Goal: Task Accomplishment & Management: Complete application form

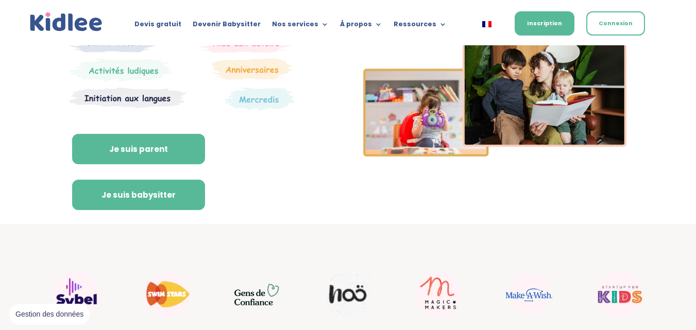
click at [173, 195] on link "Je suis babysitter" at bounding box center [138, 195] width 133 height 31
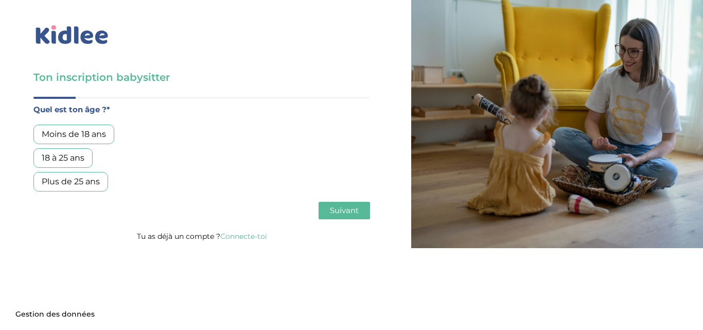
click at [79, 187] on div "Plus de 25 ans" at bounding box center [70, 182] width 75 height 20
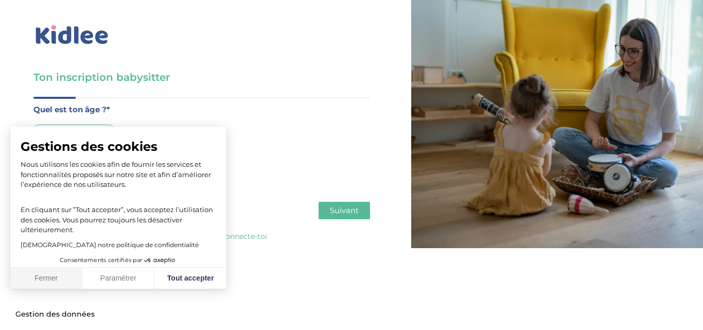
click at [59, 280] on button "Fermer" at bounding box center [46, 279] width 72 height 22
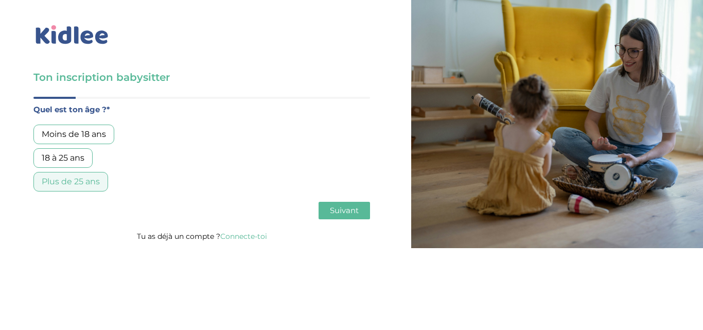
click at [330, 217] on button "Suivant" at bounding box center [345, 211] width 52 height 18
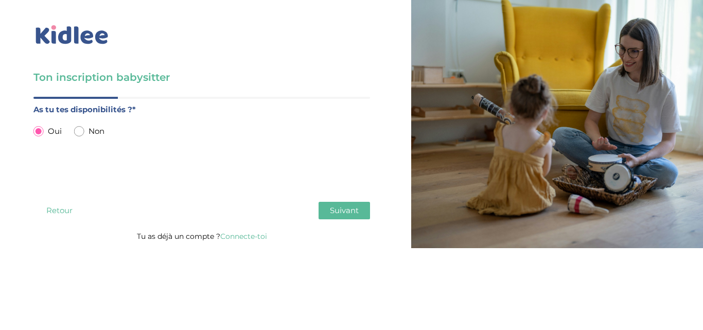
click at [322, 208] on button "Suivant" at bounding box center [345, 211] width 52 height 18
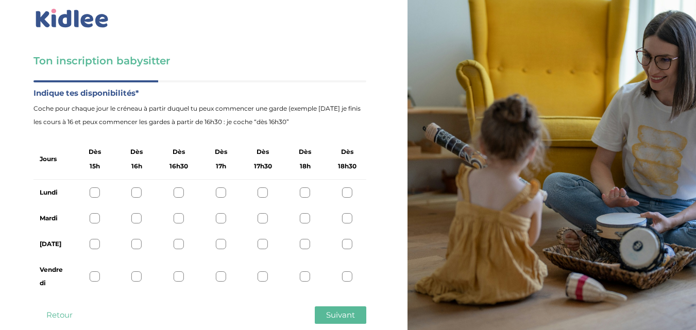
scroll to position [39, 0]
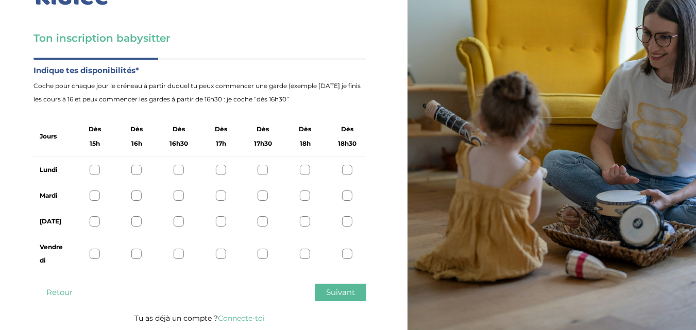
click at [97, 171] on div at bounding box center [95, 170] width 10 height 10
click at [138, 171] on div at bounding box center [136, 170] width 10 height 10
click at [95, 169] on div at bounding box center [95, 170] width 10 height 10
click at [96, 196] on div at bounding box center [95, 196] width 10 height 10
click at [94, 228] on div "Jeudi" at bounding box center [199, 222] width 333 height 26
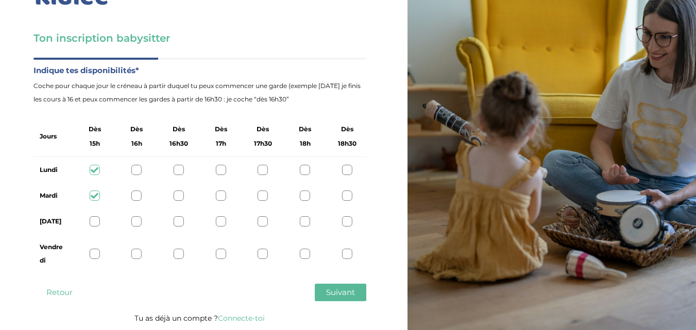
click at [94, 221] on div at bounding box center [95, 221] width 10 height 10
click at [94, 253] on div at bounding box center [95, 254] width 10 height 10
click at [328, 288] on span "Suivant" at bounding box center [340, 292] width 29 height 10
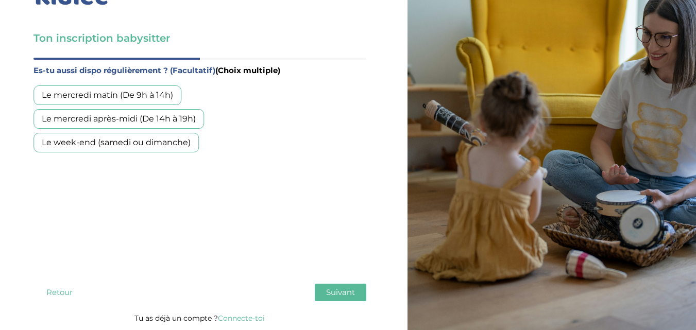
click at [121, 113] on div "Le mercredi après-midi (De 14h à 19h)" at bounding box center [118, 119] width 170 height 20
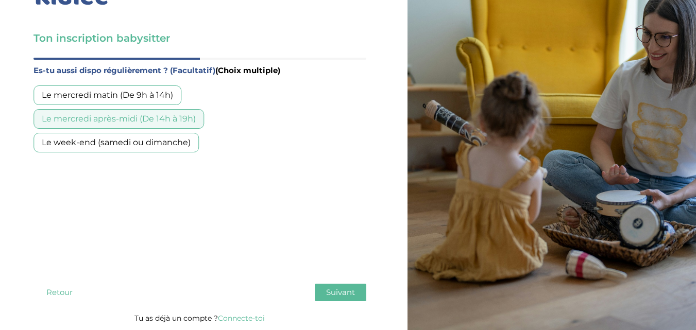
click at [124, 150] on div "Le week-end (samedi ou dimanche)" at bounding box center [115, 143] width 165 height 20
click at [342, 290] on span "Suivant" at bounding box center [340, 292] width 29 height 10
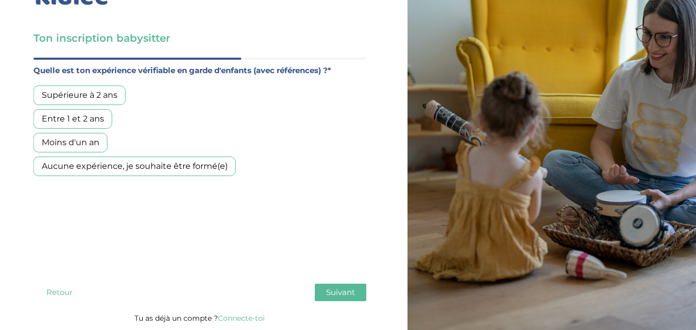
click at [104, 119] on div "Entre 1 et 2 ans" at bounding box center [72, 119] width 79 height 20
click at [338, 289] on span "Suivant" at bounding box center [340, 292] width 29 height 10
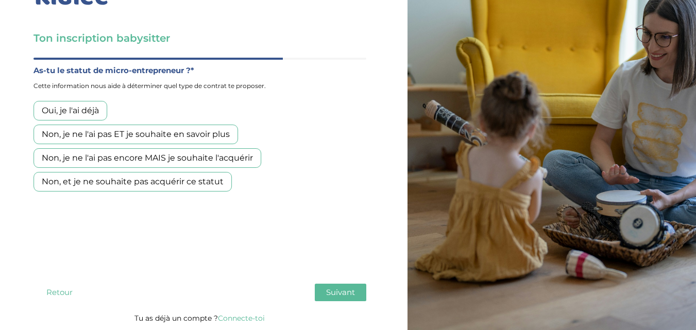
click at [85, 104] on div "Oui, je l'ai déjà" at bounding box center [70, 111] width 74 height 20
click at [344, 300] on button "Suivant" at bounding box center [341, 293] width 52 height 18
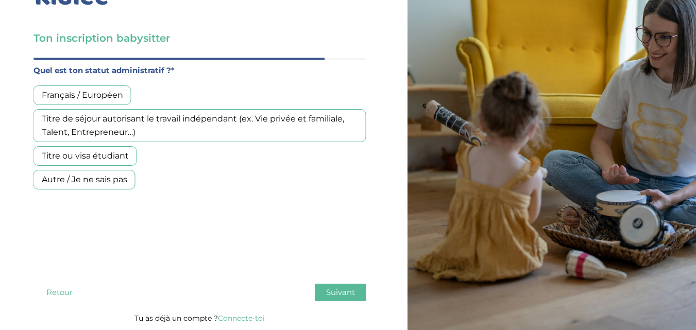
click at [215, 130] on div "Titre de séjour autorisant le travail indépendant (ex. Vie privée et familiale,…" at bounding box center [199, 125] width 333 height 33
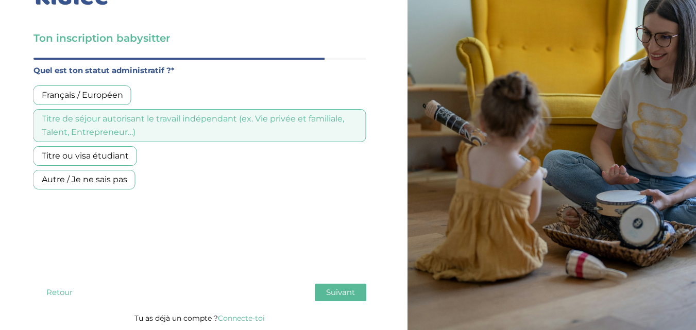
click at [342, 285] on button "Suivant" at bounding box center [341, 293] width 52 height 18
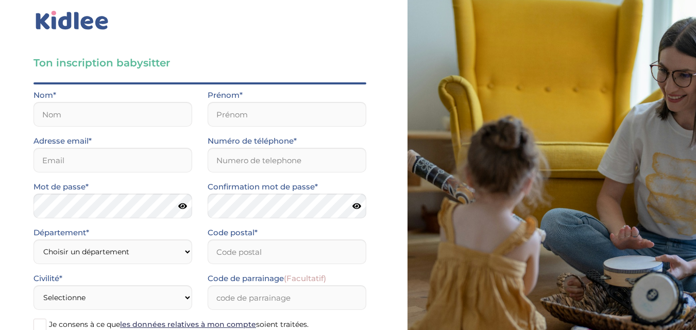
scroll to position [0, 0]
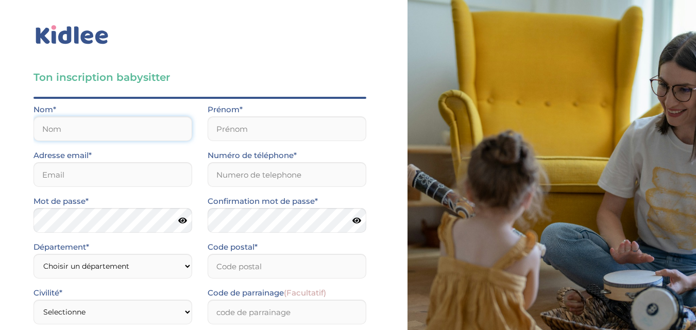
click at [97, 133] on input "text" at bounding box center [112, 128] width 159 height 25
type input "Salah"
type input "Nadia"
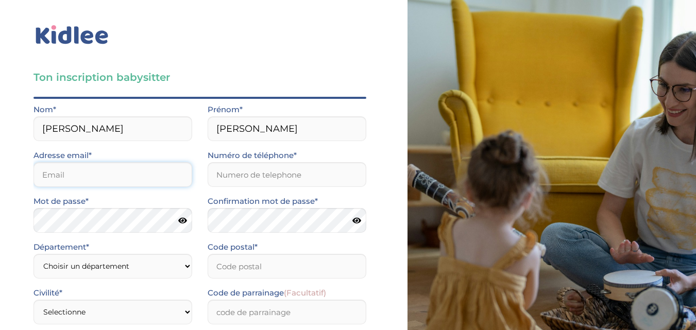
type input "salahnadia761@gmail.com"
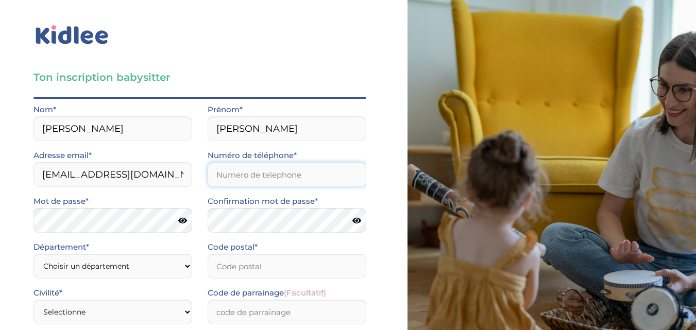
type input "0602537981"
type input "95000"
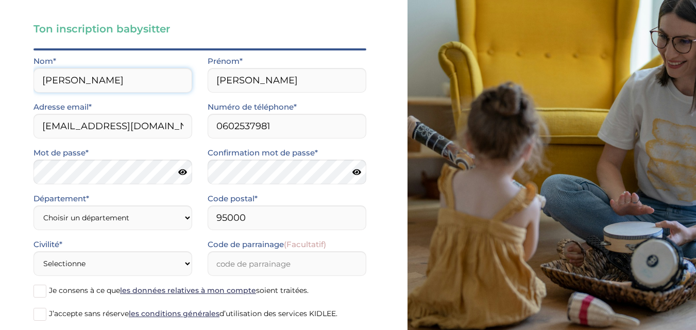
scroll to position [52, 0]
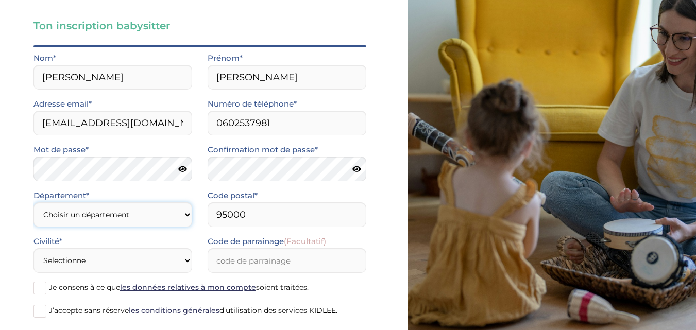
click at [143, 215] on select "Choisir un département Paris (75) Hauts-de-Seine (92) Yvelines (78) Val-de-Marn…" at bounding box center [112, 214] width 159 height 25
select select "95"
click at [33, 202] on select "Choisir un département Paris (75) Hauts-de-Seine (92) Yvelines (78) Val-de-Marn…" at bounding box center [112, 214] width 159 height 25
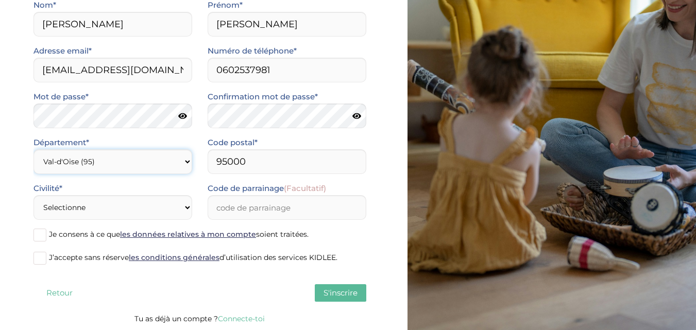
scroll to position [105, 0]
click at [181, 163] on select "Choisir un département Paris (75) Hauts-de-Seine (92) Yvelines (78) Val-de-Marn…" at bounding box center [112, 161] width 159 height 25
click at [33, 149] on select "Choisir un département Paris (75) Hauts-de-Seine (92) Yvelines (78) Val-de-Marn…" at bounding box center [112, 161] width 159 height 25
click at [106, 206] on select "Selectionne Mr Mme" at bounding box center [112, 207] width 159 height 25
select select "1"
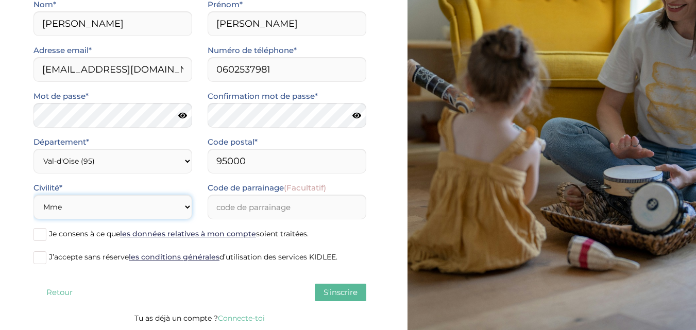
click at [33, 195] on select "Selectionne Mr Mme" at bounding box center [112, 207] width 159 height 25
click at [41, 237] on span at bounding box center [39, 234] width 13 height 13
click at [0, 0] on input "Je consens à ce que les données relatives à mon compte soient traitées." at bounding box center [0, 0] width 0 height 0
click at [41, 255] on span at bounding box center [39, 257] width 13 height 13
click at [0, 0] on input "J’accepte sans réserve les conditions générales d’utilisation des services KIDL…" at bounding box center [0, 0] width 0 height 0
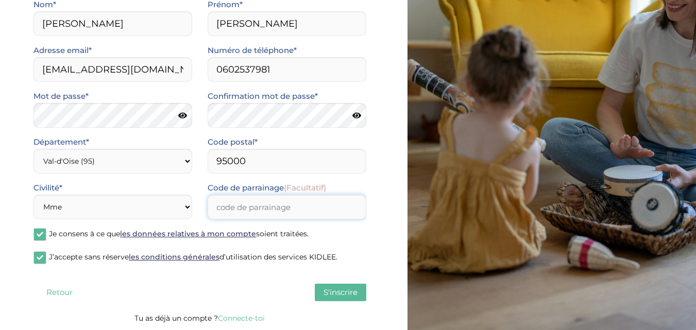
click at [241, 198] on input "Code de parrainage (Facultatif)" at bounding box center [287, 207] width 159 height 25
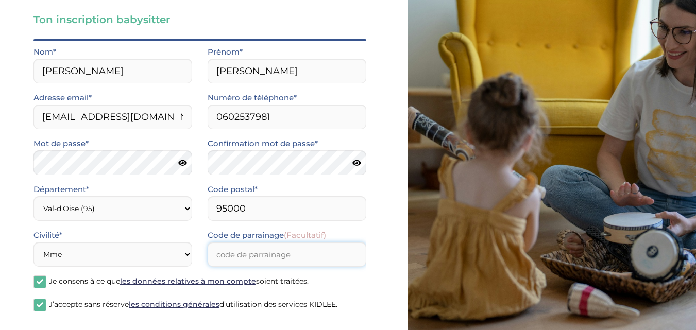
scroll to position [62, 0]
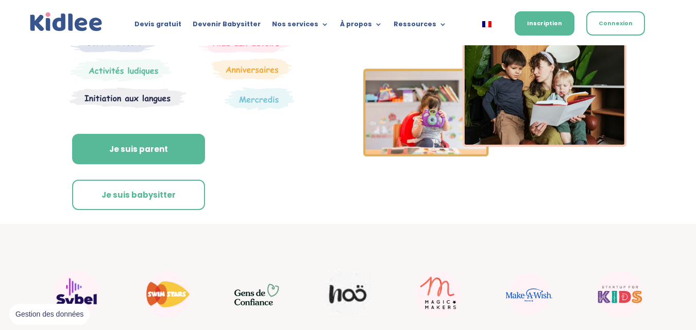
scroll to position [171, 0]
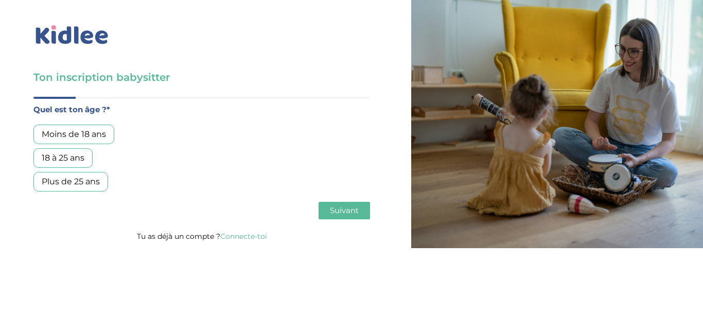
click at [85, 182] on div "Plus de 25 ans" at bounding box center [70, 182] width 75 height 20
click at [325, 215] on button "Suivant" at bounding box center [345, 211] width 52 height 18
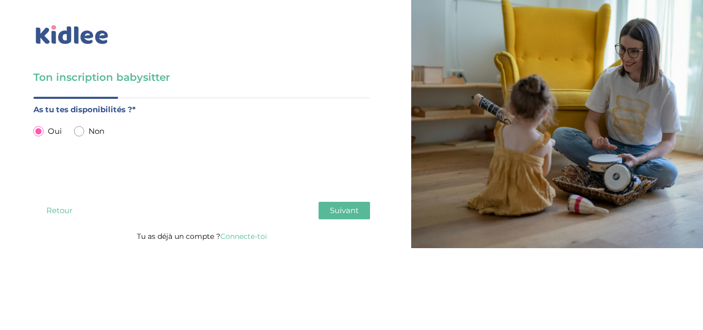
click at [358, 215] on span "Suivant" at bounding box center [344, 210] width 29 height 10
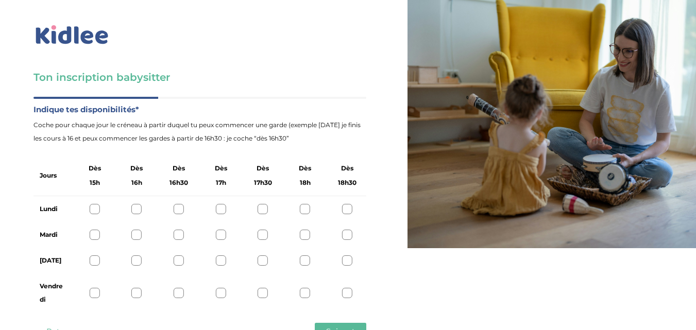
click at [95, 212] on div at bounding box center [95, 209] width 10 height 10
click at [98, 237] on div at bounding box center [95, 235] width 10 height 10
click at [98, 263] on div at bounding box center [95, 260] width 10 height 10
click at [94, 297] on div at bounding box center [95, 293] width 10 height 10
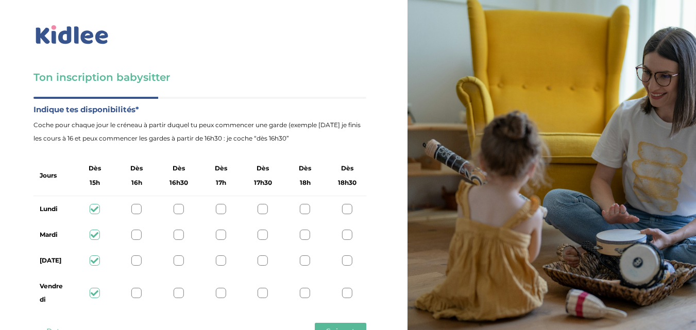
scroll to position [39, 0]
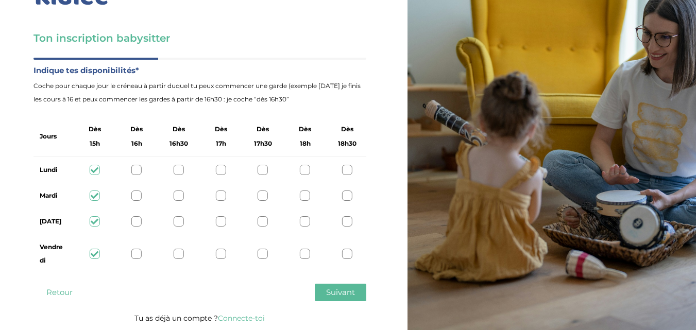
click at [326, 297] on span "Suivant" at bounding box center [340, 292] width 29 height 10
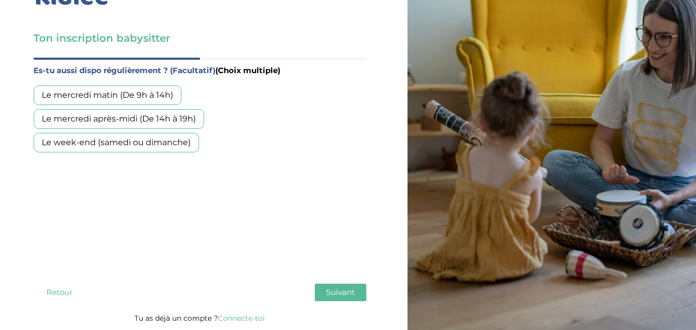
click at [98, 115] on div "Le mercredi après-midi (De 14h à 19h)" at bounding box center [118, 119] width 170 height 20
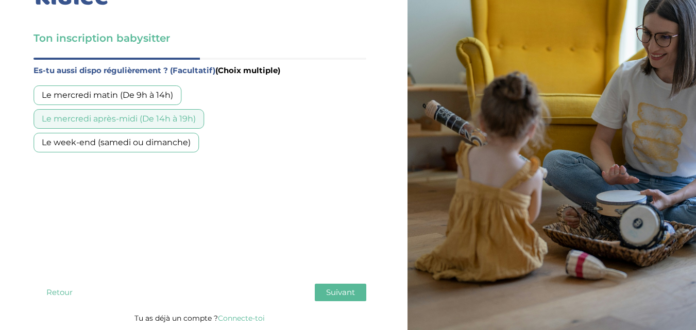
click at [98, 115] on div "Le mercredi après-midi (De 14h à 19h)" at bounding box center [118, 119] width 170 height 20
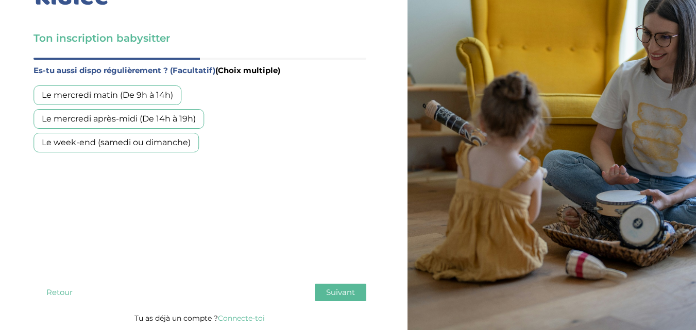
click at [98, 99] on div "Le mercredi matin (De 9h à 14h)" at bounding box center [107, 95] width 148 height 20
click at [104, 115] on div "Le mercredi après-midi (De 14h à 19h)" at bounding box center [118, 119] width 170 height 20
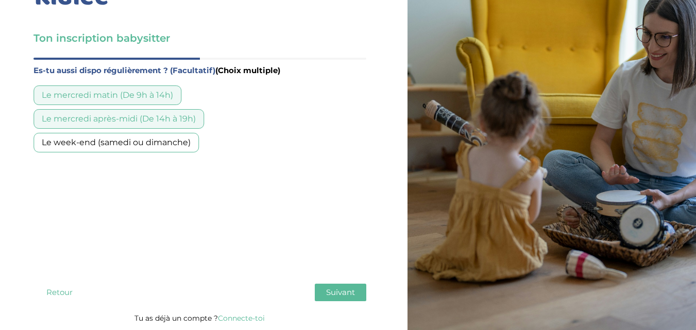
click at [117, 151] on div "Le week-end (samedi ou dimanche)" at bounding box center [115, 143] width 165 height 20
click at [353, 289] on span "Suivant" at bounding box center [340, 292] width 29 height 10
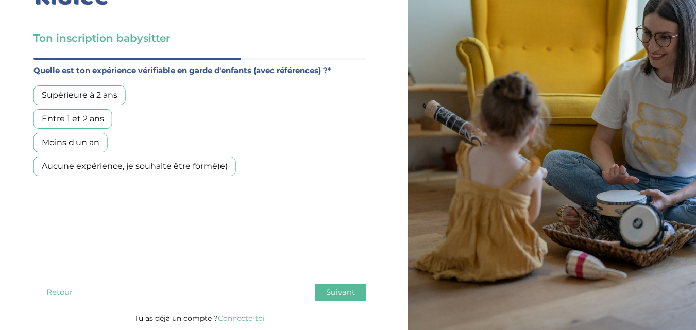
click at [79, 122] on div "Entre 1 et 2 ans" at bounding box center [72, 119] width 79 height 20
click at [349, 295] on span "Suivant" at bounding box center [340, 292] width 29 height 10
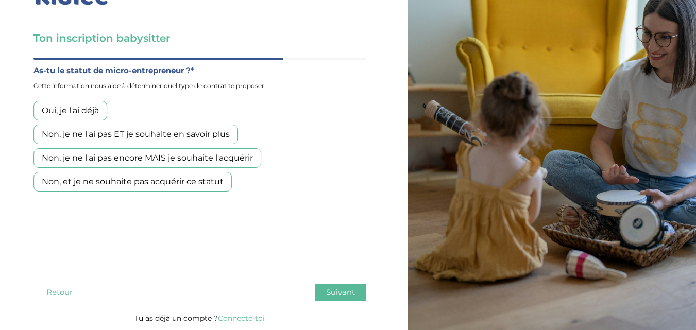
click at [78, 106] on div "Oui, je l'ai déjà" at bounding box center [70, 111] width 74 height 20
click at [329, 290] on span "Suivant" at bounding box center [340, 292] width 29 height 10
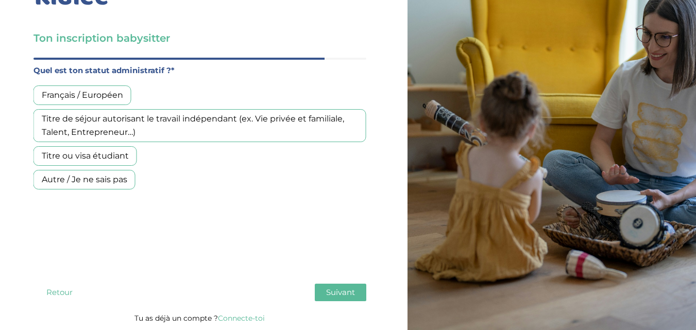
click at [118, 129] on div "Titre de séjour autorisant le travail indépendant (ex. Vie privée et familiale,…" at bounding box center [199, 125] width 333 height 33
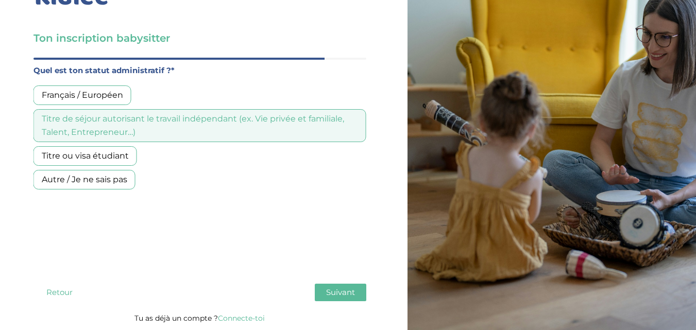
click at [329, 290] on span "Suivant" at bounding box center [340, 292] width 29 height 10
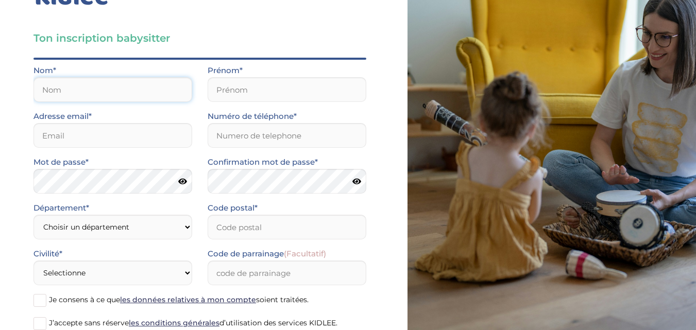
click at [69, 95] on input "text" at bounding box center [112, 89] width 159 height 25
click at [150, 97] on input "text" at bounding box center [112, 89] width 159 height 25
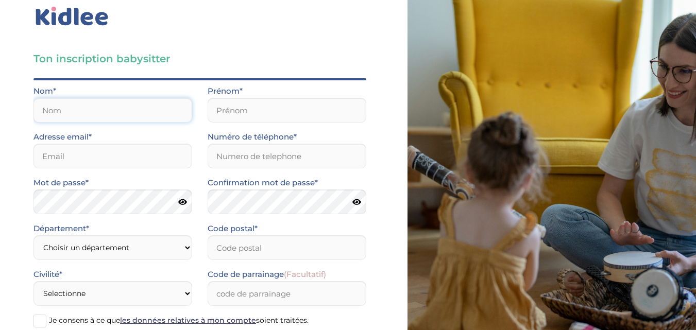
scroll to position [0, 0]
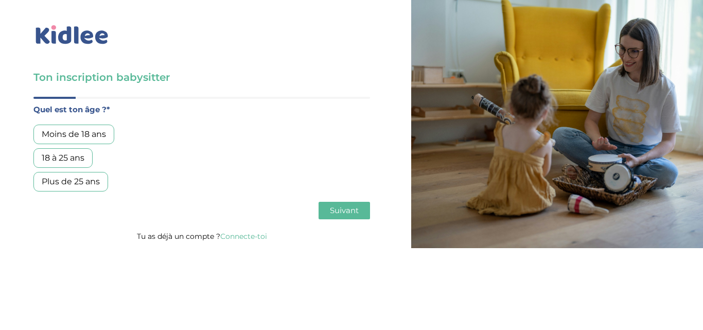
click at [96, 181] on div "Plus de 25 ans" at bounding box center [70, 182] width 75 height 20
click at [344, 209] on span "Suivant" at bounding box center [344, 210] width 29 height 10
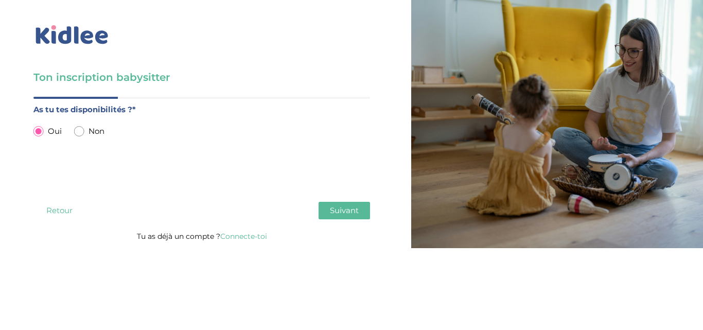
click at [336, 217] on button "Suivant" at bounding box center [345, 211] width 52 height 18
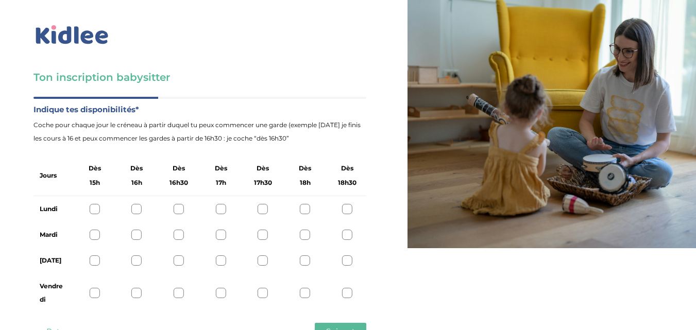
click at [98, 209] on div at bounding box center [95, 209] width 10 height 10
click at [98, 237] on div at bounding box center [95, 235] width 10 height 10
click at [93, 260] on div at bounding box center [95, 260] width 10 height 10
click at [97, 299] on div "Vendredi" at bounding box center [199, 292] width 333 height 39
click at [97, 294] on div at bounding box center [95, 293] width 10 height 10
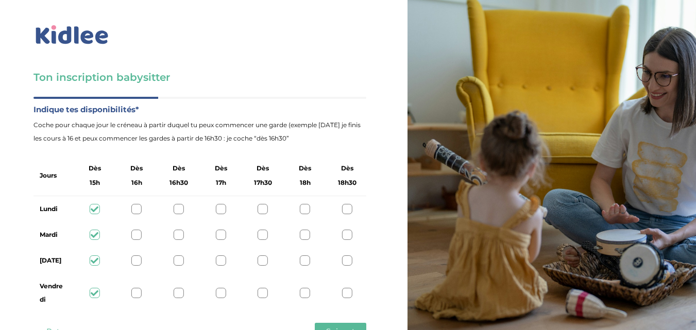
scroll to position [39, 0]
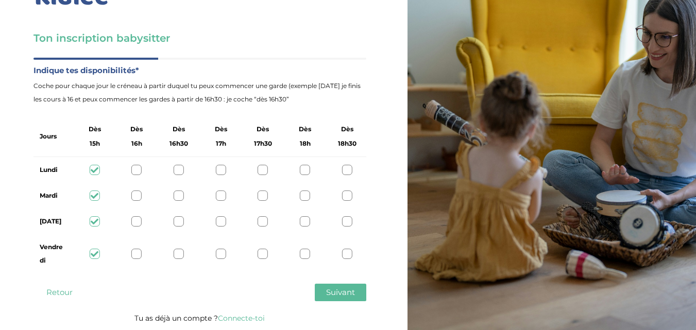
click at [326, 293] on span "Suivant" at bounding box center [340, 292] width 29 height 10
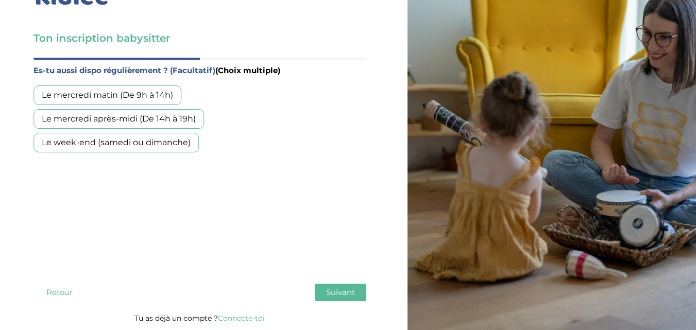
click at [115, 87] on div "Le mercredi matin (De 9h à 14h)" at bounding box center [107, 95] width 148 height 20
click at [121, 112] on div "Le mercredi après-midi (De 14h à 19h)" at bounding box center [118, 119] width 170 height 20
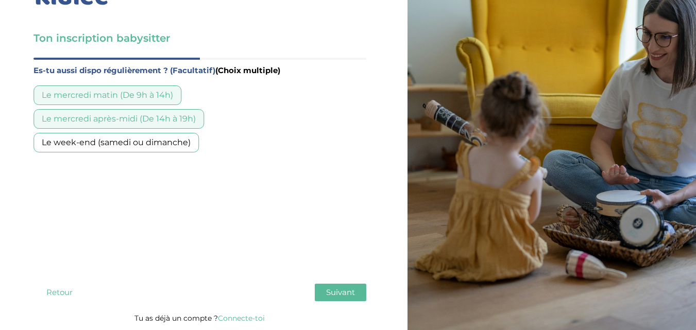
click at [127, 146] on div "Le week-end (samedi ou dimanche)" at bounding box center [115, 143] width 165 height 20
click at [340, 289] on span "Suivant" at bounding box center [340, 292] width 29 height 10
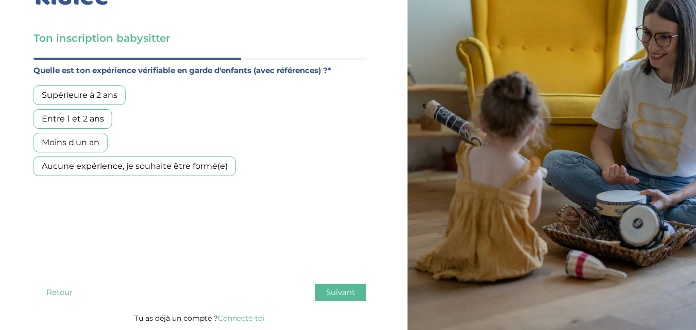
click at [92, 117] on div "Entre 1 et 2 ans" at bounding box center [72, 119] width 79 height 20
click at [339, 298] on button "Suivant" at bounding box center [341, 293] width 52 height 18
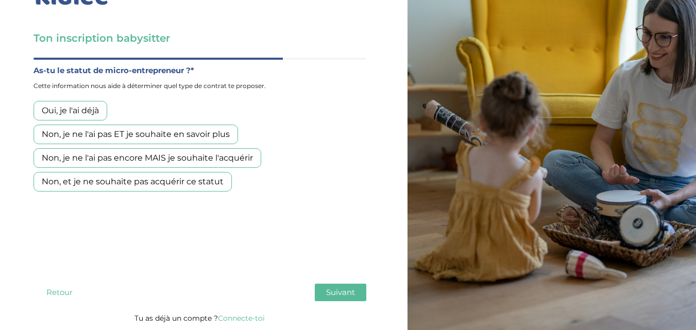
click at [77, 110] on div "Oui, je l'ai déjà" at bounding box center [70, 111] width 74 height 20
click at [335, 299] on button "Suivant" at bounding box center [341, 293] width 52 height 18
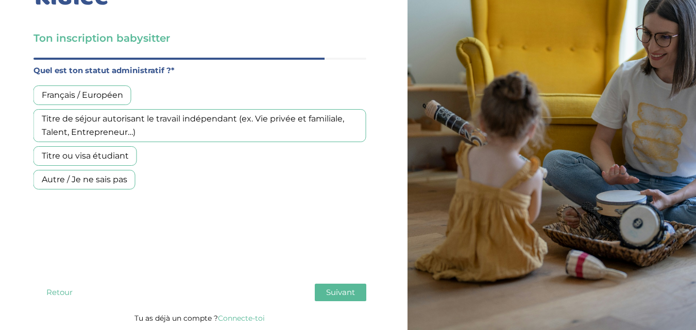
click at [129, 134] on div "Titre de séjour autorisant le travail indépendant (ex. Vie privée et familiale,…" at bounding box center [199, 125] width 333 height 33
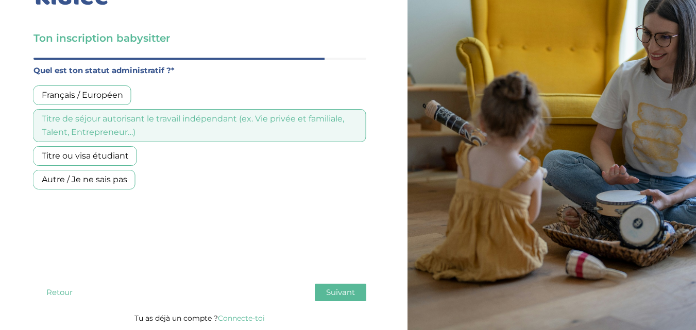
click at [337, 291] on span "Suivant" at bounding box center [340, 292] width 29 height 10
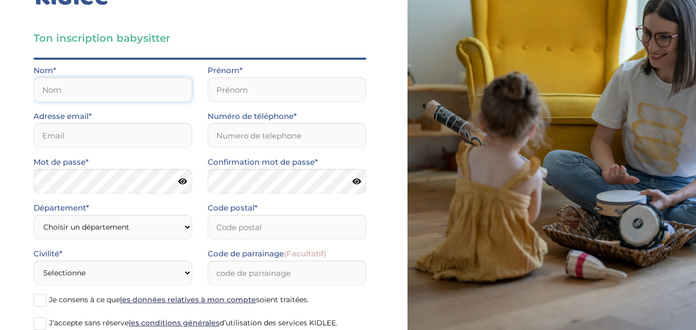
click at [154, 100] on input "text" at bounding box center [112, 89] width 159 height 25
type input "Salah"
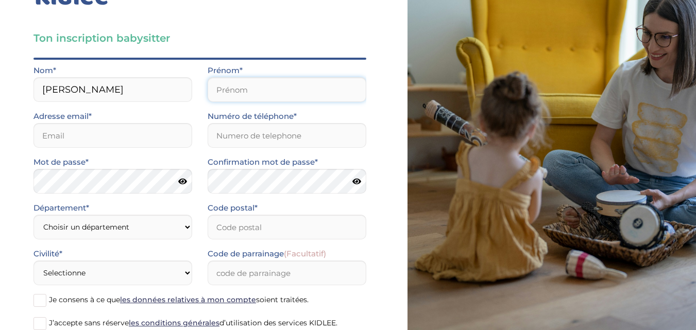
type input "Nadia"
type input "salahnadia761@gmail.com"
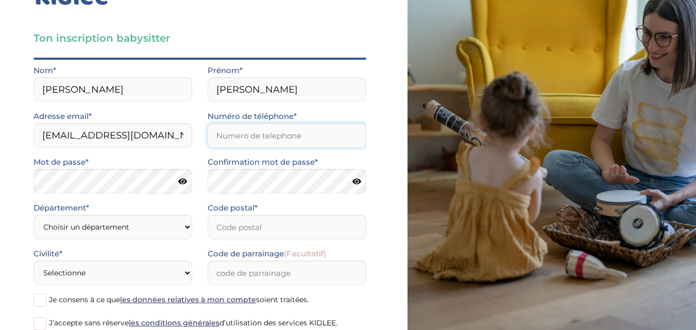
type input "0602537981"
type input "95000"
click at [182, 181] on icon at bounding box center [182, 182] width 9 height 8
click at [355, 179] on icon at bounding box center [356, 182] width 9 height 8
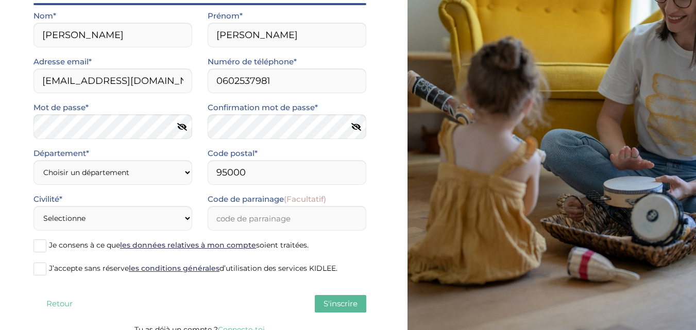
scroll to position [105, 0]
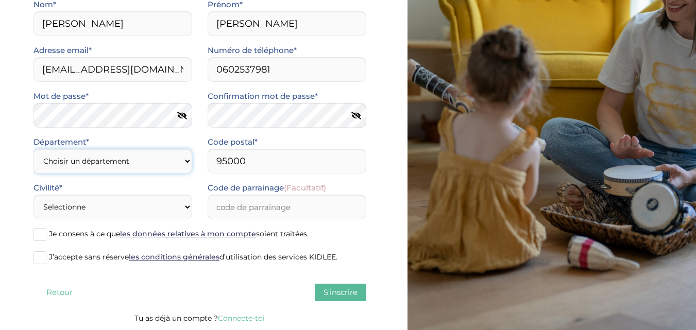
click at [140, 156] on select "Choisir un département Paris (75) Hauts-de-Seine (92) Yvelines (78) Val-de-Marn…" at bounding box center [112, 161] width 159 height 25
select select "95"
click at [33, 149] on select "Choisir un département Paris (75) Hauts-de-Seine (92) Yvelines (78) Val-de-Marn…" at bounding box center [112, 161] width 159 height 25
click at [185, 205] on select "Selectionne Mr Mme" at bounding box center [112, 207] width 159 height 25
select select "1"
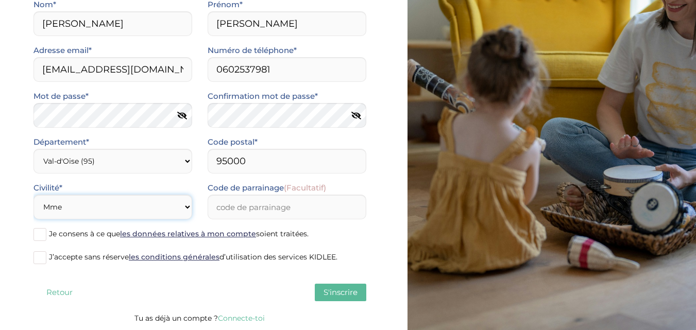
click at [33, 195] on select "Selectionne Mr Mme" at bounding box center [112, 207] width 159 height 25
click at [224, 211] on input "Code de parrainage (Facultatif)" at bounding box center [287, 207] width 159 height 25
click at [35, 232] on span at bounding box center [39, 234] width 13 height 13
click at [0, 0] on input "Je consens à ce que les données relatives à mon compte soient traitées." at bounding box center [0, 0] width 0 height 0
click at [39, 252] on span at bounding box center [39, 257] width 13 height 13
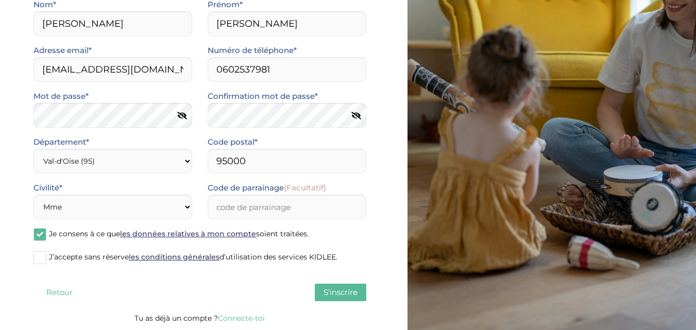
click at [0, 0] on input "J’accepte sans réserve les conditions générales d’utilisation des services KIDL…" at bounding box center [0, 0] width 0 height 0
click at [277, 198] on input "Code de parrainage (Facultatif)" at bounding box center [287, 207] width 159 height 25
click at [343, 299] on button "S'inscrire" at bounding box center [341, 293] width 52 height 18
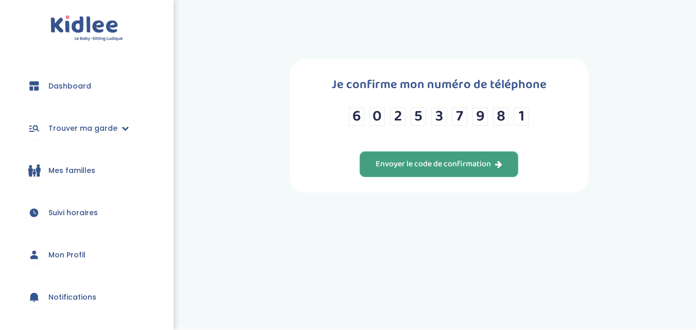
click at [480, 167] on div "Envoyer le code de confirmation" at bounding box center [438, 165] width 127 height 12
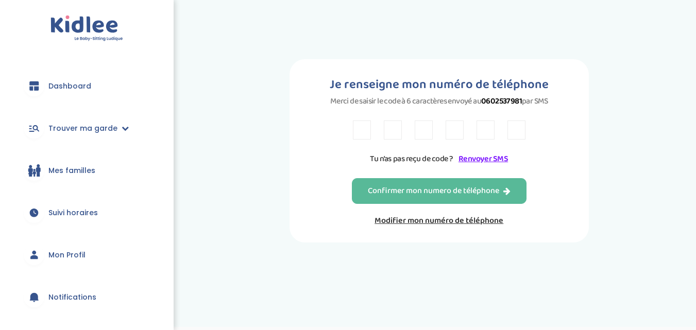
click at [361, 130] on input "text" at bounding box center [362, 130] width 18 height 19
type input "P"
type input "9"
type input "8"
type input "R"
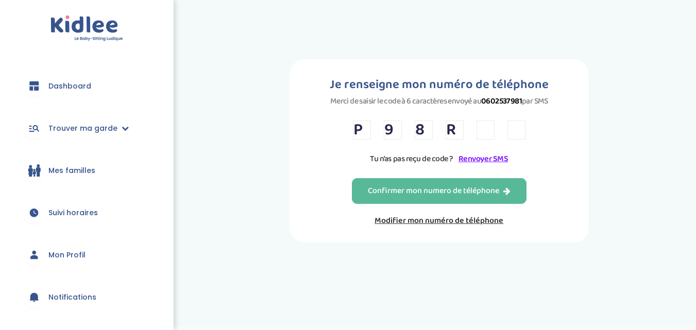
type input "8"
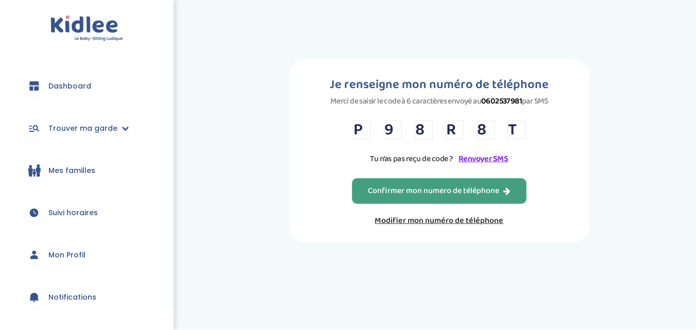
type input "T"
click at [404, 196] on div "Confirmer mon numero de téléphone" at bounding box center [439, 191] width 143 height 12
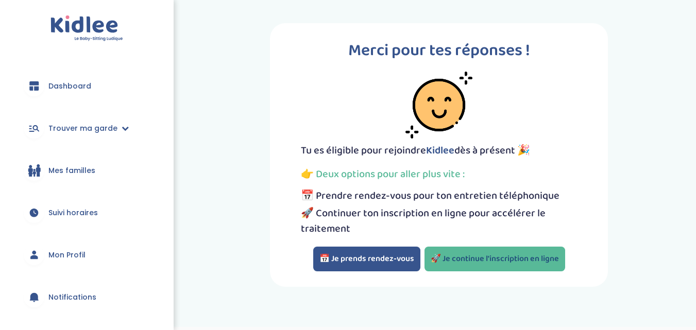
click at [479, 264] on link "🚀 Je continue l'inscription en ligne" at bounding box center [494, 259] width 141 height 25
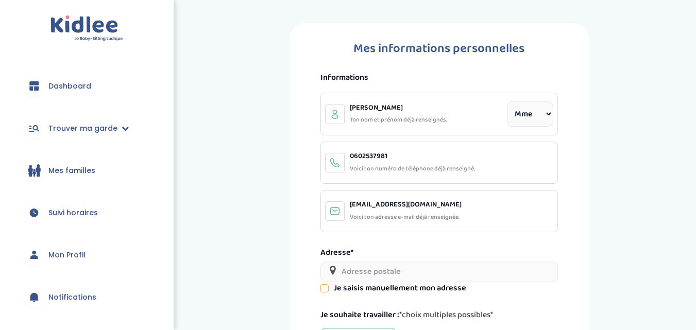
select select "1"
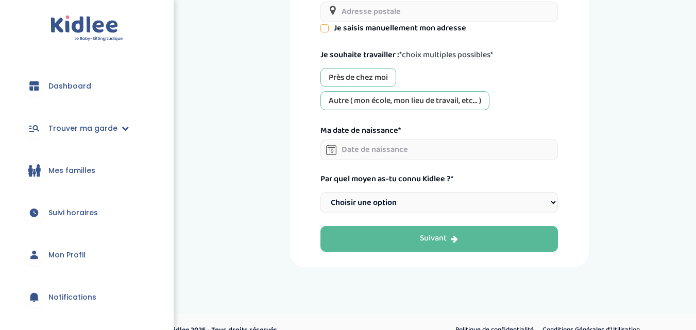
scroll to position [277, 0]
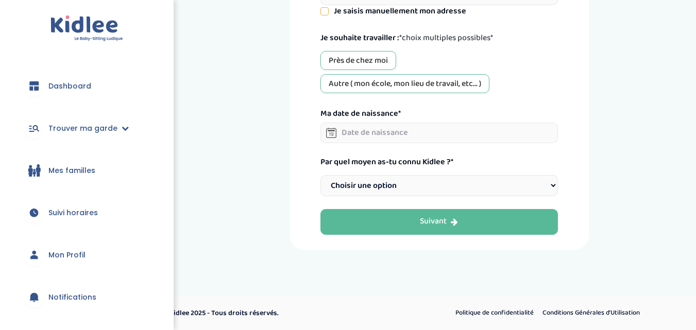
click at [418, 185] on select "Choisir une option Bouche à Oreille Google Plateforme Gens de confiance Faceboo…" at bounding box center [438, 185] width 237 height 21
select select "1"
click at [320, 175] on select "Choisir une option Bouche à Oreille Google Plateforme Gens de confiance Faceboo…" at bounding box center [438, 185] width 237 height 21
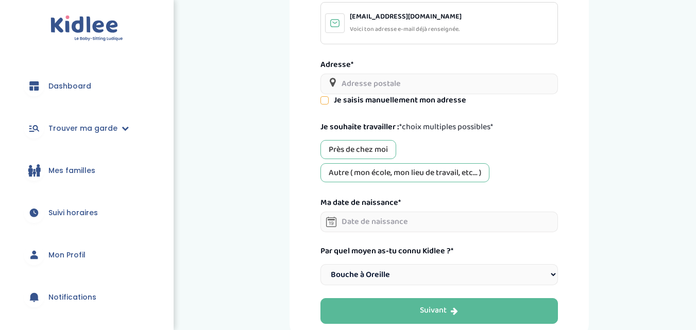
scroll to position [183, 0]
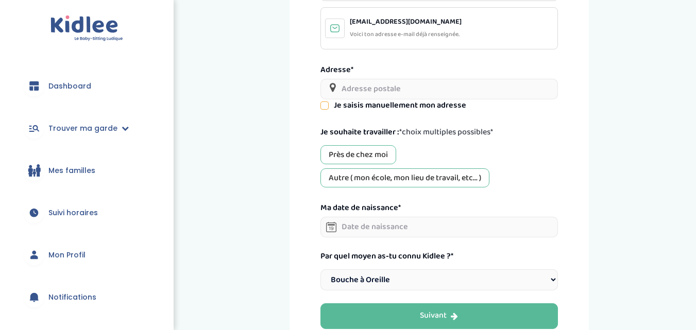
click at [386, 184] on div "Autre ( mon école, mon lieu de travail, etc... )" at bounding box center [404, 177] width 169 height 19
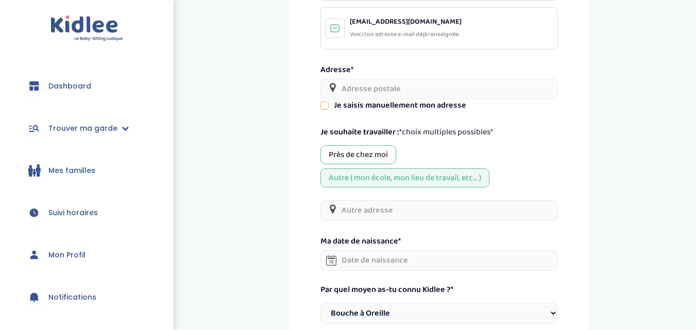
click at [373, 204] on input "text" at bounding box center [438, 210] width 237 height 21
click at [351, 158] on div "Près de chez moi" at bounding box center [358, 154] width 76 height 19
click at [353, 91] on input "text" at bounding box center [438, 89] width 237 height 21
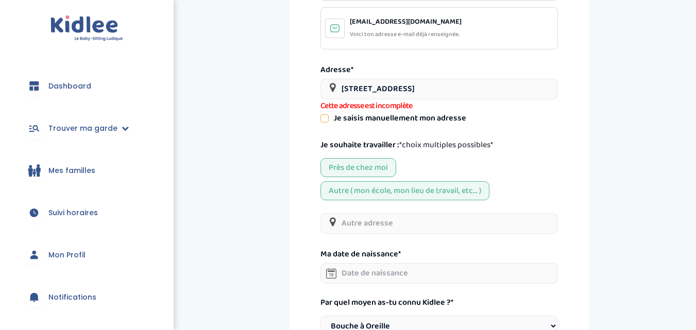
click at [442, 88] on input "4 Rue du Ponceau" at bounding box center [438, 89] width 237 height 21
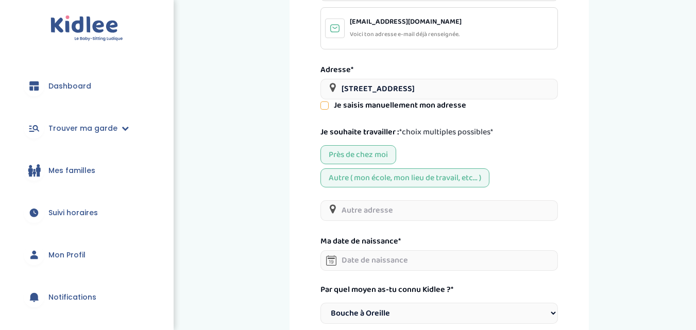
click at [460, 90] on input "4 Rue du Ponceau, Paris, France" at bounding box center [438, 89] width 237 height 21
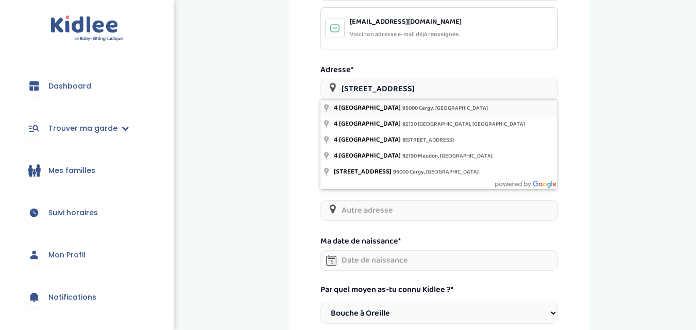
type input "4 Rue du Ponceau, 95000 Cergy, France"
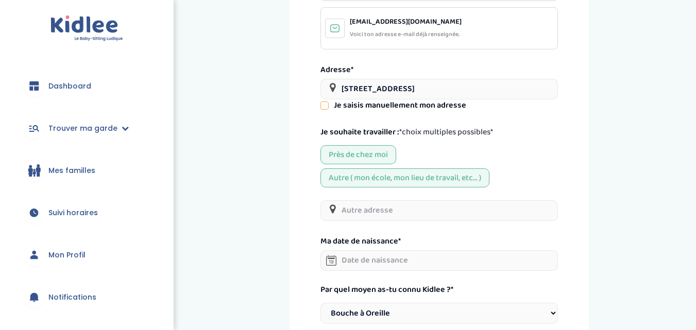
click at [324, 105] on icon at bounding box center [324, 105] width 7 height 7
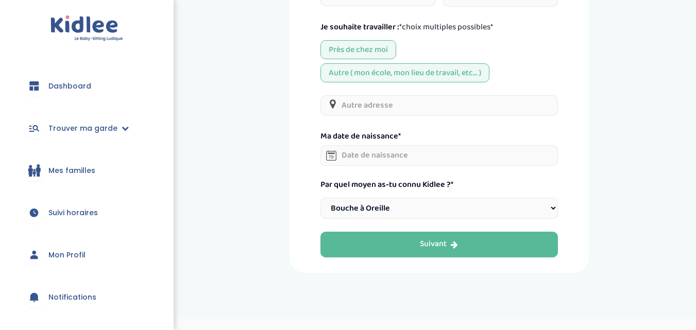
scroll to position [406, 0]
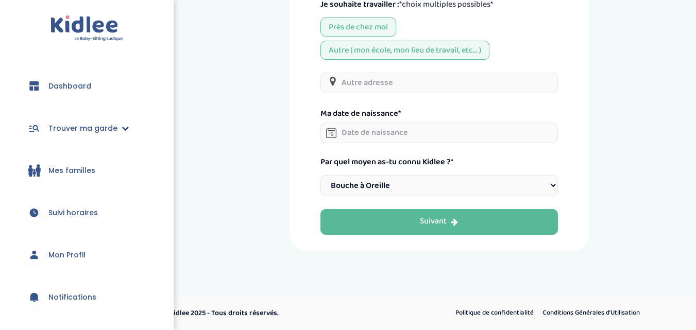
click at [372, 86] on input "text" at bounding box center [438, 83] width 237 height 21
click at [362, 131] on input "text" at bounding box center [438, 133] width 237 height 21
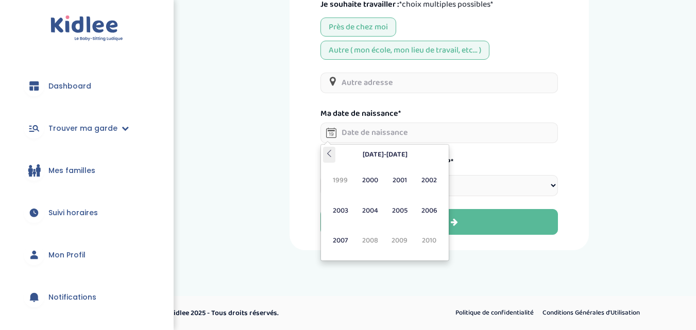
click at [331, 155] on icon at bounding box center [328, 153] width 7 height 7
click at [342, 238] on span "1997" at bounding box center [340, 241] width 27 height 28
click at [371, 210] on span "[DEMOGRAPHIC_DATA]" at bounding box center [369, 211] width 27 height 28
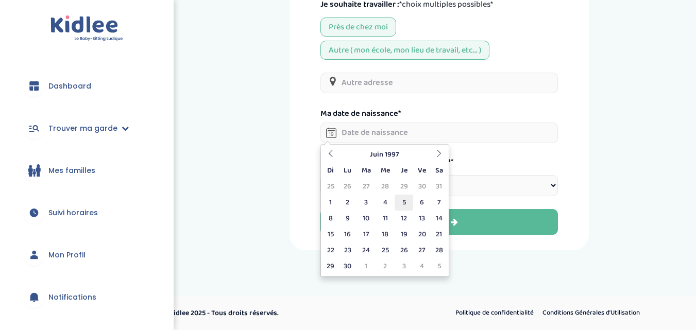
click at [405, 206] on td "5" at bounding box center [403, 203] width 18 height 16
type input "05-06-1997"
select select
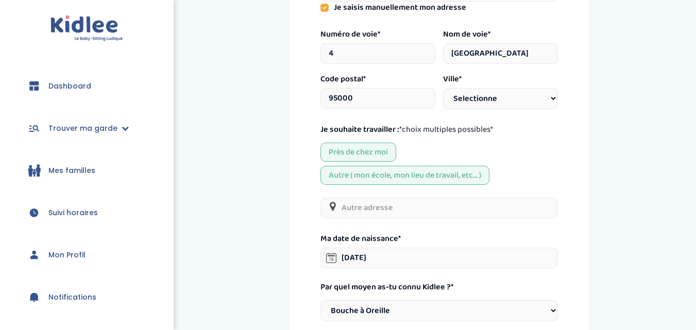
scroll to position [277, 0]
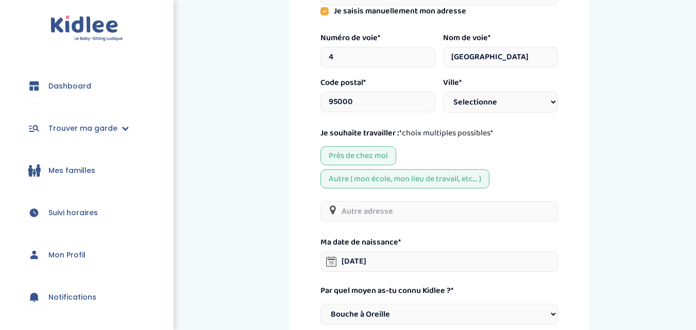
click at [405, 215] on input "text" at bounding box center [438, 211] width 237 height 21
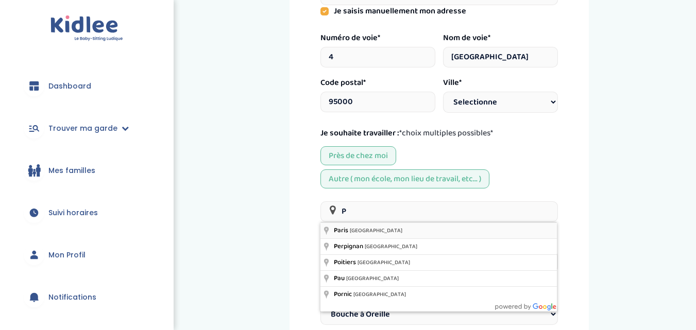
type input "Paris, France"
select select
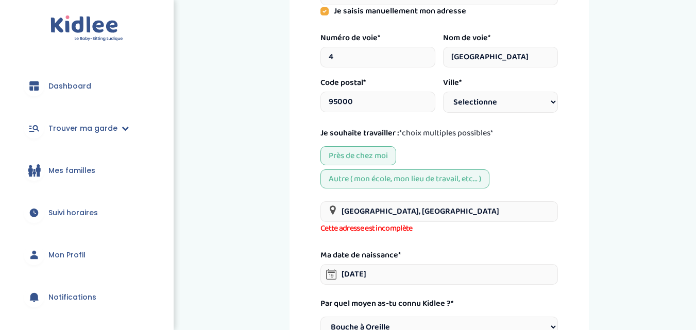
click at [388, 213] on input "Paris, France" at bounding box center [438, 211] width 237 height 21
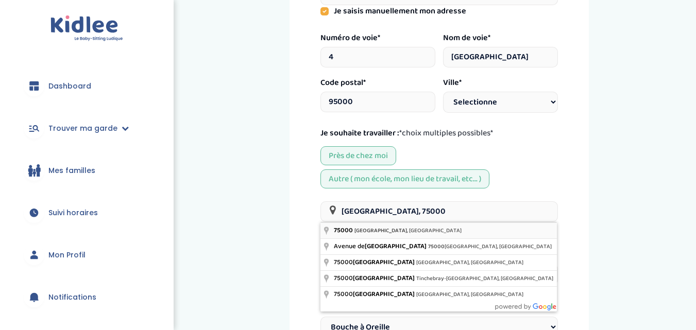
type input "75000 Paris, France"
select select
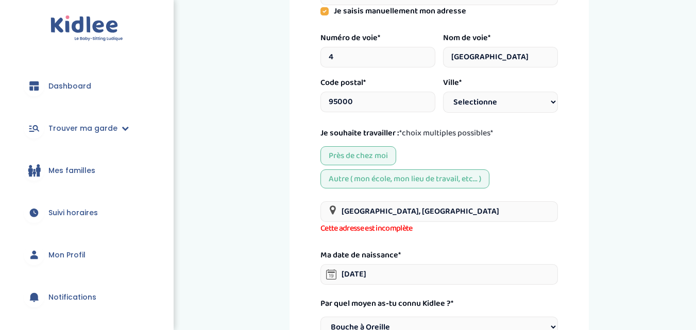
scroll to position [2, 0]
drag, startPoint x: 414, startPoint y: 210, endPoint x: 332, endPoint y: 202, distance: 82.8
click at [332, 202] on input "75000 Paris, France" at bounding box center [438, 211] width 237 height 21
click at [405, 250] on div "Ma date de naissance* 05-06-1997" at bounding box center [438, 266] width 237 height 37
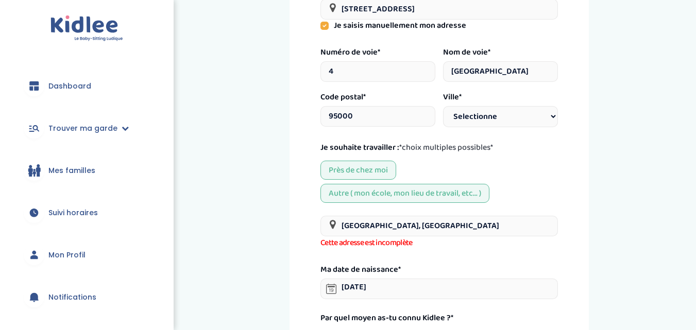
scroll to position [238, 0]
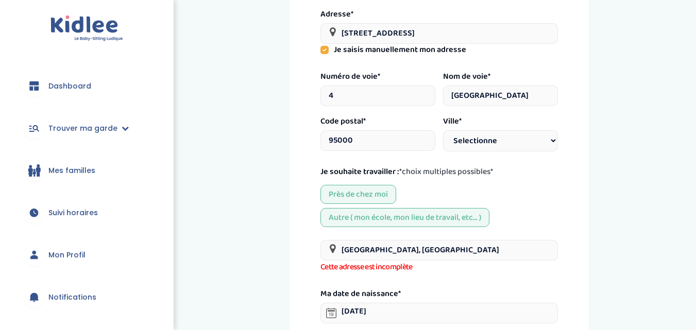
click at [502, 140] on select "Selectionne Paris Marseille Lyon Toulouse Nice Nantes Montpellier Strasbourg Bo…" at bounding box center [500, 140] width 115 height 21
click at [325, 44] on div "Je saisis manuellement mon adresse" at bounding box center [438, 50] width 237 height 12
click at [325, 50] on icon at bounding box center [324, 50] width 8 height 8
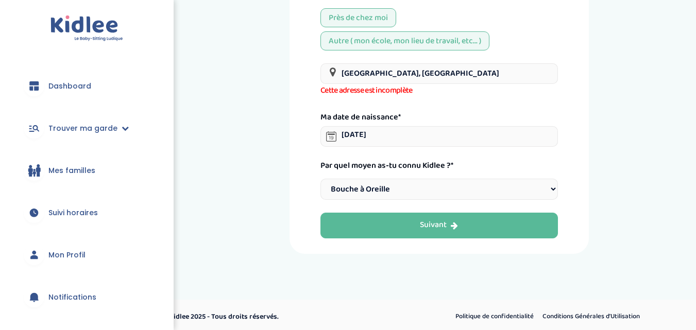
scroll to position [323, 0]
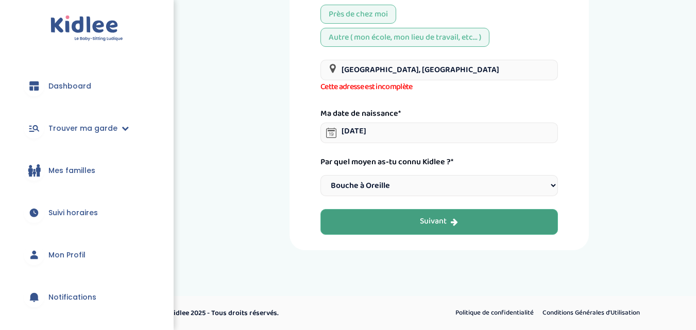
click at [426, 225] on div "Suivant" at bounding box center [439, 222] width 38 height 12
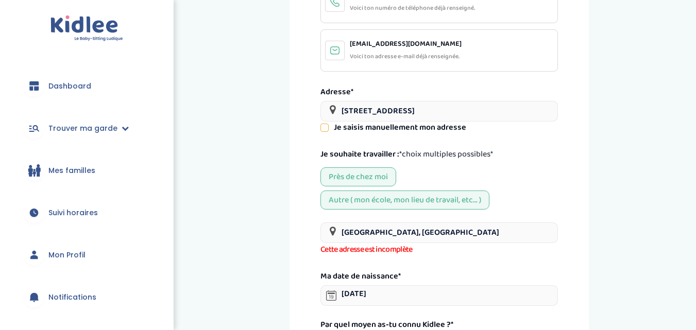
scroll to position [167, 0]
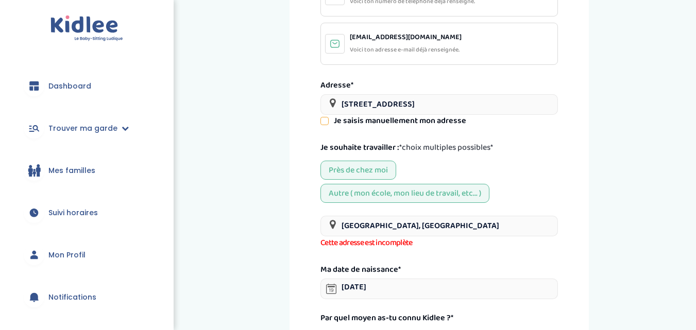
click at [426, 225] on input "75000 Paris, France" at bounding box center [438, 226] width 237 height 21
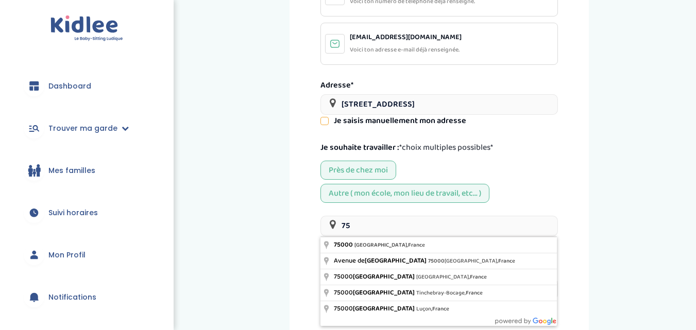
type input "7"
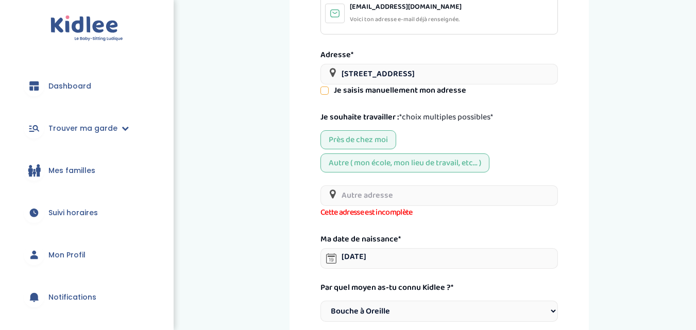
scroll to position [236, 0]
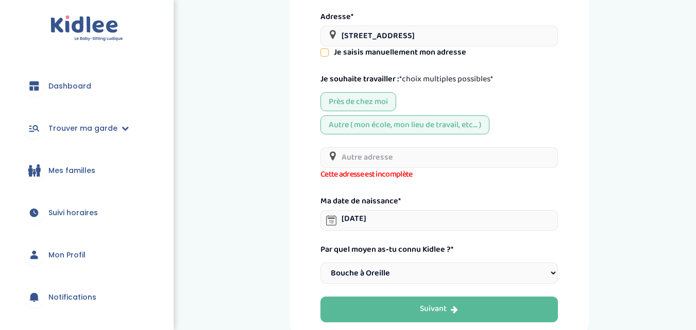
click at [416, 200] on div "Ma date de naissance* 05-06-1997" at bounding box center [438, 212] width 237 height 37
click at [414, 272] on select "Choisir une option Bouche à Oreille Google Plateforme Gens de confiance Faceboo…" at bounding box center [438, 273] width 237 height 21
click at [413, 195] on div "Ma date de naissance* 05-06-1997" at bounding box center [438, 212] width 237 height 37
click at [393, 158] on input "text" at bounding box center [438, 157] width 237 height 21
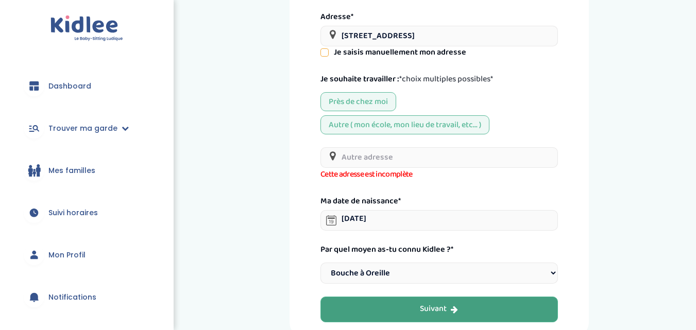
click at [444, 302] on button "Suivant" at bounding box center [438, 310] width 237 height 26
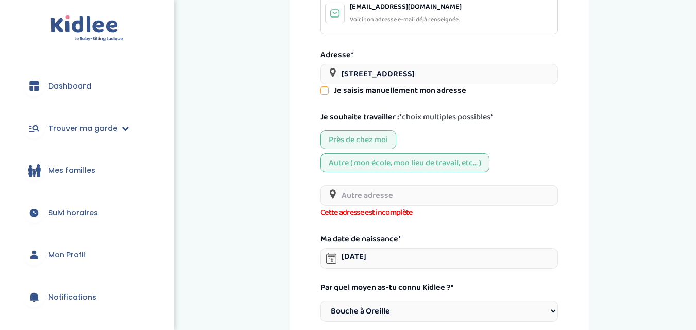
scroll to position [210, 0]
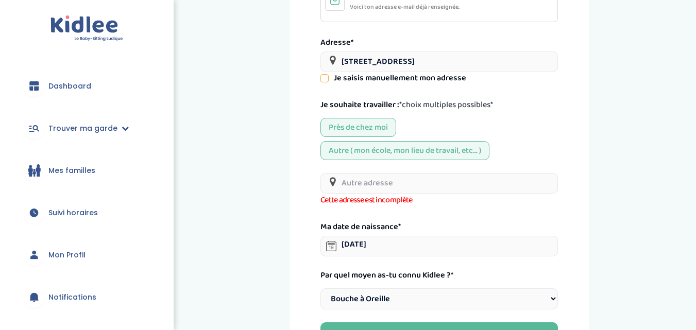
click at [350, 185] on input "text" at bounding box center [438, 183] width 237 height 21
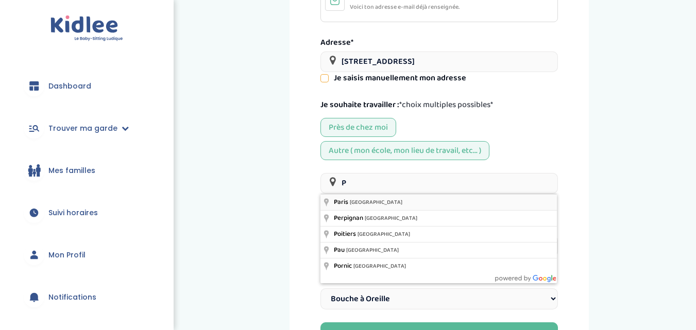
type input "Paris, France"
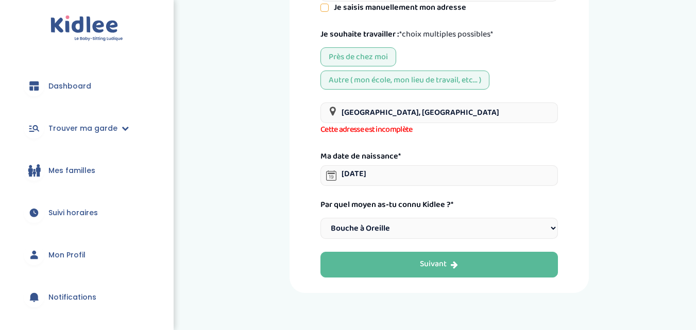
scroll to position [323, 0]
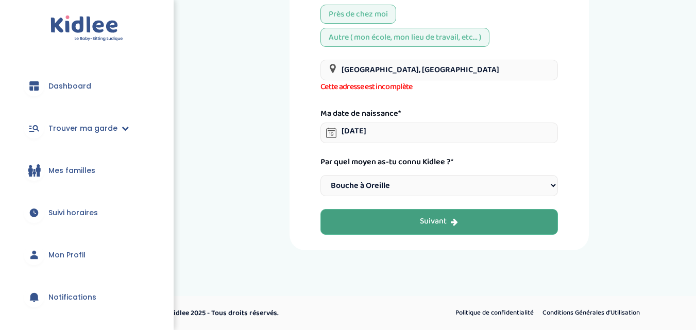
click at [422, 231] on button "Suivant" at bounding box center [438, 222] width 237 height 26
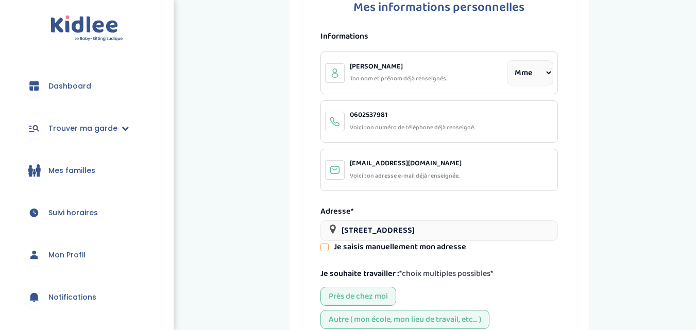
scroll to position [39, 0]
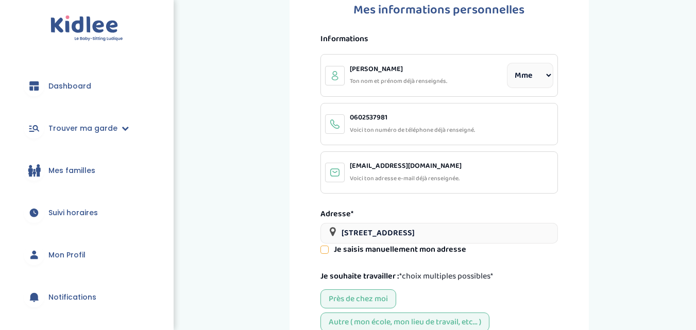
click at [324, 247] on icon at bounding box center [324, 249] width 7 height 7
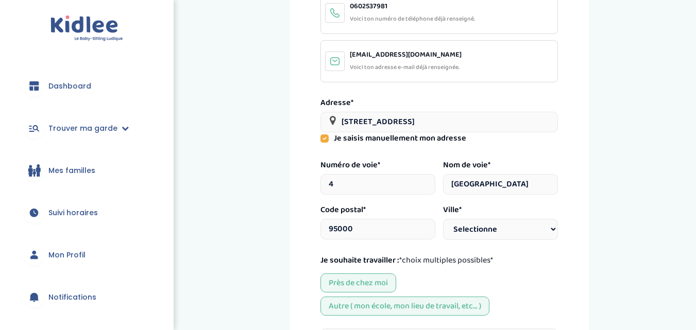
scroll to position [176, 0]
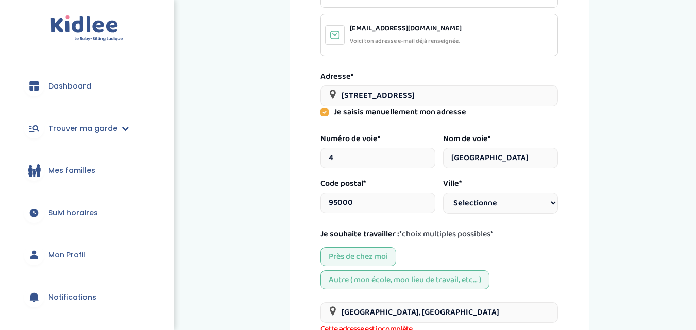
click at [480, 204] on select "Selectionne Paris Marseille Lyon Toulouse Nice Nantes Montpellier Strasbourg Bo…" at bounding box center [500, 203] width 115 height 21
select select "Paris"
click at [443, 193] on select "Selectionne Paris Marseille Lyon Toulouse Nice Nantes Montpellier Strasbourg Bo…" at bounding box center [500, 203] width 115 height 21
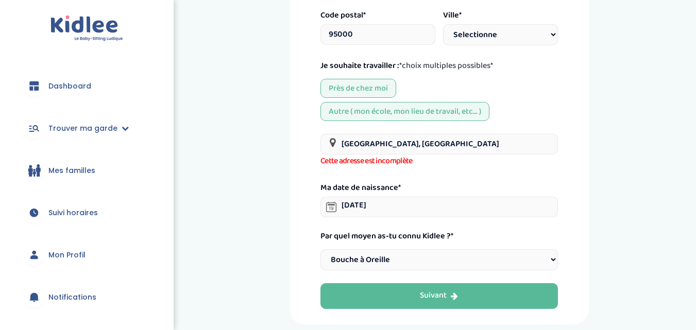
scroll to position [373, 0]
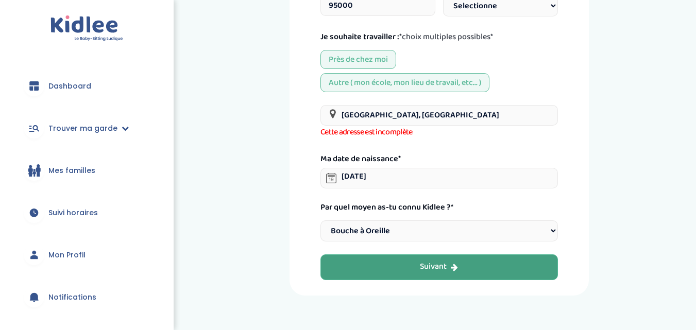
click at [492, 255] on button "Suivant" at bounding box center [438, 267] width 237 height 26
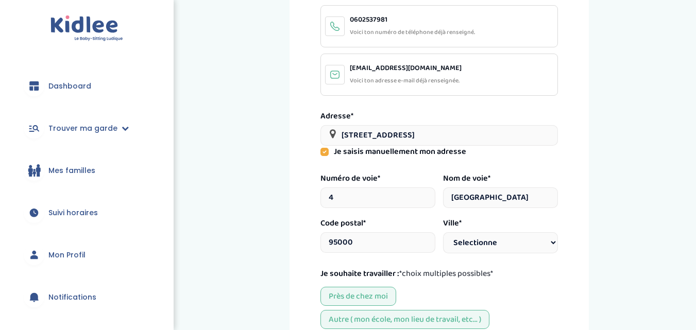
scroll to position [150, 0]
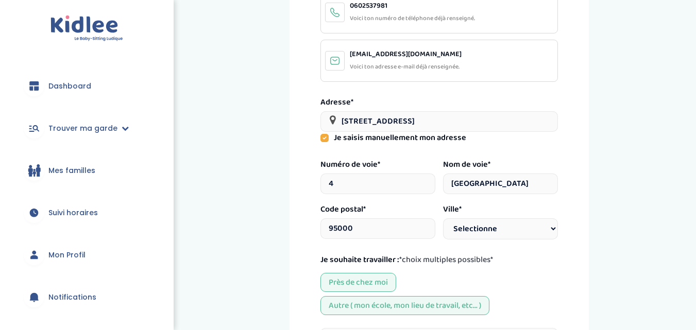
click at [321, 135] on icon at bounding box center [324, 138] width 8 height 8
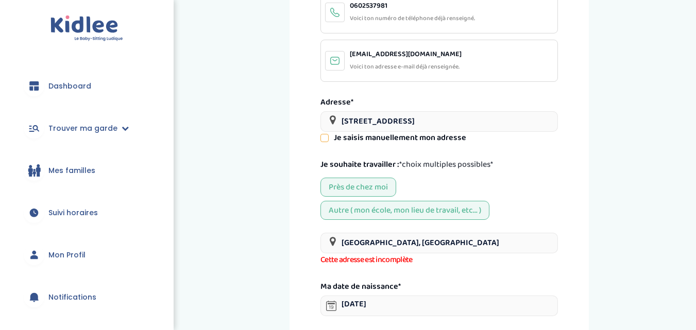
click at [378, 188] on div "Près de chez moi" at bounding box center [358, 187] width 76 height 19
click at [420, 211] on div "Autre ( mon école, mon lieu de travail, etc... )" at bounding box center [404, 210] width 169 height 19
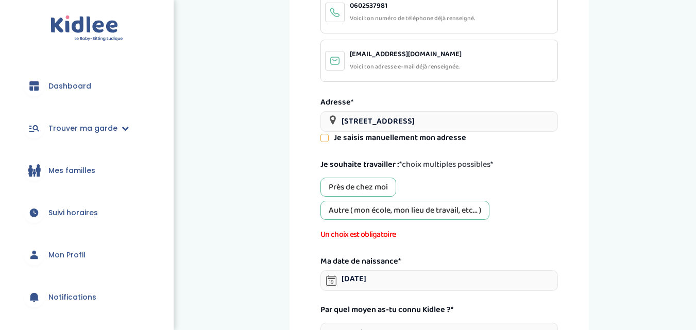
click at [420, 211] on div "Autre ( mon école, mon lieu de travail, etc... )" at bounding box center [404, 210] width 169 height 19
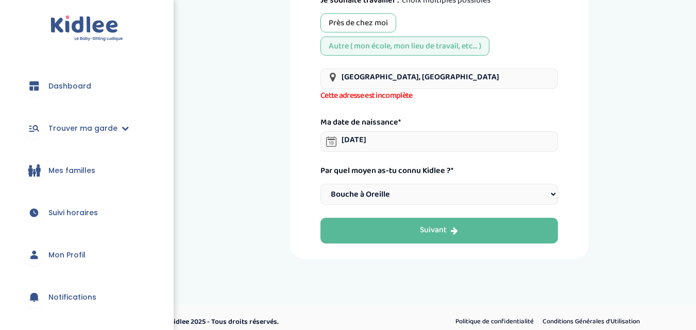
scroll to position [323, 0]
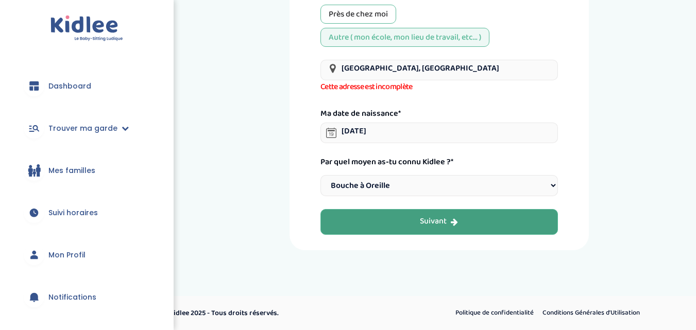
click at [361, 219] on button "Suivant" at bounding box center [438, 222] width 237 height 26
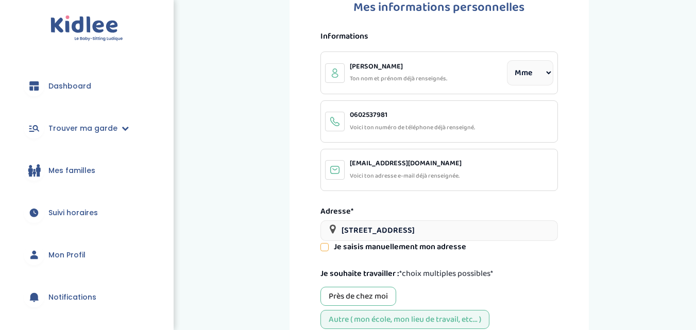
scroll to position [39, 0]
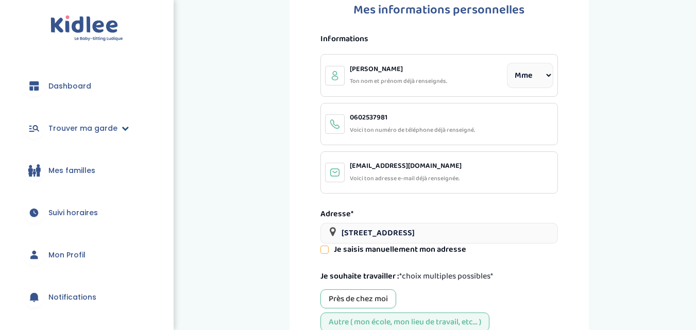
click at [113, 135] on link "Trouver ma garde" at bounding box center [86, 128] width 143 height 37
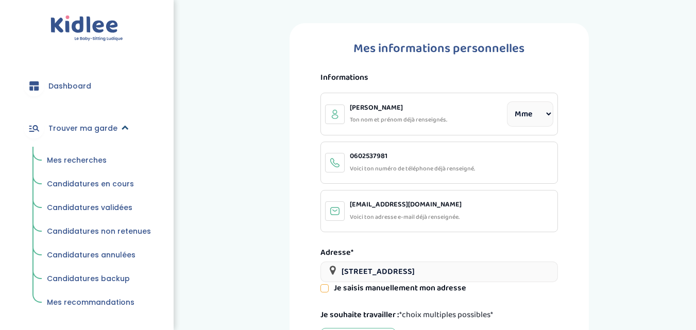
click at [113, 135] on link "Trouver ma garde" at bounding box center [86, 128] width 143 height 37
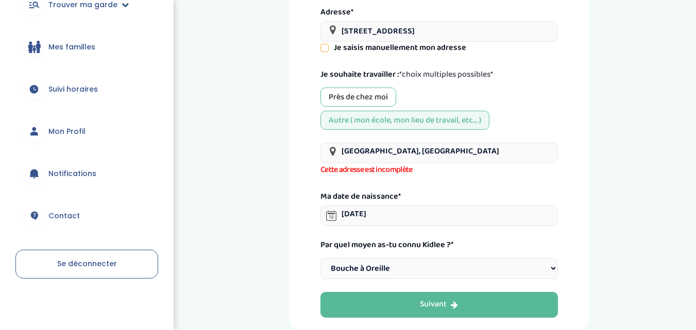
scroll to position [233, 0]
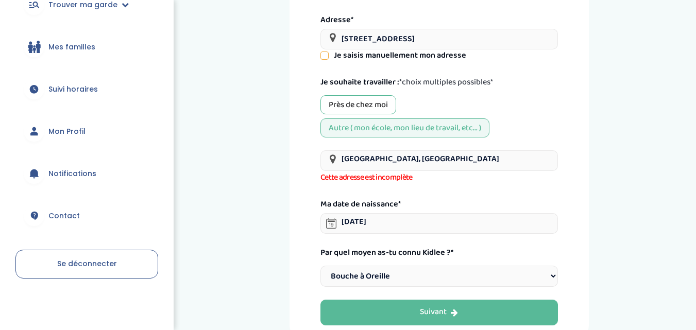
click at [374, 110] on div "Près de chez moi" at bounding box center [358, 104] width 76 height 19
drag, startPoint x: 483, startPoint y: 38, endPoint x: 337, endPoint y: 31, distance: 146.4
click at [337, 31] on input "4 Rue du Ponceau, 95000 Cergy, France" at bounding box center [438, 39] width 237 height 21
click at [346, 42] on input "text" at bounding box center [438, 39] width 237 height 21
drag, startPoint x: 510, startPoint y: 32, endPoint x: 406, endPoint y: 32, distance: 104.5
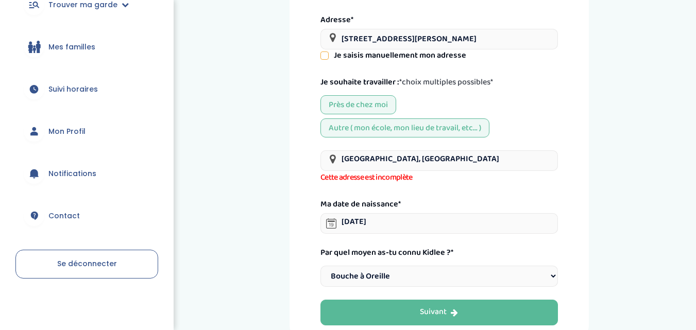
click at [406, 32] on input "12 Rue Waldeck Rochet, Aubervilliers, France" at bounding box center [438, 39] width 237 height 21
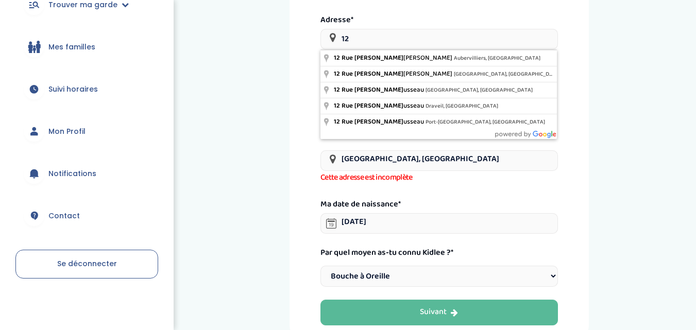
type input "1"
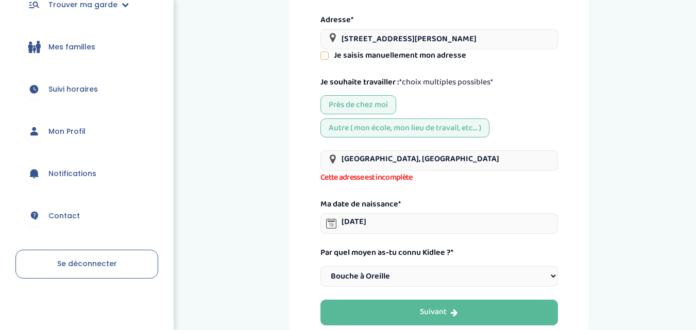
type input "12 Rue Waldeck Rochet, Aubervilliers, France"
click at [498, 157] on input "Paris, France" at bounding box center [438, 160] width 237 height 21
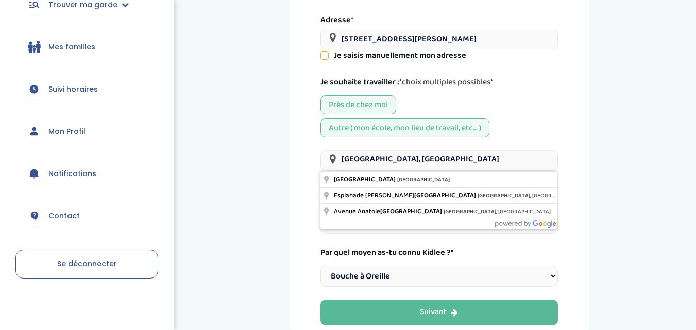
click at [251, 194] on div "Mes informations personnelles Informations Salah Nadia Ton nom et prénom déjà r…" at bounding box center [439, 65] width 499 height 551
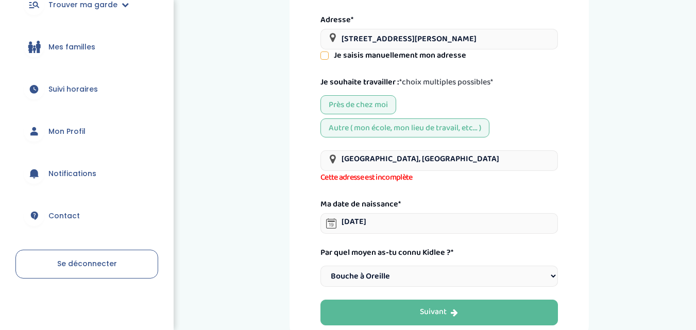
scroll to position [0, 0]
click at [399, 159] on input "Paris, France" at bounding box center [438, 160] width 237 height 21
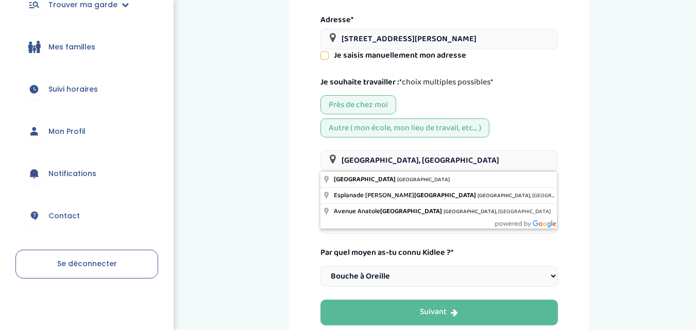
click at [341, 121] on div "Autre ( mon école, mon lieu de travail, etc... )" at bounding box center [404, 127] width 169 height 19
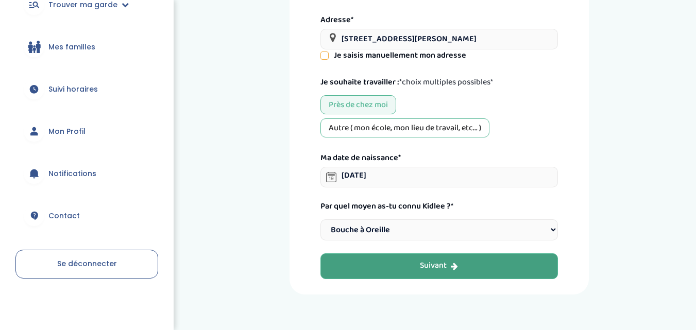
click at [391, 269] on button "Suivant" at bounding box center [438, 266] width 237 height 26
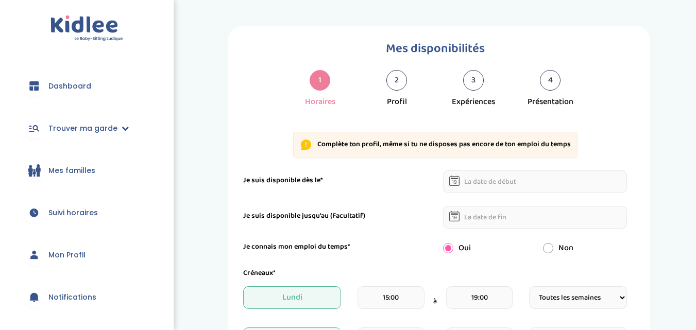
select select "1"
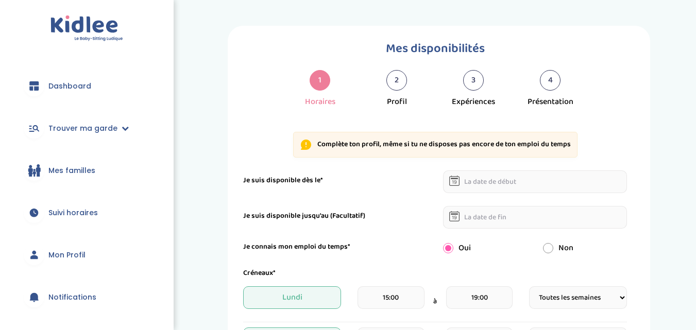
select select "1"
click at [458, 181] on icon at bounding box center [454, 181] width 10 height 10
click at [450, 180] on icon at bounding box center [454, 181] width 10 height 10
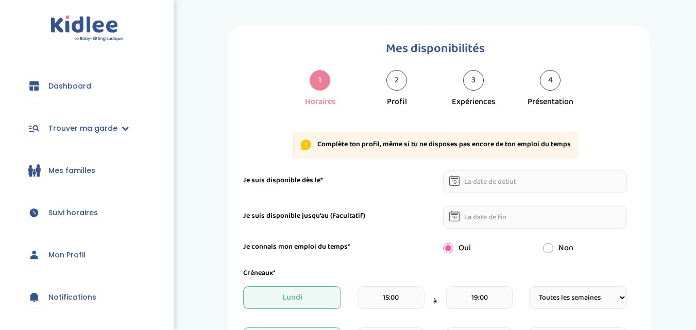
click at [468, 181] on input "text" at bounding box center [535, 181] width 184 height 23
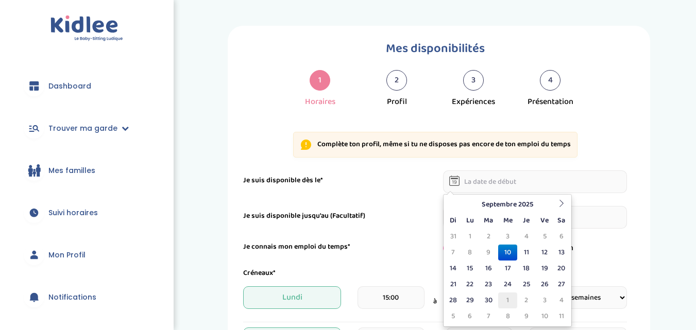
click at [506, 300] on td "1" at bounding box center [507, 301] width 19 height 16
type input "[DATE]"
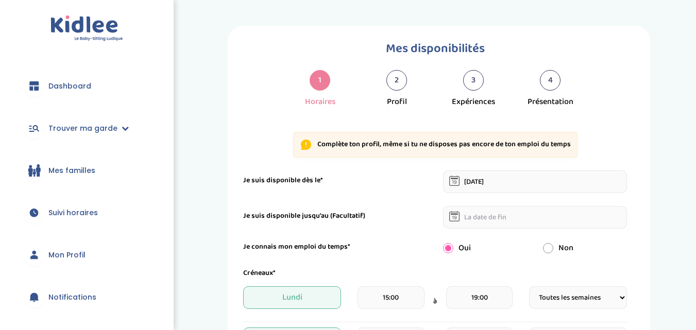
click at [472, 224] on input "text" at bounding box center [535, 217] width 184 height 23
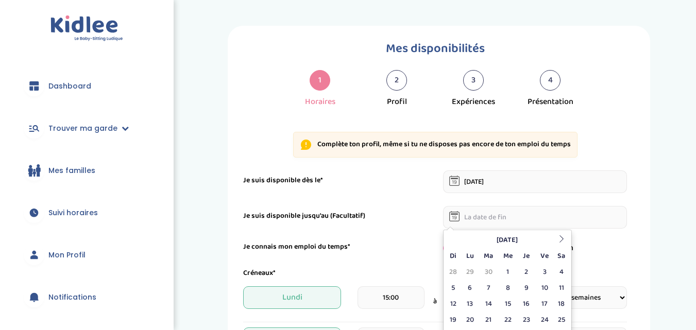
click at [456, 218] on icon at bounding box center [454, 218] width 5 height 4
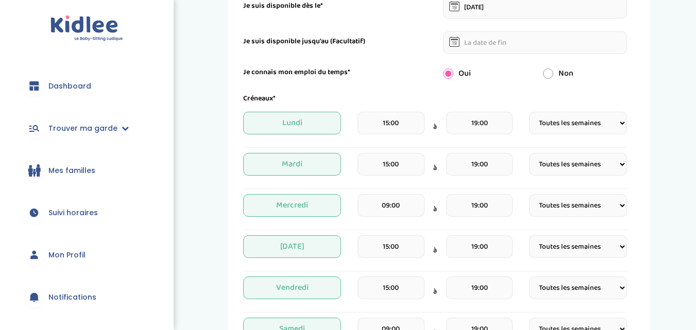
scroll to position [197, 0]
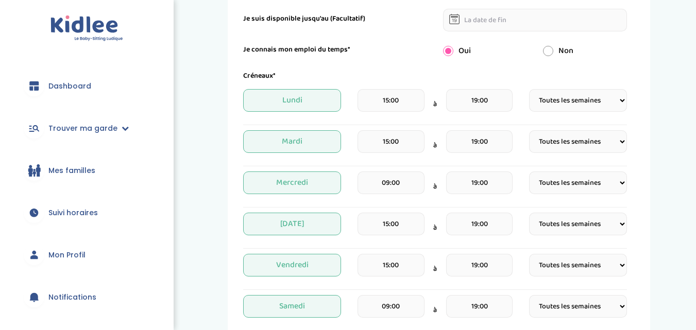
click at [398, 104] on input "15:00" at bounding box center [390, 100] width 66 height 23
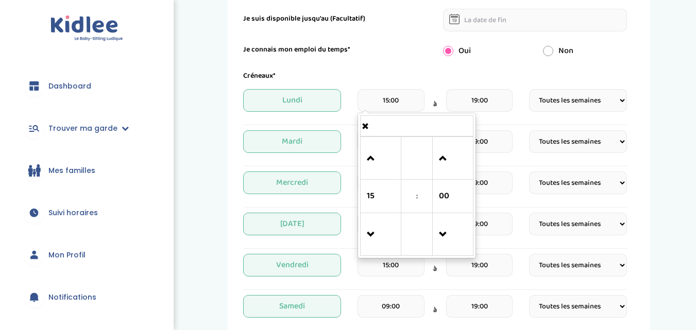
click at [462, 106] on input "19:00" at bounding box center [479, 100] width 66 height 23
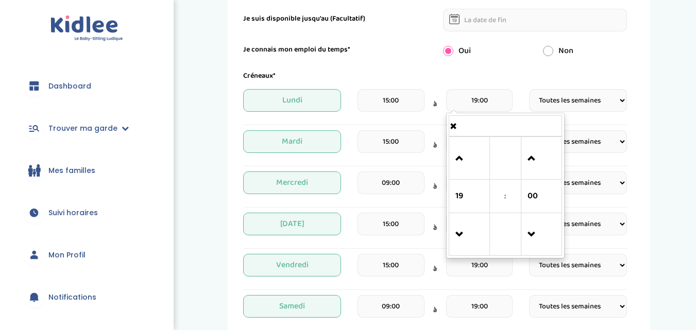
click at [320, 100] on span "Lundi" at bounding box center [292, 100] width 98 height 23
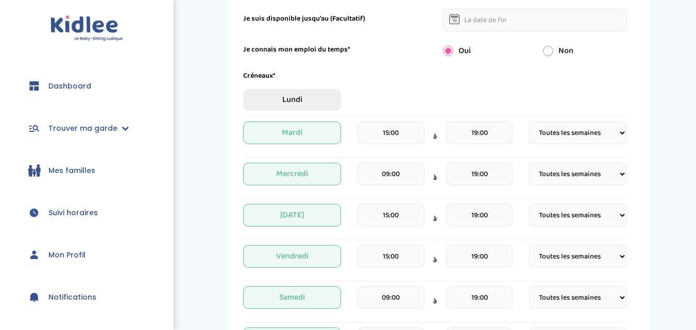
click at [320, 100] on span "Lundi" at bounding box center [292, 100] width 98 height 22
select select "1"
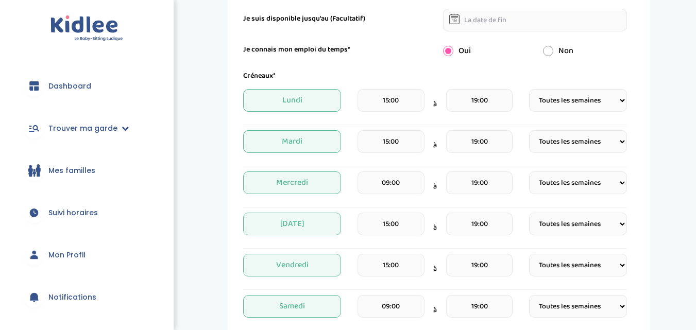
click at [535, 106] on select "Fréquence Toutes les semaines Toutes les 2 semaines Tous les mois" at bounding box center [578, 100] width 98 height 23
click at [529, 89] on select "Fréquence Toutes les semaines Toutes les 2 semaines Tous les mois" at bounding box center [578, 100] width 98 height 23
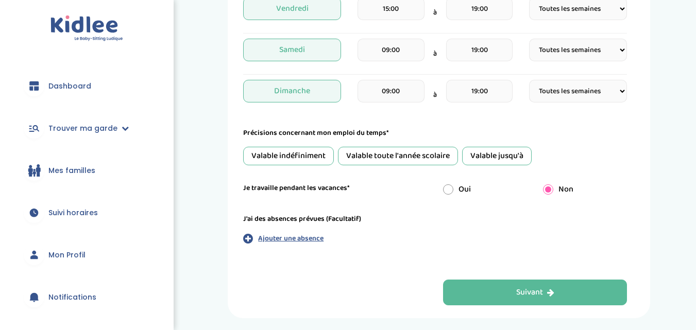
scroll to position [455, 0]
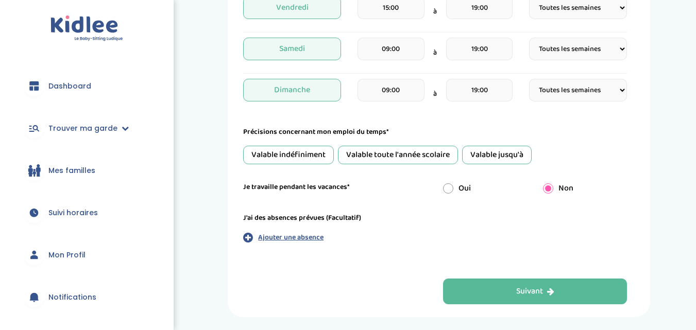
click at [402, 164] on div "Valable toute l'année scolaire" at bounding box center [398, 155] width 120 height 19
click at [453, 187] on input "radio" at bounding box center [448, 188] width 10 height 10
radio input "true"
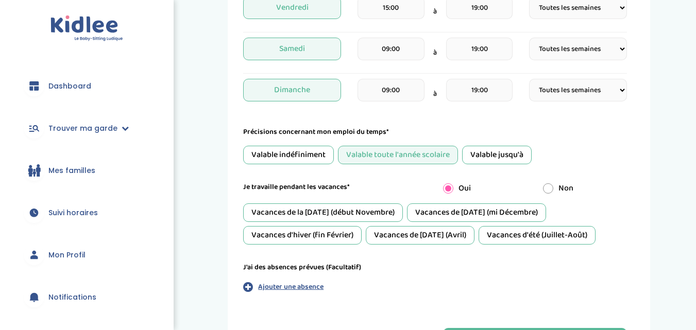
click at [550, 187] on input "radio" at bounding box center [548, 188] width 10 height 10
radio input "true"
radio input "false"
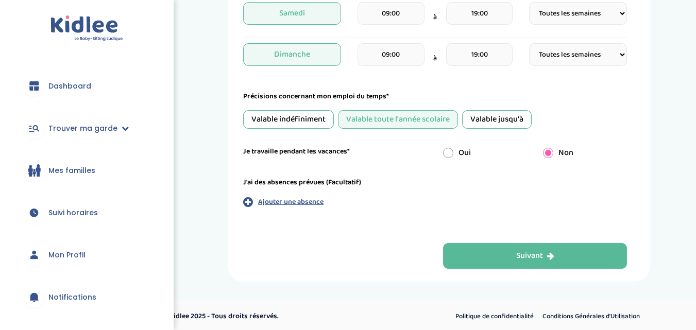
scroll to position [493, 0]
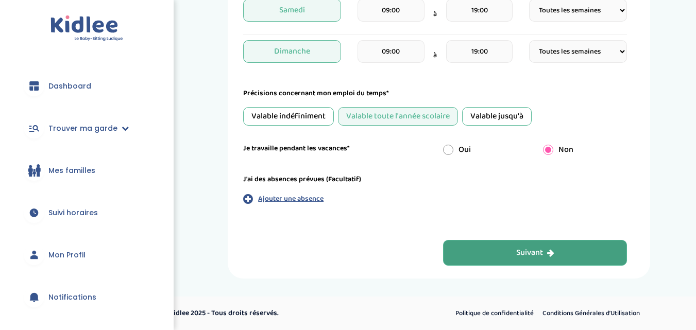
click at [477, 248] on button "Suivant" at bounding box center [535, 253] width 184 height 26
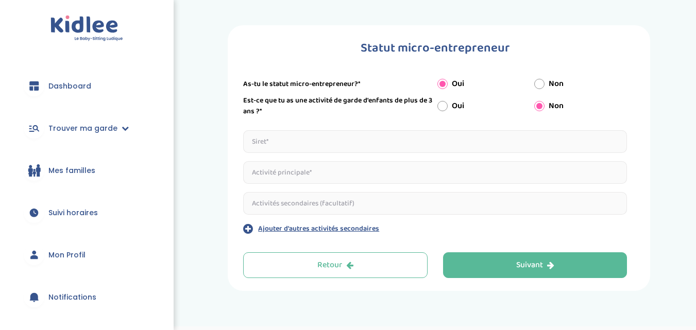
scroll to position [0, 0]
click at [440, 107] on input "Oui" at bounding box center [442, 106] width 10 height 10
radio input "true"
radio input "false"
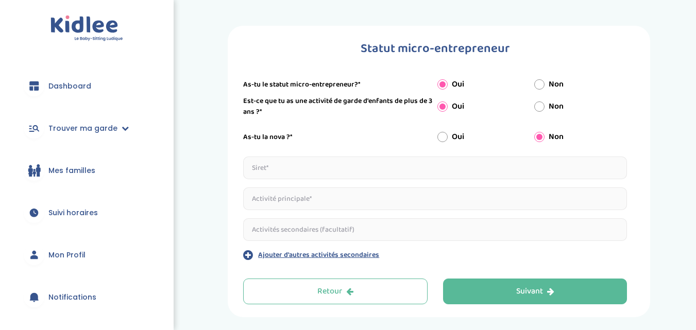
click at [441, 140] on input "Oui" at bounding box center [442, 137] width 10 height 10
radio input "true"
radio input "false"
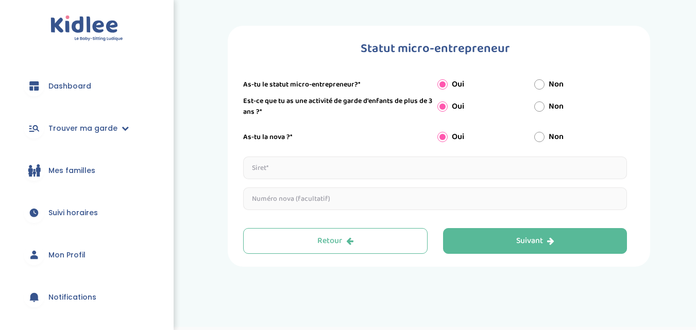
click at [403, 158] on input "text" at bounding box center [435, 168] width 384 height 23
click at [375, 164] on input "text" at bounding box center [435, 168] width 384 height 23
drag, startPoint x: 298, startPoint y: 171, endPoint x: 246, endPoint y: 166, distance: 52.3
click at [246, 166] on input "988308649" at bounding box center [435, 168] width 384 height 23
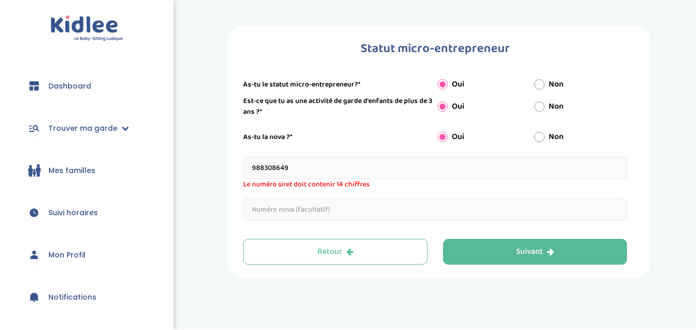
click at [327, 156] on div "Est-ce que tu as une activité de garde d'enfants de plus de 3 ans ?* Oui Non As…" at bounding box center [435, 158] width 384 height 125
click at [321, 211] on input "text" at bounding box center [435, 209] width 384 height 23
click at [311, 167] on input "988308649" at bounding box center [435, 168] width 384 height 23
type input "9"
click at [254, 165] on input "text" at bounding box center [435, 168] width 384 height 23
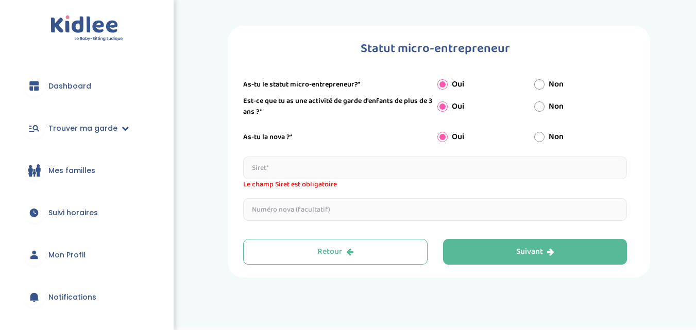
paste input "98830864900017"
type input "98830864900017"
click at [271, 216] on div "Statut micro-entrepreneur Indique nous ta situation administrative Type de docu…" at bounding box center [438, 152] width 391 height 226
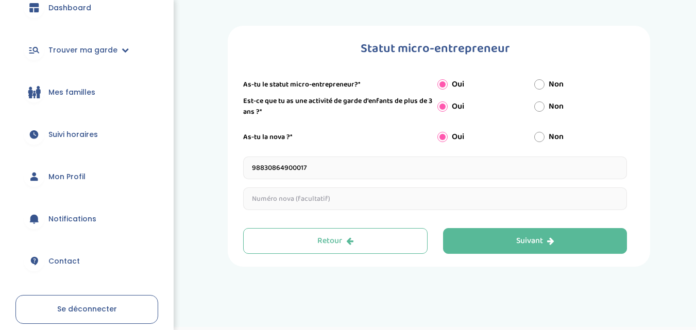
scroll to position [124, 0]
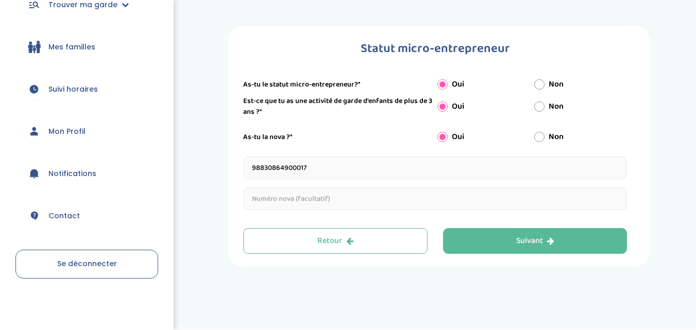
click at [269, 201] on input "text" at bounding box center [435, 198] width 384 height 23
drag, startPoint x: 287, startPoint y: 167, endPoint x: 251, endPoint y: 168, distance: 36.1
click at [251, 168] on input "98830864900017" at bounding box center [435, 168] width 384 height 23
click at [266, 196] on input "SAP" at bounding box center [435, 198] width 384 height 23
paste input "988308649"
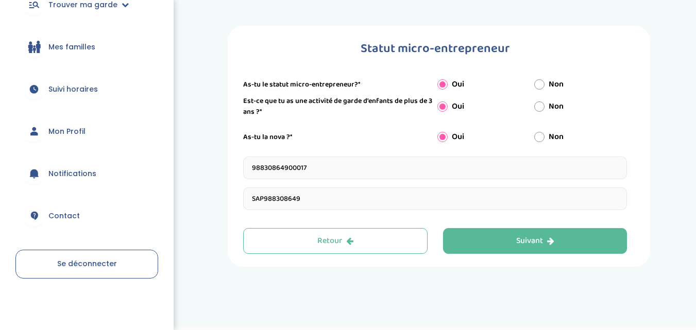
type input "SAP988308649"
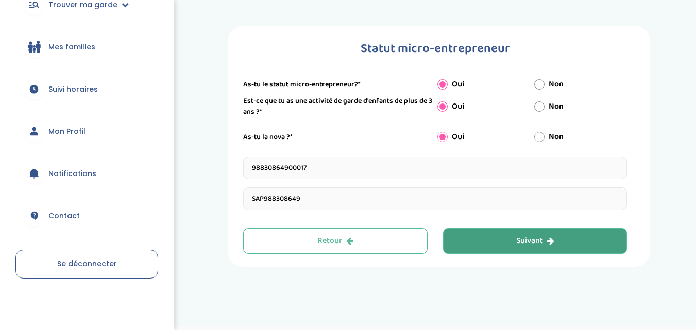
click at [456, 231] on button "Suivant" at bounding box center [535, 241] width 184 height 26
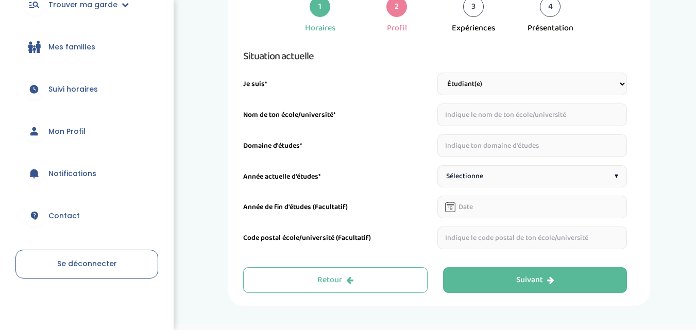
scroll to position [56, 0]
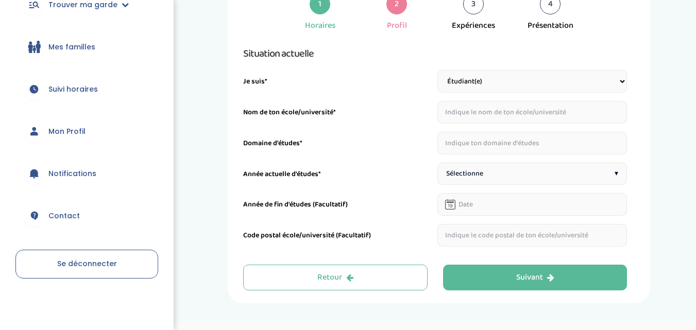
click at [500, 79] on select "Étudiant(e) Salarié Professionnel(le) de la petite enfance Retraité(e) En reche…" at bounding box center [532, 81] width 190 height 23
click at [404, 172] on div "Année actuelle d'études*" at bounding box center [338, 177] width 190 height 16
click at [480, 79] on select "Étudiant(e) Salarié Professionnel(le) de la petite enfance Retraité(e) En reche…" at bounding box center [532, 81] width 190 height 23
click at [453, 187] on div "Situation actuelle Je suis* Étudiant(e) Salarié Professionnel(le) de la petite …" at bounding box center [435, 145] width 384 height 201
click at [448, 85] on select "Étudiant(e) Salarié Professionnel(le) de la petite enfance Retraité(e) En reche…" at bounding box center [532, 81] width 190 height 23
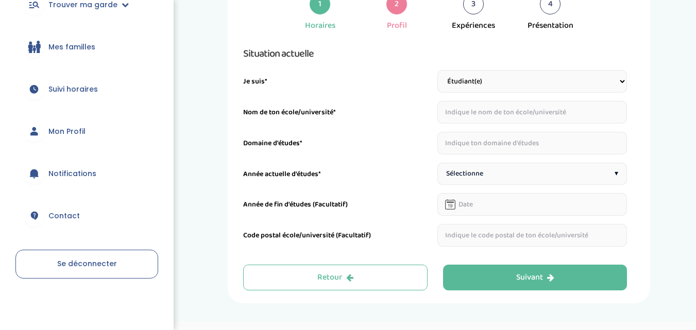
select select "6"
click at [437, 93] on select "Étudiant(e) Salarié Professionnel(le) de la petite enfance Retraité(e) En reche…" at bounding box center [532, 81] width 190 height 23
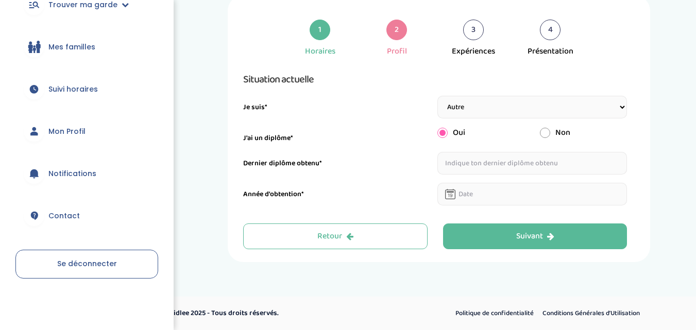
click at [545, 128] on input "radio" at bounding box center [545, 133] width 10 height 10
radio input "true"
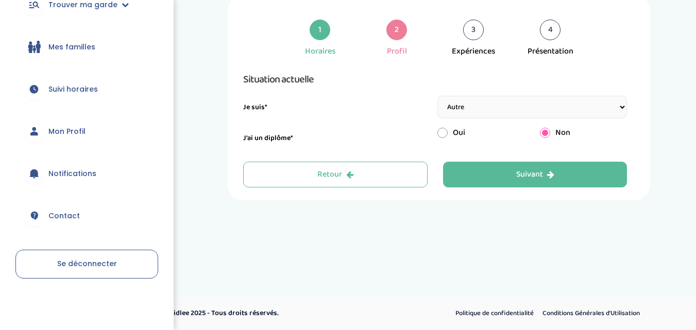
click at [439, 133] on input "radio" at bounding box center [442, 133] width 10 height 10
radio input "true"
radio input "false"
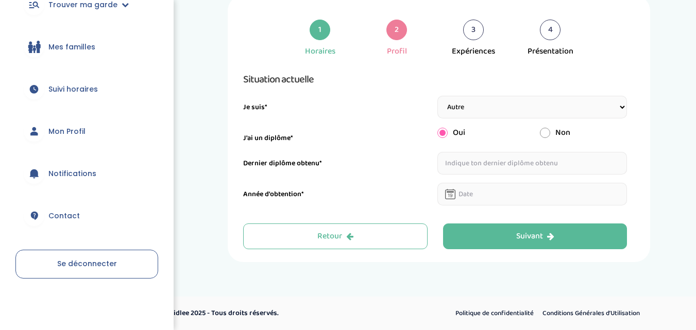
click at [459, 160] on input "text" at bounding box center [532, 163] width 190 height 23
click at [524, 162] on input "Master en Langue et litterature" at bounding box center [532, 163] width 190 height 23
type input "Master en Langue et littérature Anglaise"
click at [445, 196] on icon at bounding box center [450, 194] width 10 height 10
click at [452, 195] on icon at bounding box center [450, 196] width 5 height 4
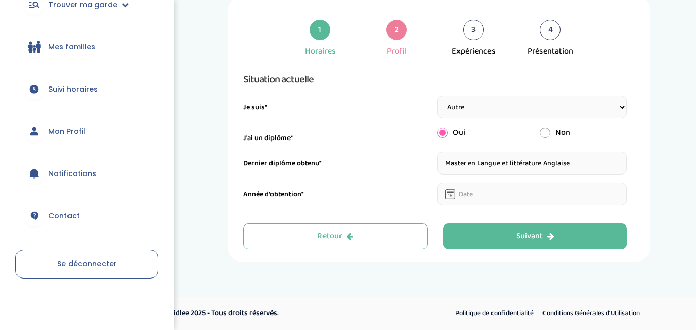
click at [452, 195] on icon at bounding box center [450, 196] width 5 height 4
click at [466, 191] on input "text" at bounding box center [532, 194] width 190 height 23
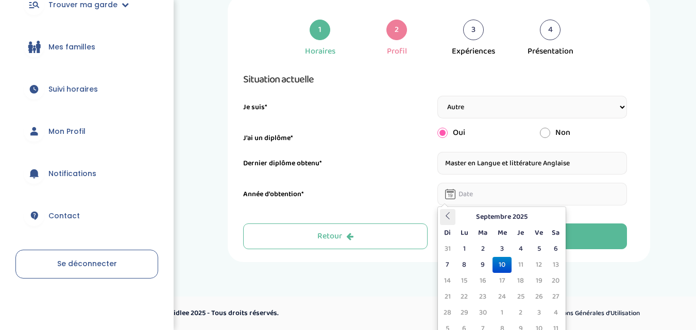
click at [448, 214] on icon at bounding box center [447, 215] width 7 height 7
click at [507, 220] on th "Août 2025" at bounding box center [501, 217] width 93 height 16
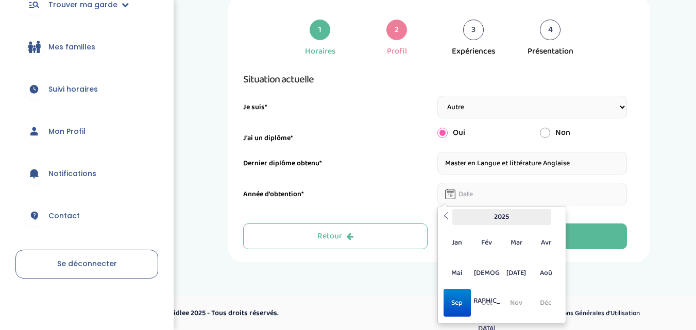
click at [507, 211] on th "2025" at bounding box center [501, 217] width 99 height 16
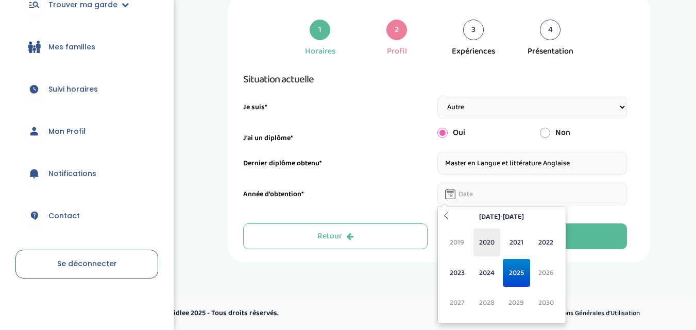
click at [493, 250] on span "2020" at bounding box center [486, 243] width 27 height 28
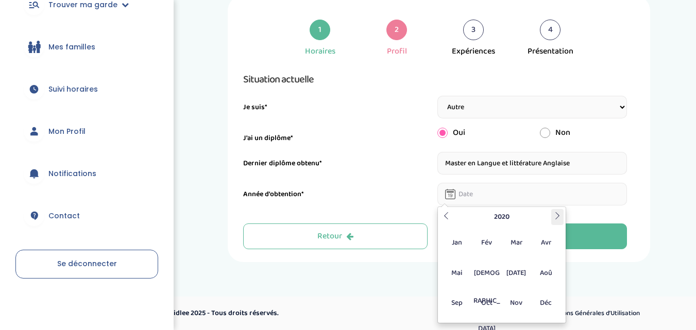
drag, startPoint x: 560, startPoint y: 204, endPoint x: 558, endPoint y: 217, distance: 12.5
click at [558, 217] on body "trouver ma garde Dashboard Mon profil Mes famille Mes documents Dashboard Trouv…" at bounding box center [348, 150] width 696 height 361
click at [558, 217] on icon at bounding box center [557, 215] width 7 height 7
click at [455, 245] on span "Jan" at bounding box center [456, 243] width 27 height 28
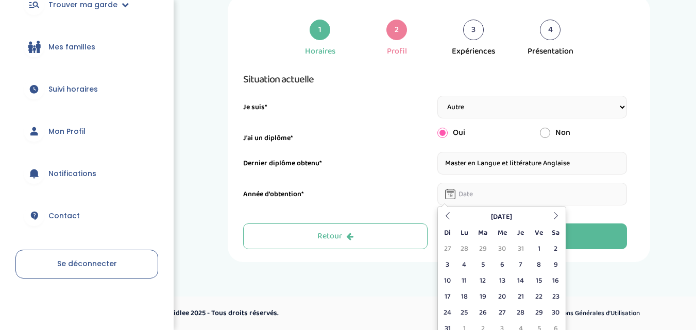
click at [404, 216] on div "1 Horaires 2 Profil 3 Expériences 4 Présentation Indique nous ta situation admi…" at bounding box center [438, 128] width 391 height 241
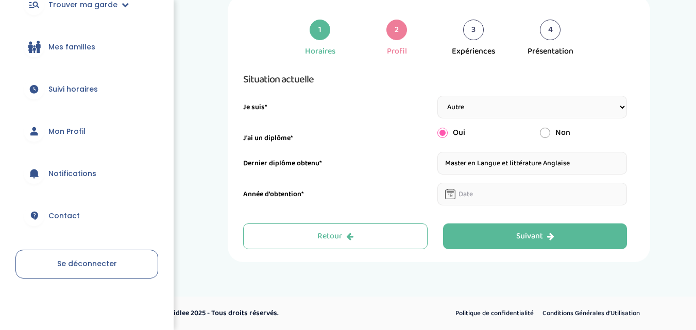
click at [471, 192] on input "text" at bounding box center [532, 194] width 190 height 23
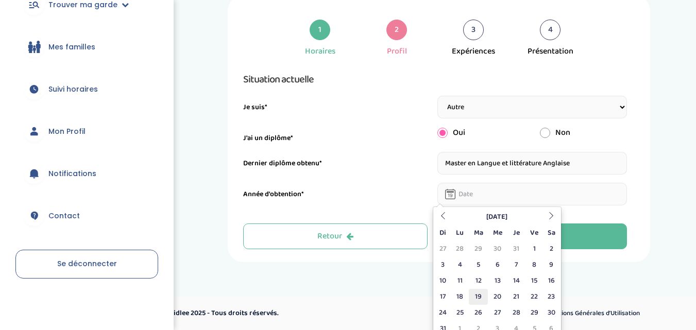
click at [480, 296] on td "19" at bounding box center [478, 297] width 19 height 16
type input "19-01-2021"
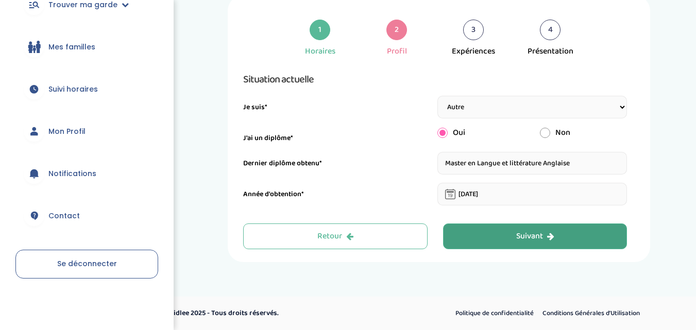
click at [487, 241] on button "Suivant" at bounding box center [535, 237] width 184 height 26
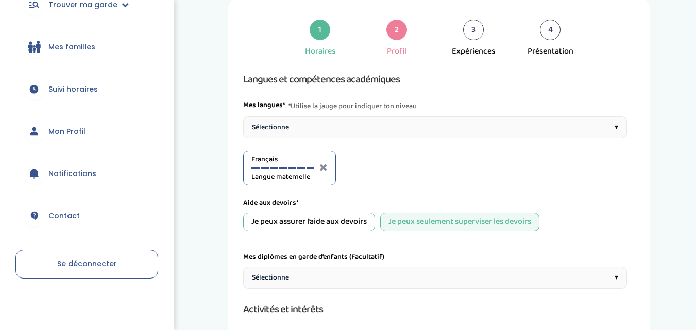
click at [427, 125] on div "Sélectionne ▾" at bounding box center [435, 127] width 384 height 22
click at [409, 166] on div "Anglais A1" at bounding box center [380, 168] width 63 height 28
drag, startPoint x: 359, startPoint y: 170, endPoint x: 385, endPoint y: 168, distance: 25.9
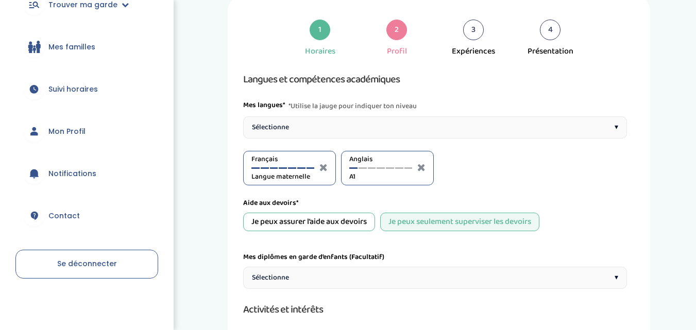
click at [385, 168] on div "Anglais A1" at bounding box center [380, 168] width 63 height 28
click at [385, 168] on div at bounding box center [380, 168] width 63 height 2
click at [355, 179] on span "A1" at bounding box center [380, 176] width 63 height 11
click at [399, 165] on div "Anglais A1" at bounding box center [380, 168] width 63 height 28
click at [307, 167] on div "Français Langue maternelle" at bounding box center [282, 168] width 63 height 28
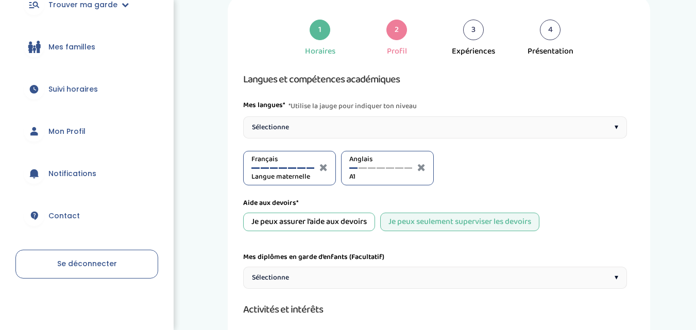
click at [408, 167] on div "Anglais A1" at bounding box center [380, 168] width 63 height 28
click at [408, 168] on div at bounding box center [408, 168] width 8 height 2
click at [400, 168] on div at bounding box center [399, 168] width 8 height 2
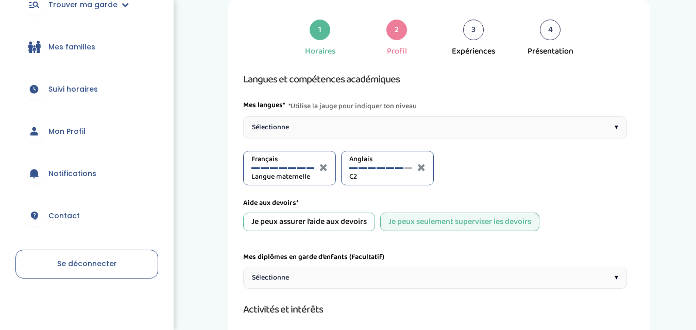
click at [301, 168] on div at bounding box center [301, 168] width 8 height 2
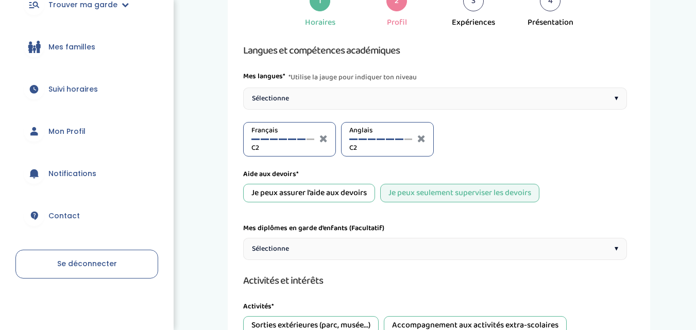
scroll to position [65, 0]
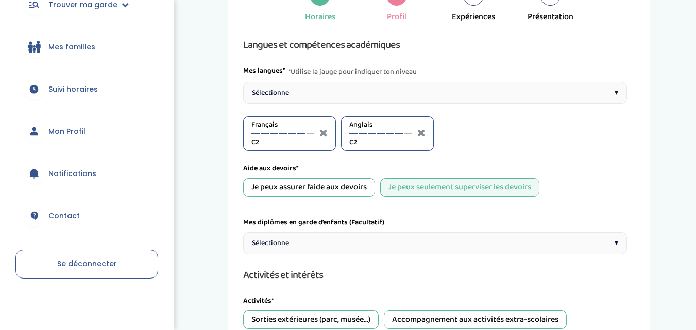
click at [327, 247] on div "Sélectionne ▾" at bounding box center [435, 243] width 384 height 22
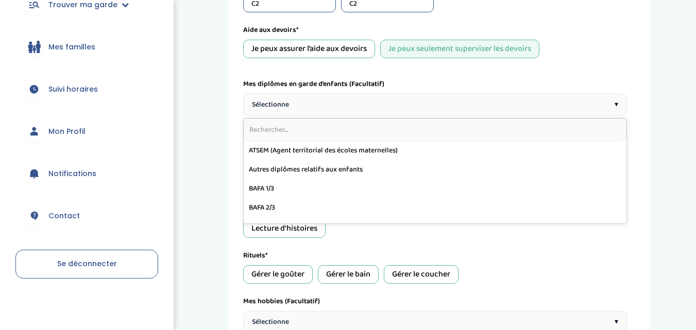
scroll to position [211, 0]
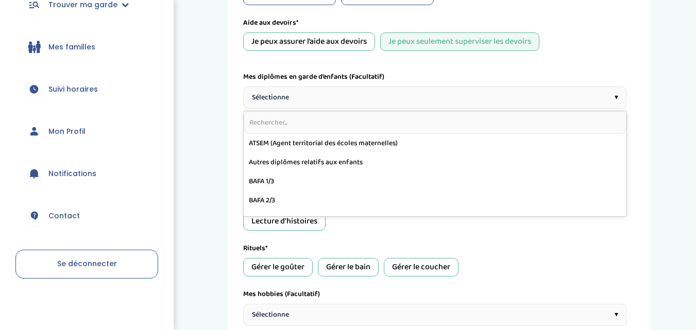
click at [201, 209] on div "1 Horaires 2 Profil 3 Expériences 4 Présentation Indique nous ta situation admi…" at bounding box center [439, 148] width 499 height 666
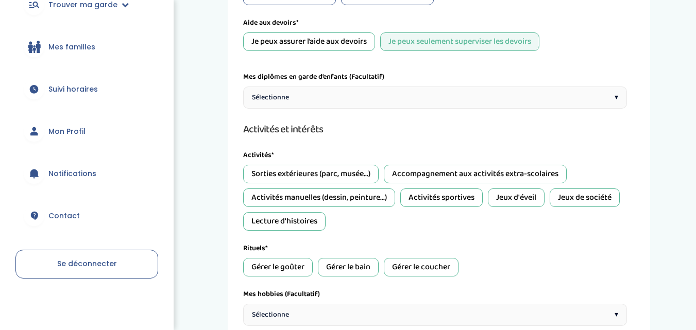
click at [264, 176] on div "Sorties extérieures (parc, musée...)" at bounding box center [310, 174] width 135 height 19
click at [402, 172] on div "Accompagnement aux activités extra-scolaires" at bounding box center [475, 174] width 183 height 19
click at [367, 200] on div "Activités manuelles (dessin, peinture...)" at bounding box center [319, 197] width 152 height 19
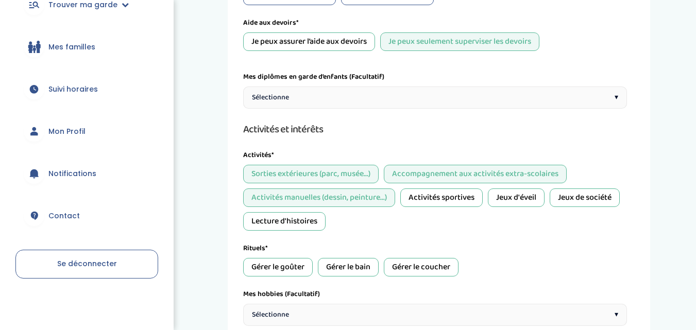
click at [442, 201] on div "Activités sportives" at bounding box center [441, 197] width 82 height 19
click at [524, 201] on div "Jeux d'éveil" at bounding box center [516, 197] width 57 height 19
click at [567, 198] on div "Jeux de société" at bounding box center [585, 197] width 70 height 19
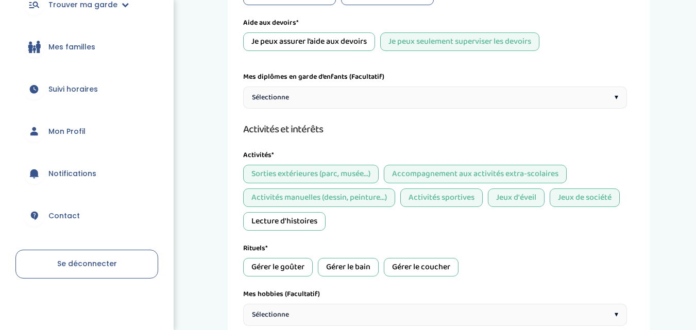
click at [303, 228] on div "Lecture d'histoires" at bounding box center [284, 221] width 82 height 19
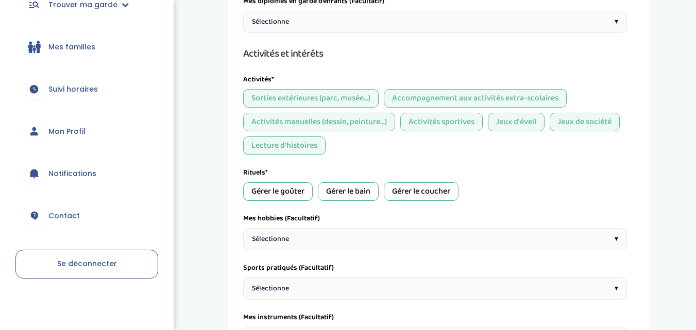
scroll to position [288, 0]
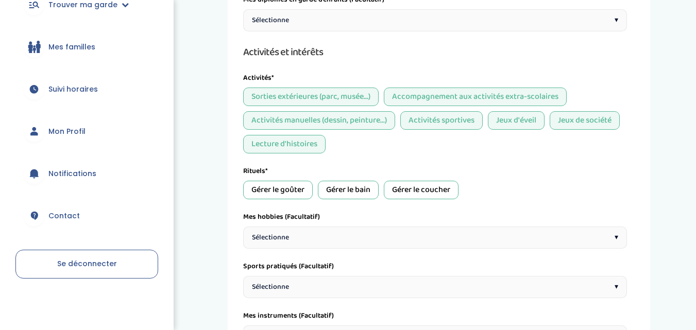
click at [292, 187] on div "Gérer le goûter" at bounding box center [278, 190] width 70 height 19
click at [356, 194] on div "Gérer le bain" at bounding box center [348, 190] width 61 height 19
click at [424, 188] on div "Gérer le coucher" at bounding box center [421, 190] width 75 height 19
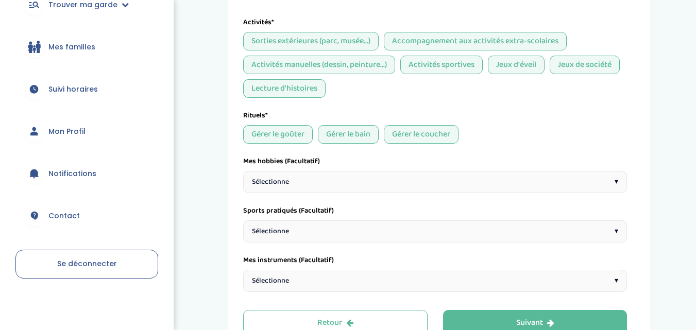
scroll to position [356, 0]
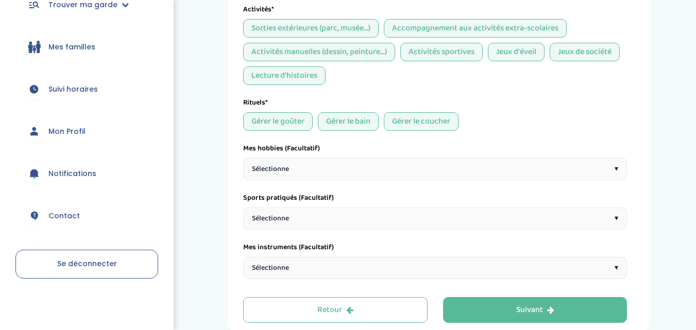
click at [328, 164] on div "Sélectionne ▾" at bounding box center [435, 169] width 384 height 22
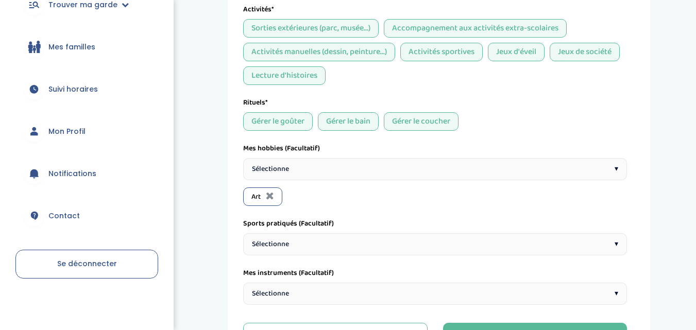
click at [305, 175] on div "Sélectionne ▾" at bounding box center [435, 169] width 384 height 22
click at [323, 162] on div "Sélectionne ▾" at bounding box center [435, 169] width 384 height 22
click at [316, 174] on div "Sélectionne ▾" at bounding box center [435, 169] width 384 height 22
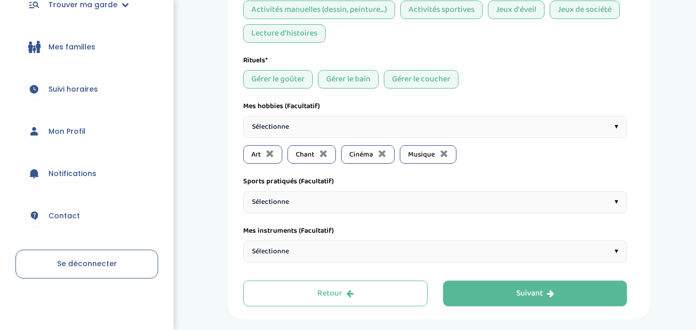
scroll to position [417, 0]
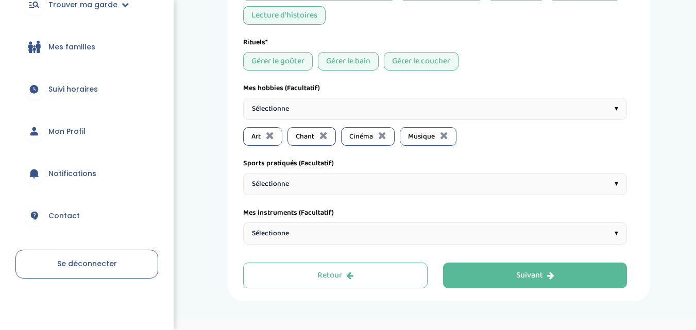
click at [298, 176] on div "Sélectionne ▾" at bounding box center [435, 184] width 384 height 22
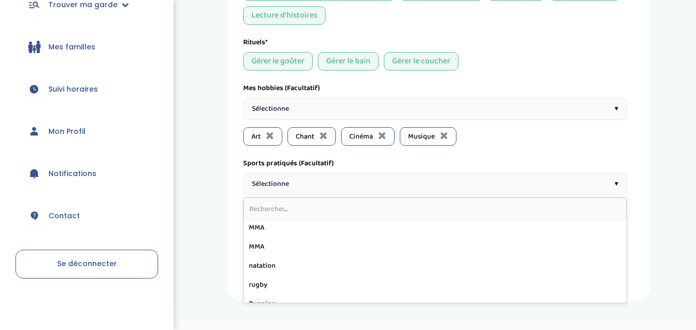
scroll to position [309, 0]
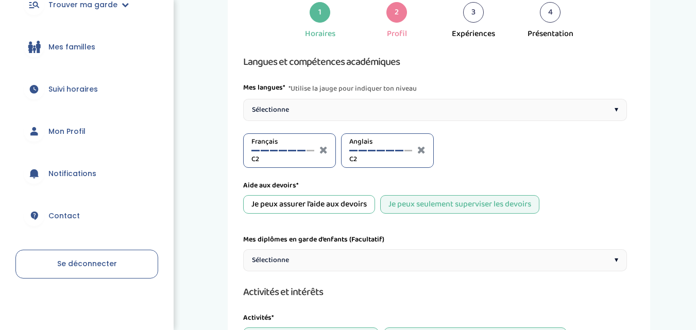
scroll to position [47, 0]
click at [451, 117] on div "Sélectionne ▾" at bounding box center [435, 110] width 384 height 22
click at [509, 151] on div at bounding box center [506, 151] width 8 height 2
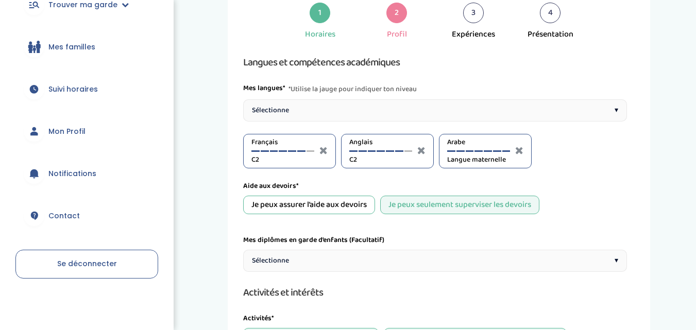
click at [452, 110] on div "Sélectionne ▾" at bounding box center [435, 110] width 384 height 22
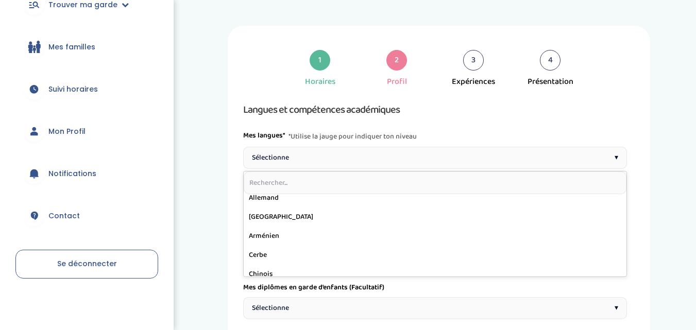
scroll to position [0, 0]
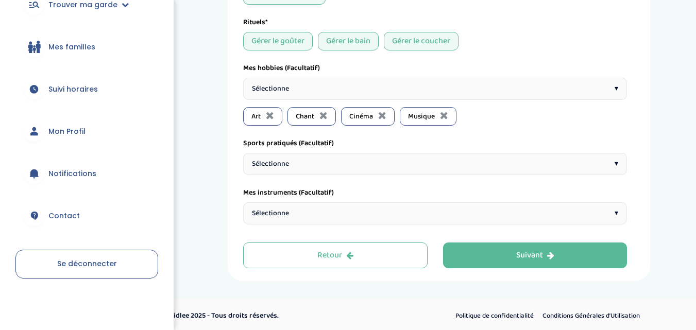
scroll to position [439, 0]
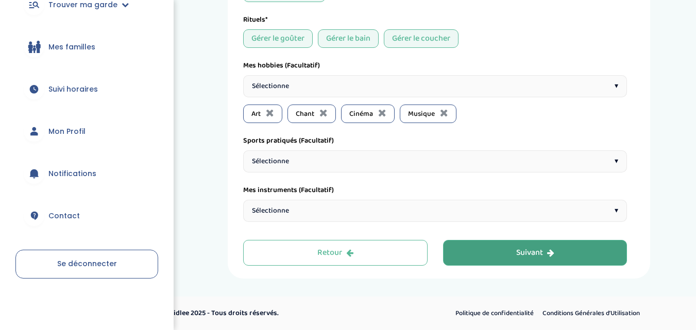
click at [489, 248] on button "Suivant" at bounding box center [535, 253] width 184 height 26
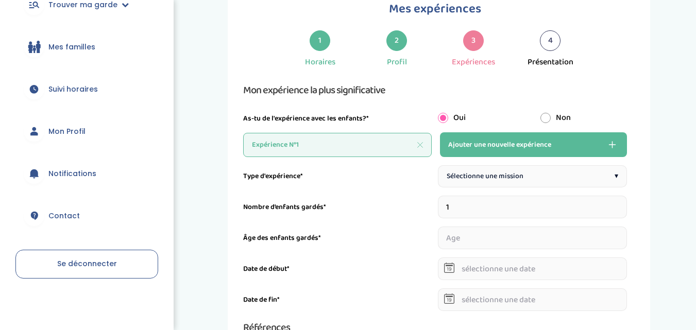
scroll to position [39, 0]
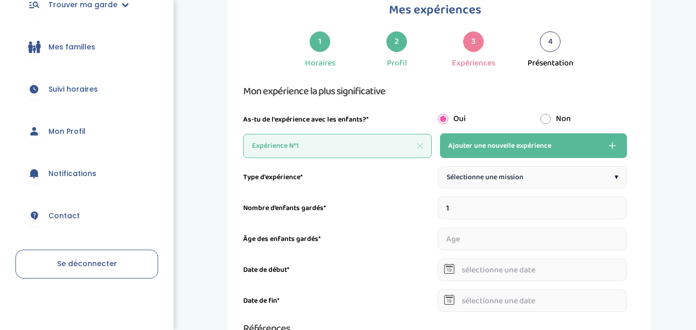
click at [489, 248] on input "number" at bounding box center [533, 239] width 190 height 23
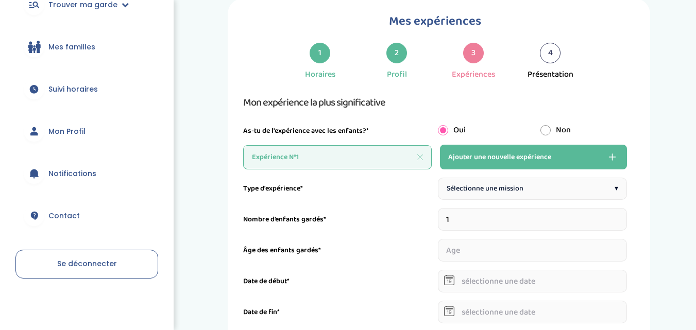
scroll to position [24, 0]
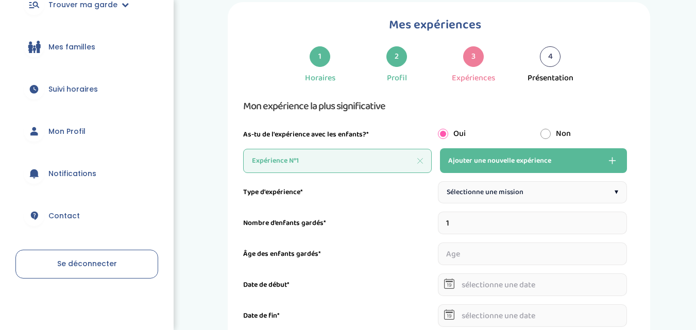
click at [363, 161] on div "Expérience N°1" at bounding box center [337, 161] width 188 height 24
drag, startPoint x: 318, startPoint y: 190, endPoint x: 290, endPoint y: 195, distance: 28.4
click at [290, 195] on div "Type d'expérience*" at bounding box center [338, 192] width 190 height 11
click at [290, 195] on label "Type d'expérience*" at bounding box center [273, 192] width 60 height 11
click at [530, 185] on div "Sélectionne une mission ▾" at bounding box center [533, 192] width 190 height 22
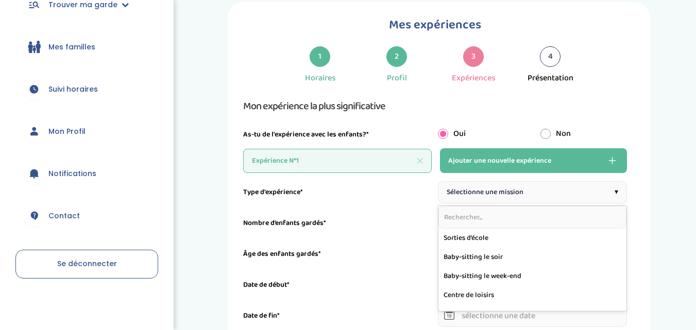
click at [530, 185] on div "Sélectionne une mission ▾" at bounding box center [533, 192] width 190 height 22
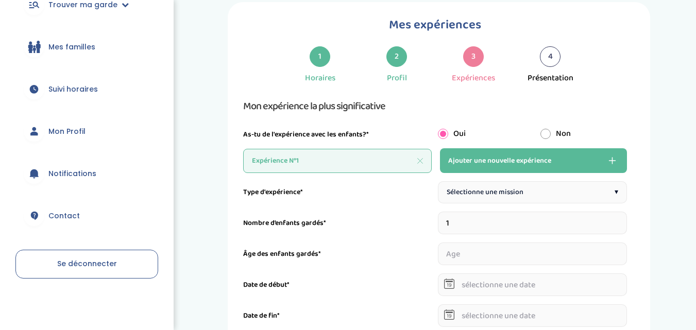
click at [530, 185] on div "Sélectionne une mission ▾" at bounding box center [533, 192] width 190 height 22
click at [467, 226] on input "1" at bounding box center [533, 223] width 190 height 23
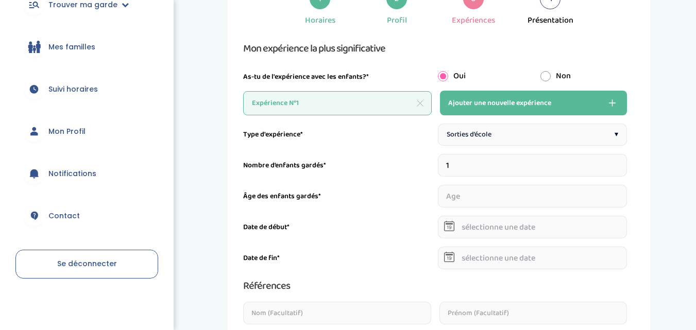
scroll to position [84, 0]
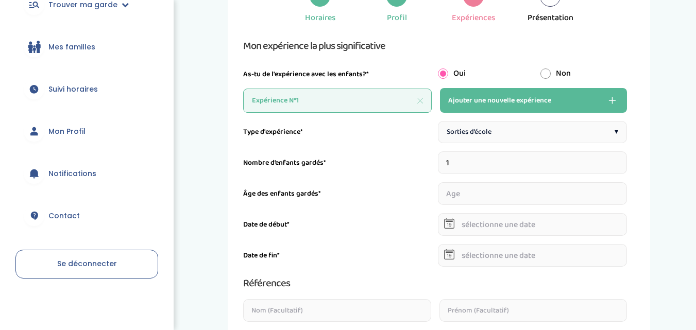
type input "2"
click at [621, 161] on input "2" at bounding box center [533, 162] width 190 height 23
click at [485, 195] on input "number" at bounding box center [483, 193] width 91 height 23
click at [557, 193] on input "number" at bounding box center [581, 193] width 91 height 23
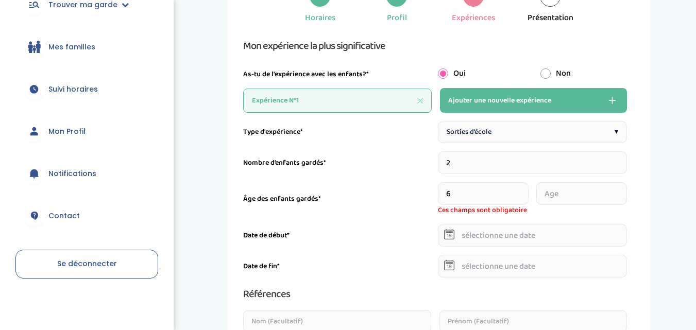
click at [465, 197] on input "6" at bounding box center [483, 193] width 91 height 23
click at [525, 199] on input "5" at bounding box center [483, 193] width 91 height 23
type input "6"
click at [525, 191] on input "6" at bounding box center [483, 193] width 91 height 23
click at [576, 202] on input "number" at bounding box center [581, 193] width 91 height 23
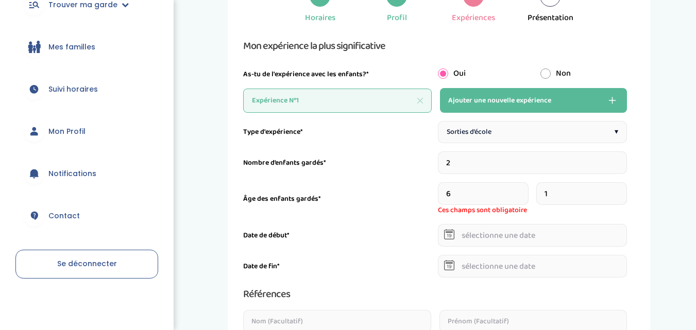
click at [624, 190] on input "1" at bounding box center [581, 193] width 91 height 23
click at [624, 190] on input "2" at bounding box center [581, 193] width 91 height 23
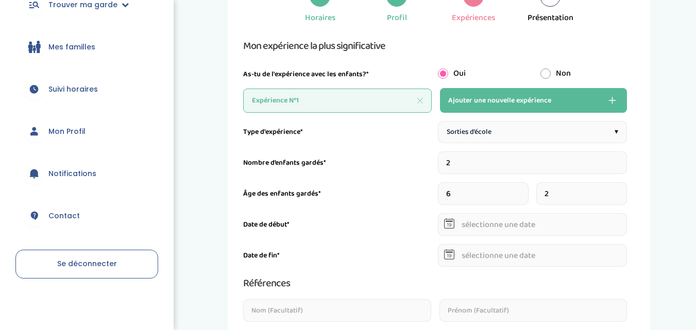
click at [624, 190] on input "3" at bounding box center [581, 193] width 91 height 23
click at [624, 190] on input "4" at bounding box center [581, 193] width 91 height 23
click at [624, 190] on input "5" at bounding box center [581, 193] width 91 height 23
click at [624, 190] on input "6" at bounding box center [581, 193] width 91 height 23
type input "7"
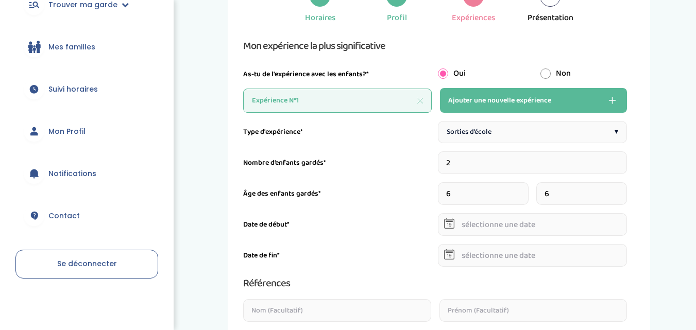
click at [624, 190] on input "7" at bounding box center [581, 193] width 91 height 23
click at [450, 225] on icon at bounding box center [449, 225] width 5 height 4
click at [471, 225] on input "text" at bounding box center [533, 224] width 190 height 23
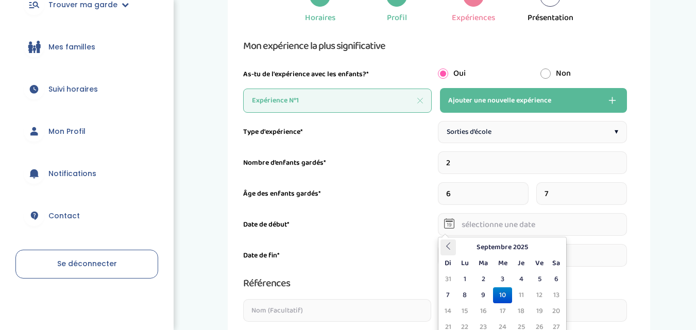
click at [448, 249] on icon at bounding box center [447, 246] width 7 height 7
click at [493, 250] on th "Julliet 2025" at bounding box center [502, 247] width 93 height 16
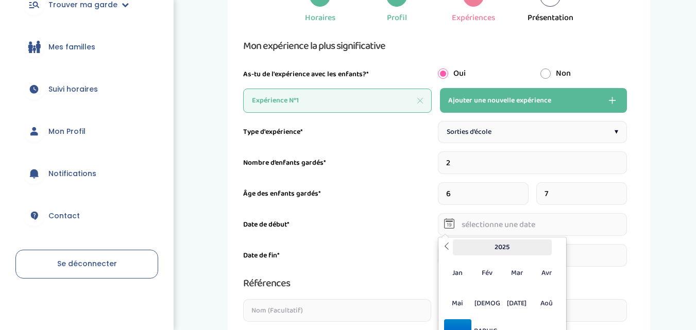
click at [506, 249] on th "2025" at bounding box center [502, 247] width 99 height 16
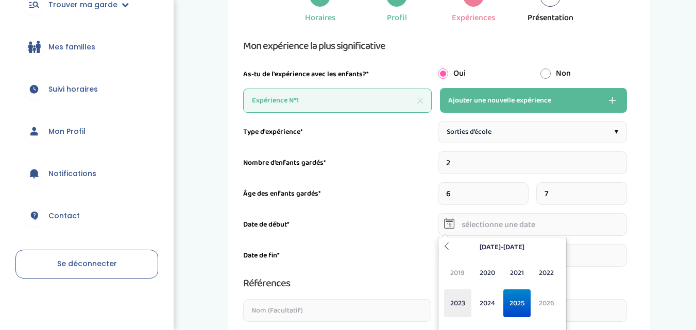
click at [456, 307] on span "2023" at bounding box center [457, 303] width 27 height 28
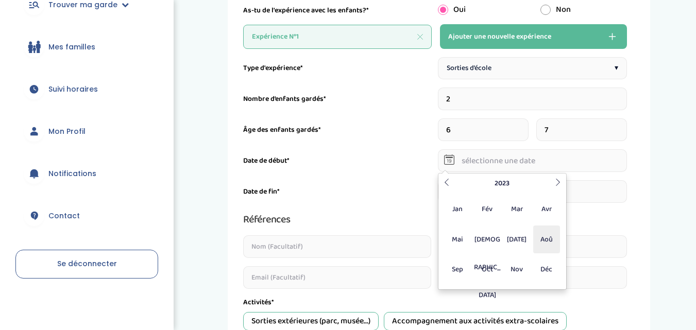
scroll to position [152, 0]
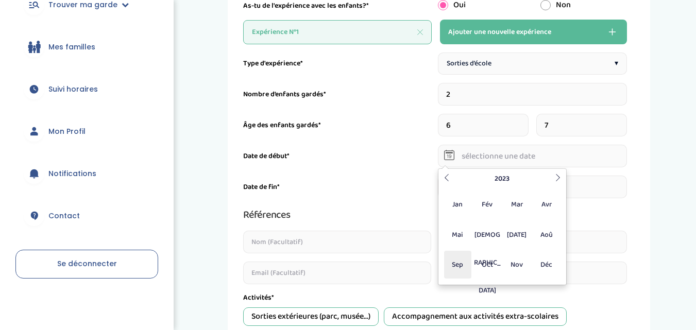
click at [453, 265] on span "Sep" at bounding box center [457, 265] width 27 height 28
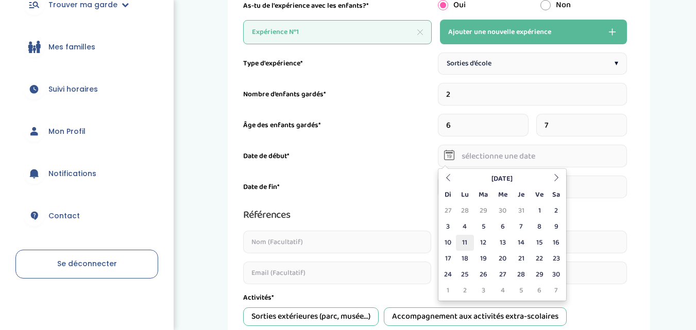
click at [464, 243] on td "11" at bounding box center [465, 243] width 18 height 16
type input "11-09-2023"
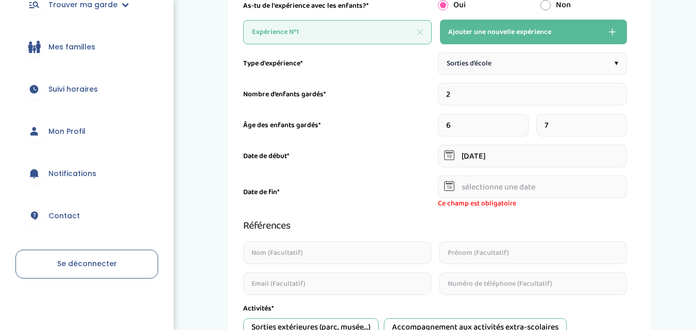
click at [451, 191] on div at bounding box center [449, 186] width 10 height 23
click at [450, 186] on icon at bounding box center [449, 186] width 10 height 10
click at [461, 185] on input "text" at bounding box center [533, 187] width 190 height 23
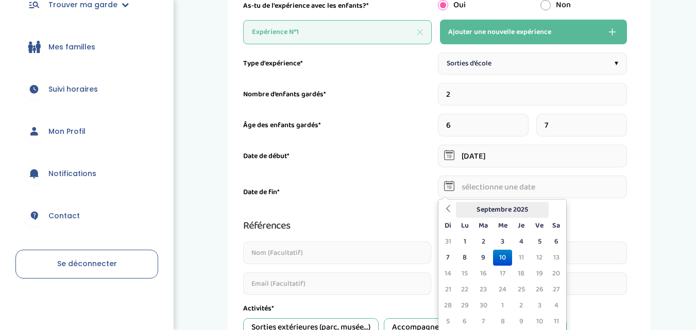
click at [488, 214] on th "Septembre 2025" at bounding box center [502, 210] width 93 height 16
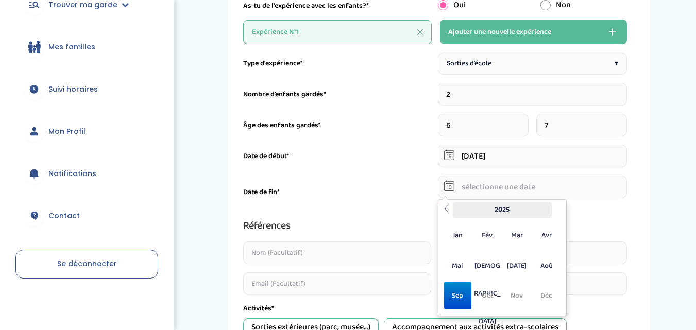
click at [493, 214] on th "2025" at bounding box center [502, 210] width 99 height 16
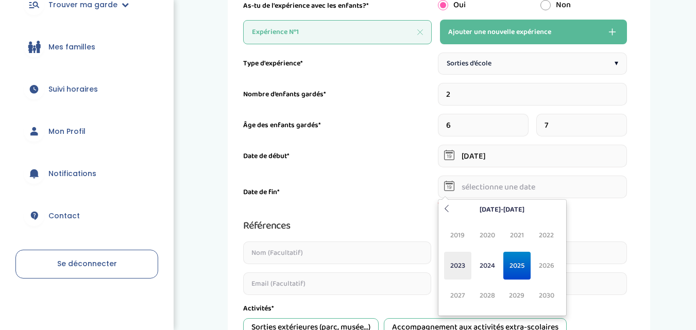
click at [464, 263] on span "2023" at bounding box center [457, 266] width 27 height 28
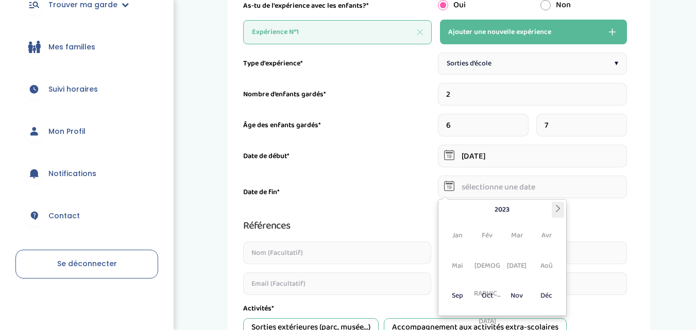
click at [561, 207] on th at bounding box center [558, 210] width 12 height 16
click at [488, 266] on span "Jui" at bounding box center [487, 266] width 27 height 28
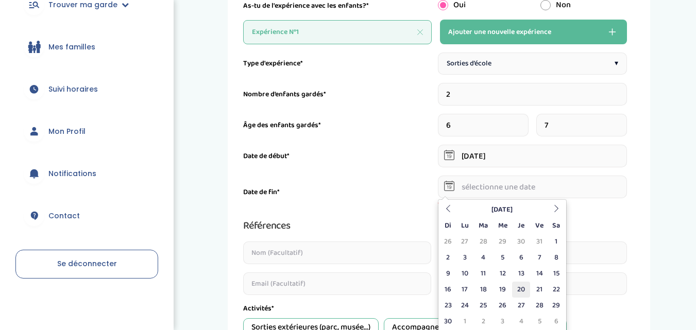
click at [524, 285] on td "20" at bounding box center [521, 290] width 18 height 16
type input "20-06-2024"
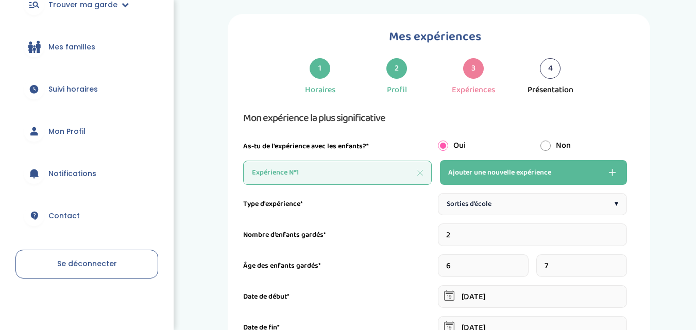
scroll to position [0, 0]
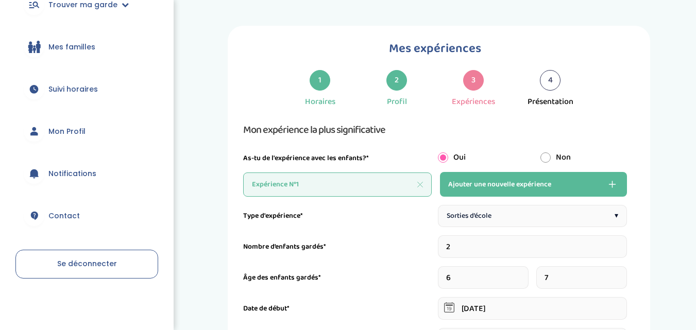
click at [509, 188] on span "Ajouter une nouvelle expérience" at bounding box center [499, 184] width 103 height 12
type input "1"
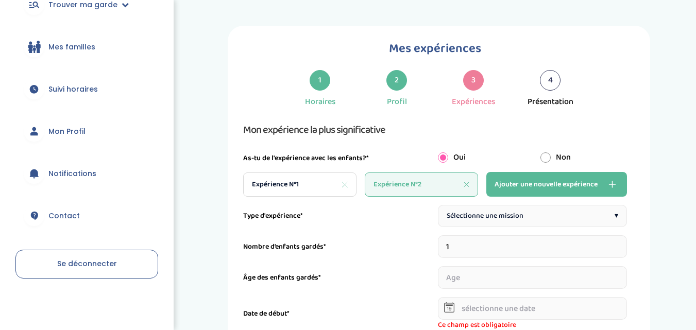
click at [456, 218] on span "Sélectionne une mission" at bounding box center [485, 216] width 77 height 11
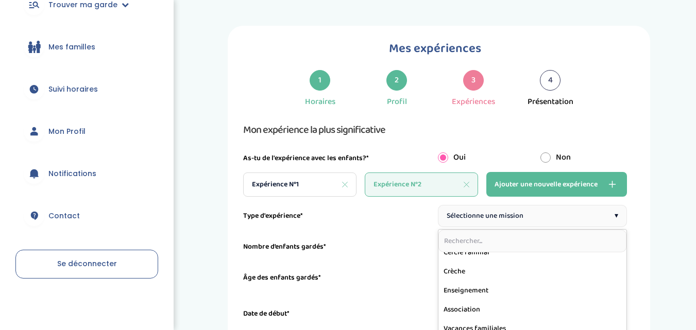
scroll to position [105, 0]
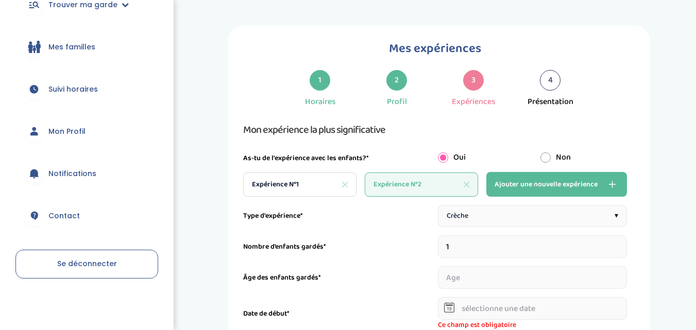
click at [496, 210] on div "Crèche ▾" at bounding box center [533, 216] width 190 height 22
click at [485, 287] on input "number" at bounding box center [533, 277] width 190 height 23
click at [623, 273] on input "1" at bounding box center [533, 277] width 190 height 23
click at [623, 273] on input "2" at bounding box center [533, 277] width 190 height 23
click at [623, 273] on input "3" at bounding box center [533, 277] width 190 height 23
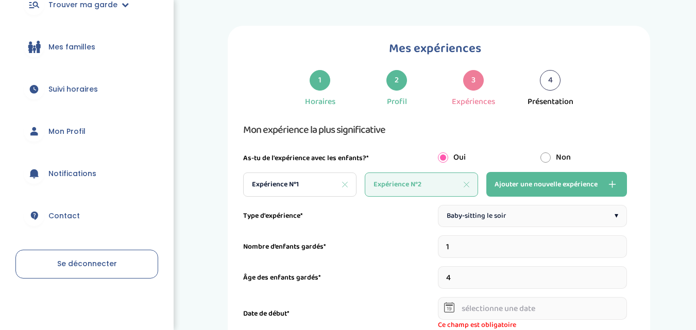
click at [623, 273] on input "4" at bounding box center [533, 277] width 190 height 23
click at [623, 273] on input "5" at bounding box center [533, 277] width 190 height 23
click at [623, 273] on input "6" at bounding box center [533, 277] width 190 height 23
click at [623, 273] on input "7" at bounding box center [533, 277] width 190 height 23
click at [623, 273] on input "8" at bounding box center [533, 277] width 190 height 23
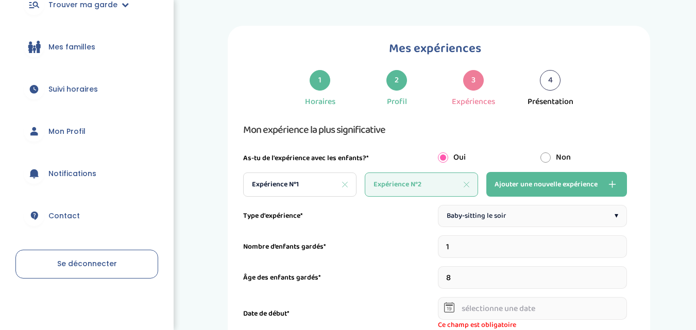
click at [623, 273] on input "9" at bounding box center [533, 277] width 190 height 23
click at [623, 280] on input "8" at bounding box center [533, 277] width 190 height 23
click at [623, 280] on input "7" at bounding box center [533, 277] width 190 height 23
click at [623, 280] on input "6" at bounding box center [533, 277] width 190 height 23
click at [623, 280] on input "5" at bounding box center [533, 277] width 190 height 23
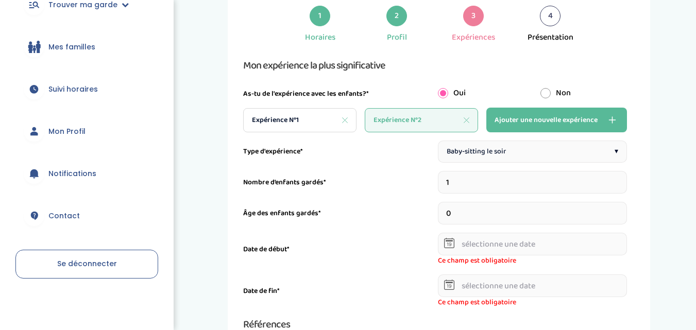
scroll to position [68, 0]
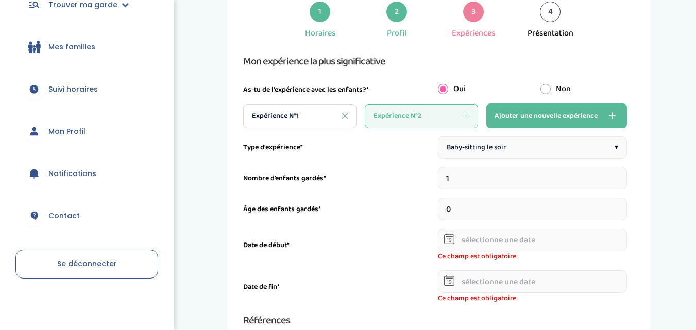
click at [622, 207] on input "1" at bounding box center [533, 209] width 190 height 23
click at [622, 207] on input "2" at bounding box center [533, 209] width 190 height 23
click at [622, 207] on input "3" at bounding box center [533, 209] width 190 height 23
click at [622, 207] on input "4" at bounding box center [533, 209] width 190 height 23
click at [622, 207] on input "5" at bounding box center [533, 209] width 190 height 23
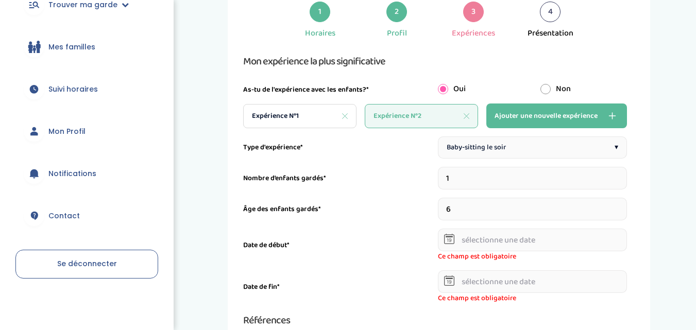
click at [622, 207] on input "6" at bounding box center [533, 209] width 190 height 23
type input "5"
click at [623, 212] on input "5" at bounding box center [533, 209] width 190 height 23
click at [451, 241] on icon at bounding box center [449, 239] width 10 height 10
click at [458, 241] on input "text" at bounding box center [533, 240] width 190 height 23
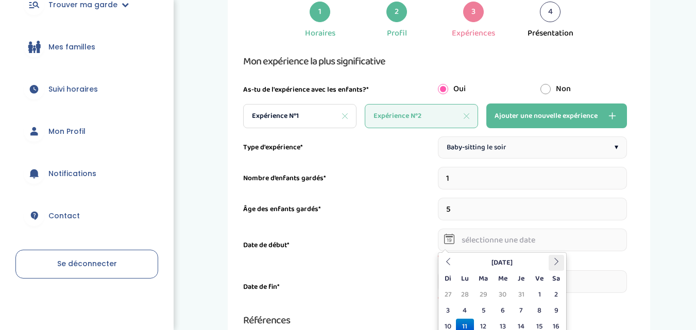
click at [556, 260] on icon at bounding box center [556, 261] width 7 height 7
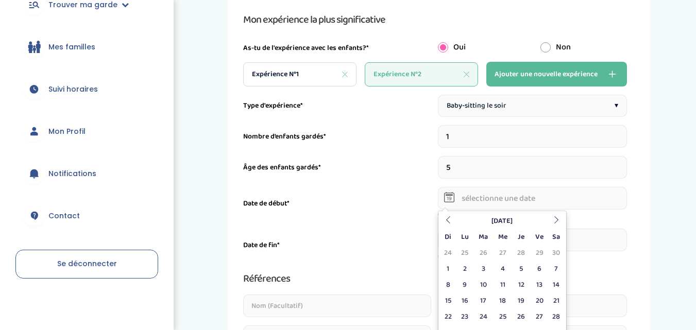
scroll to position [112, 0]
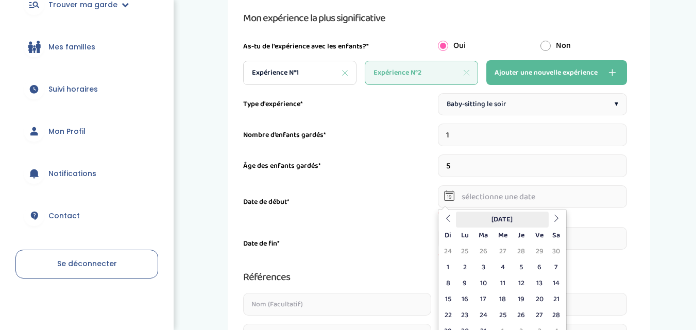
click at [517, 218] on th "Octobre 2023" at bounding box center [502, 220] width 93 height 16
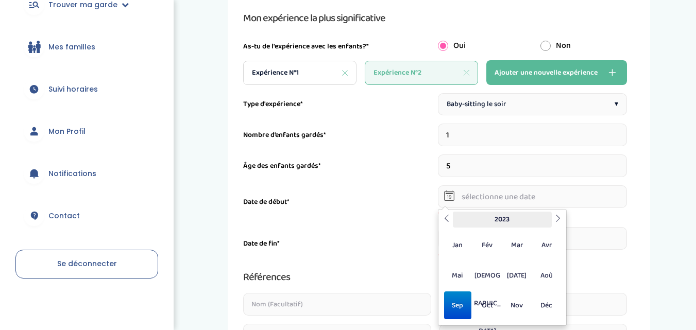
click at [514, 219] on th "2023" at bounding box center [502, 220] width 99 height 16
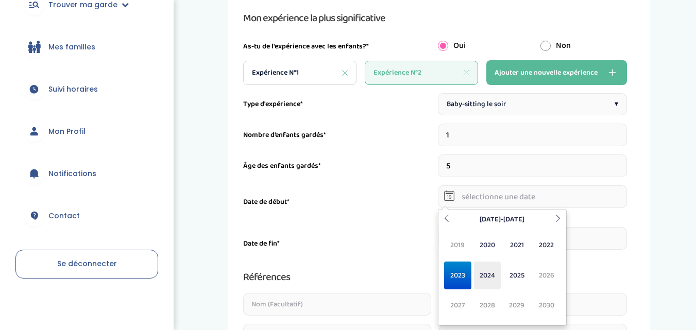
click at [493, 279] on span "2024" at bounding box center [487, 276] width 27 height 28
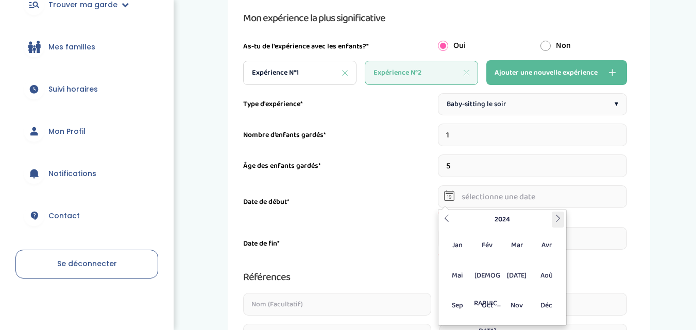
click at [560, 217] on icon at bounding box center [557, 218] width 7 height 7
click at [444, 219] on icon at bounding box center [446, 218] width 7 height 7
click at [461, 306] on span "Sep" at bounding box center [457, 305] width 27 height 28
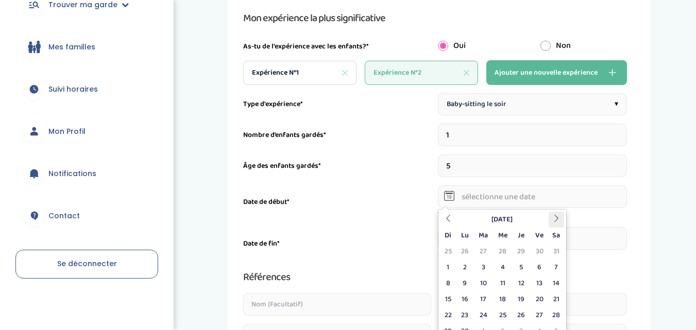
click at [556, 218] on icon at bounding box center [556, 218] width 7 height 7
click at [554, 222] on th at bounding box center [555, 220] width 15 height 16
click at [445, 217] on icon at bounding box center [447, 218] width 7 height 7
click at [484, 279] on td "10" at bounding box center [483, 284] width 19 height 16
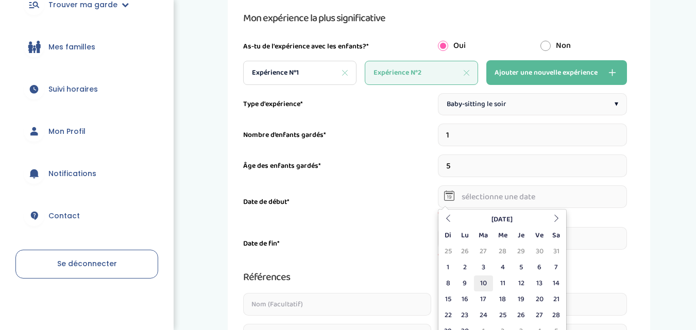
type input "10-09-2024"
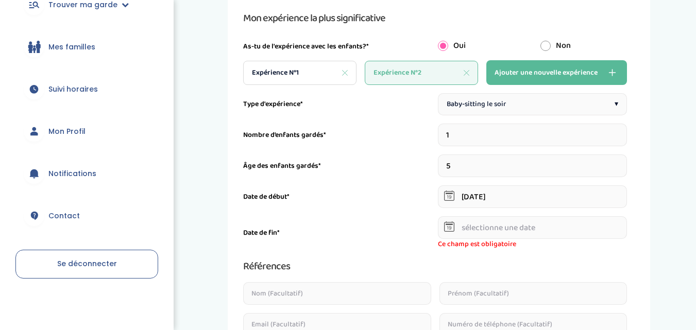
click at [451, 229] on icon at bounding box center [449, 226] width 10 height 10
click at [465, 229] on input "text" at bounding box center [533, 227] width 190 height 23
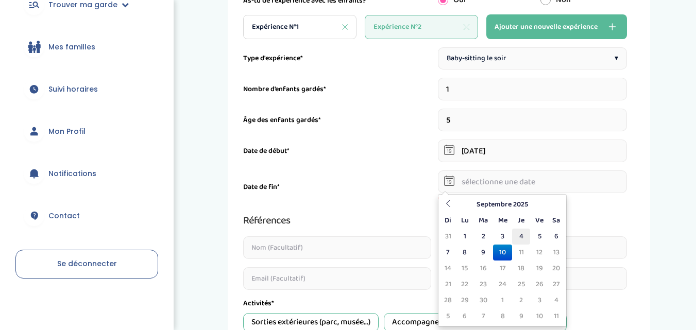
scroll to position [163, 0]
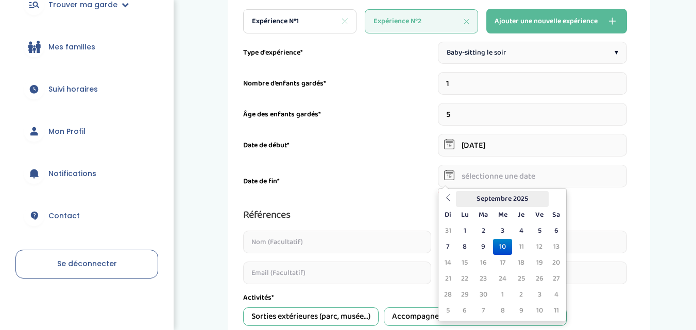
click at [487, 203] on th "Septembre 2025" at bounding box center [502, 199] width 93 height 16
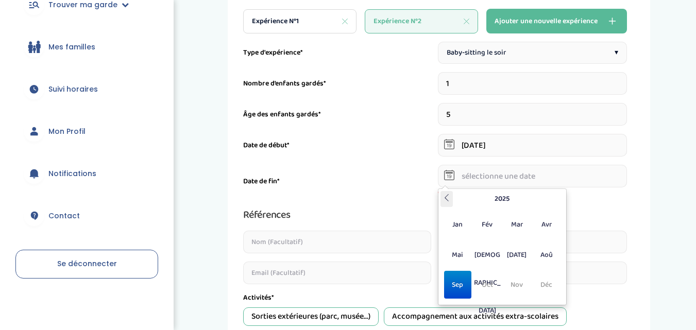
click at [441, 200] on th at bounding box center [446, 199] width 12 height 16
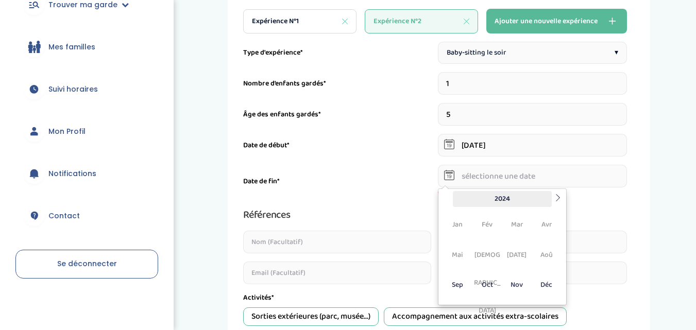
click at [499, 200] on th "2024" at bounding box center [502, 199] width 99 height 16
click at [510, 256] on span "2025" at bounding box center [516, 255] width 27 height 28
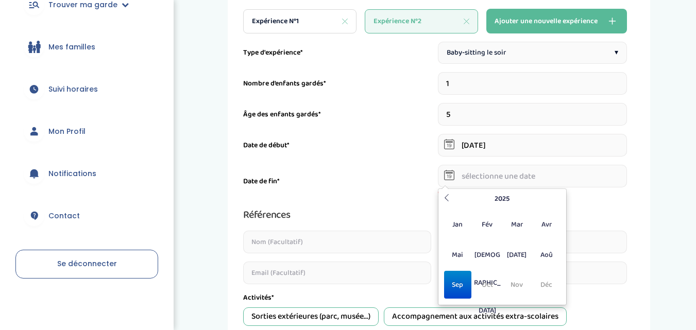
click at [461, 281] on span "Sep" at bounding box center [457, 285] width 27 height 28
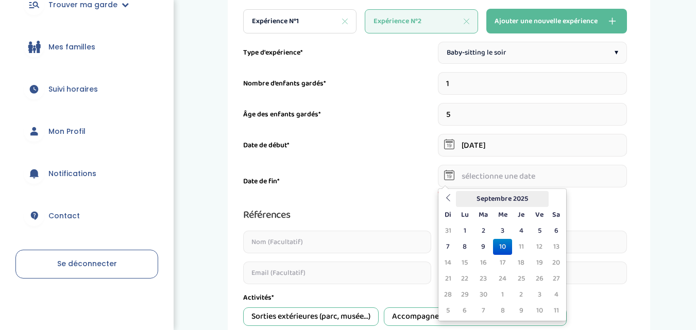
click at [489, 198] on th "Septembre 2025" at bounding box center [502, 199] width 93 height 16
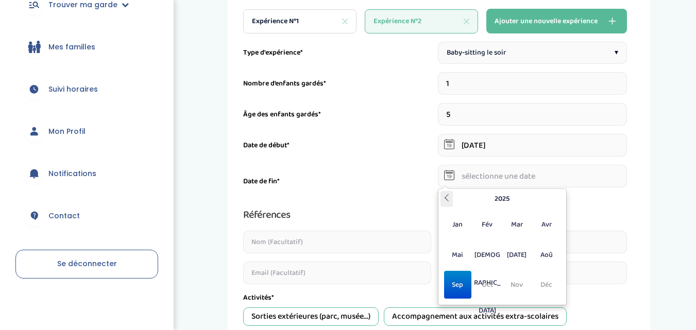
click at [448, 197] on icon at bounding box center [446, 197] width 7 height 7
click at [457, 284] on span "Sep" at bounding box center [457, 285] width 27 height 28
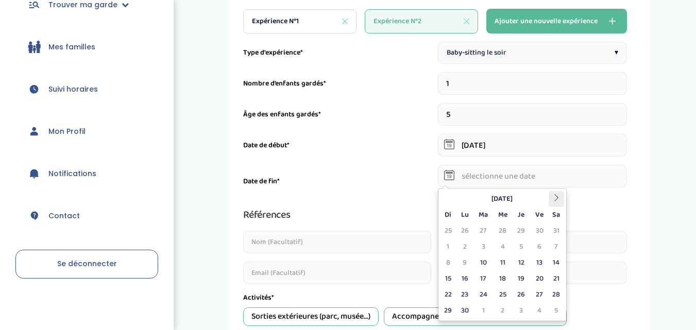
click at [555, 196] on icon at bounding box center [556, 197] width 7 height 7
click at [557, 204] on th at bounding box center [555, 199] width 15 height 16
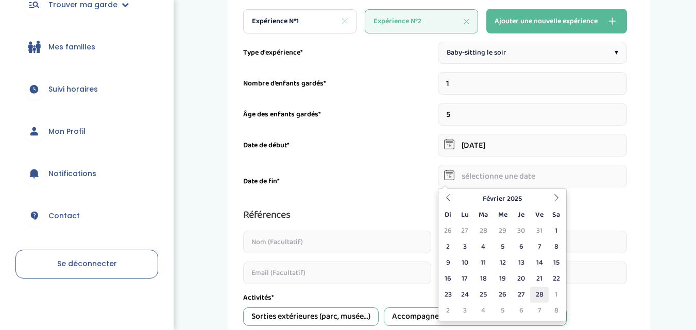
click at [543, 291] on td "28" at bounding box center [539, 295] width 18 height 16
type input "28-02-2025"
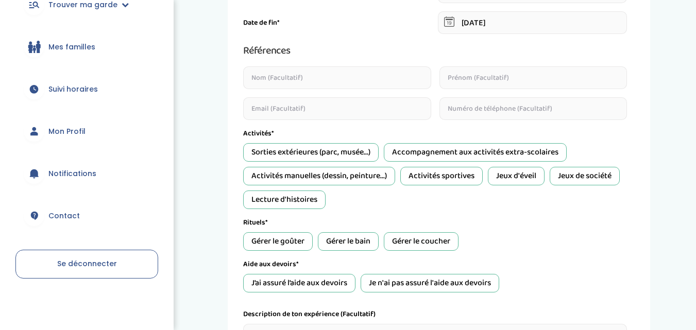
scroll to position [326, 0]
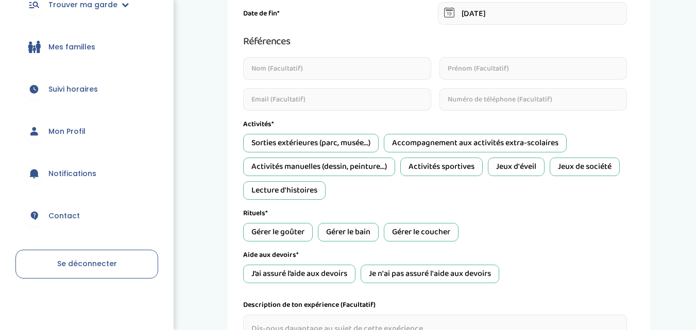
click at [371, 233] on div "Gérer le bain" at bounding box center [348, 232] width 61 height 19
click at [410, 240] on div "Gérer le coucher" at bounding box center [421, 232] width 75 height 19
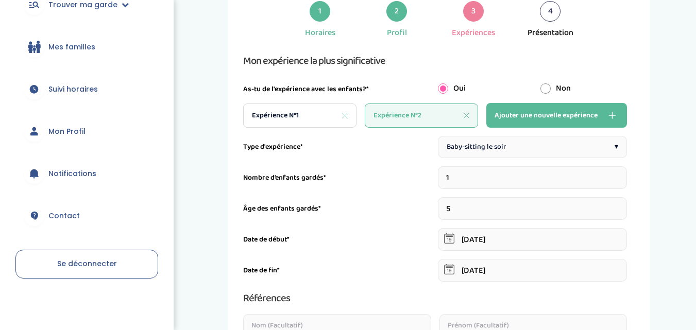
scroll to position [52, 0]
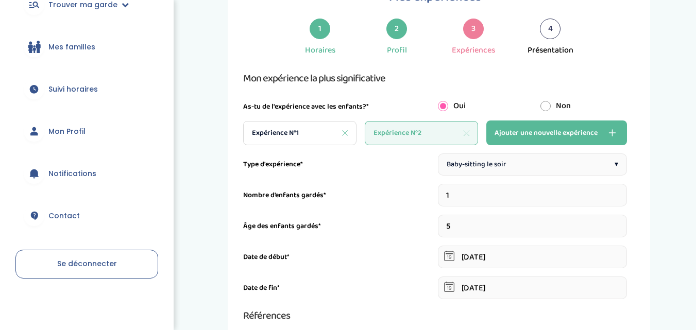
click at [414, 129] on span "Expérience N°2" at bounding box center [397, 133] width 48 height 11
drag, startPoint x: 299, startPoint y: 119, endPoint x: 300, endPoint y: 132, distance: 12.9
click at [300, 132] on div "Expérience N°1" at bounding box center [299, 133] width 113 height 24
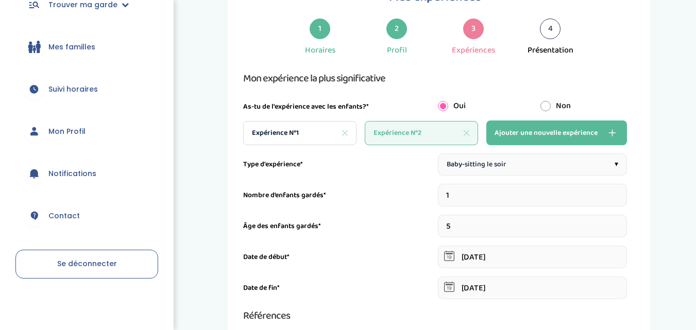
type input "2"
type input "11-09-2023"
type input "20-06-2024"
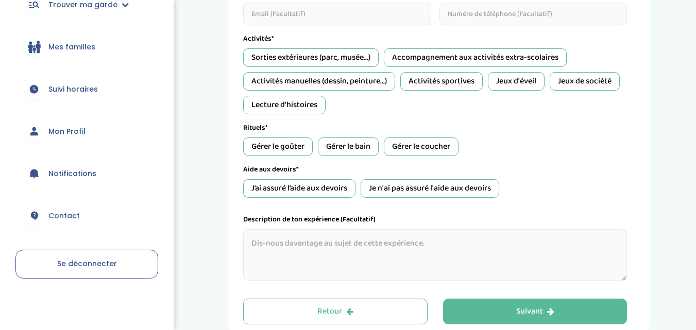
scroll to position [412, 0]
click at [321, 58] on div "Sorties extérieures (parc, musée...)" at bounding box center [310, 57] width 135 height 19
click at [420, 49] on div "Accompagnement aux activités extra-scolaires" at bounding box center [475, 57] width 183 height 19
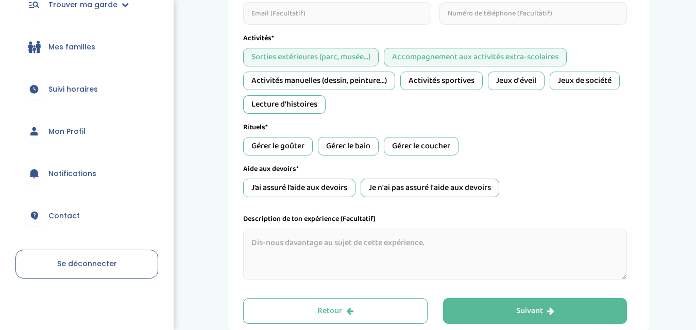
click at [442, 87] on div "Activités sportives" at bounding box center [441, 81] width 82 height 19
click at [335, 73] on div "Activités manuelles (dessin, peinture...)" at bounding box center [319, 81] width 152 height 19
click at [307, 110] on div "Lecture d'histoires" at bounding box center [284, 104] width 82 height 19
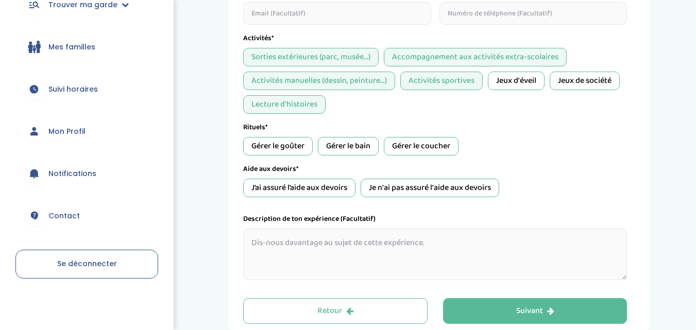
click at [290, 144] on div "Gérer le goûter" at bounding box center [278, 146] width 70 height 19
click at [339, 144] on div "Gérer le bain" at bounding box center [348, 146] width 61 height 19
click at [415, 151] on div "Gérer le coucher" at bounding box center [421, 146] width 75 height 19
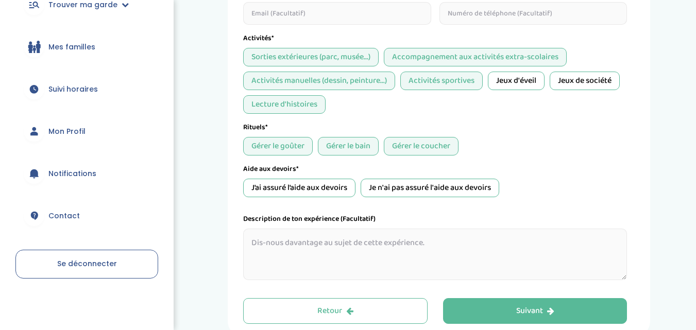
click at [330, 196] on div "J’ai assuré l’aide aux devoirs" at bounding box center [299, 188] width 112 height 19
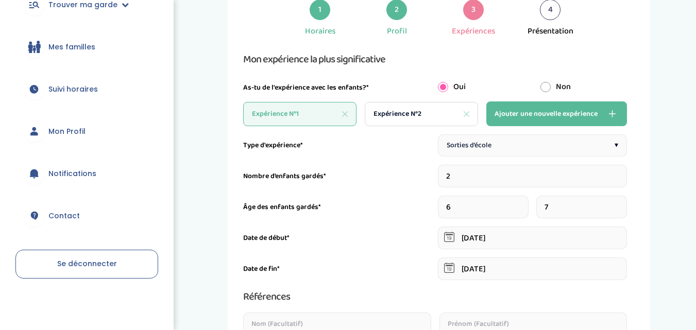
scroll to position [0, 0]
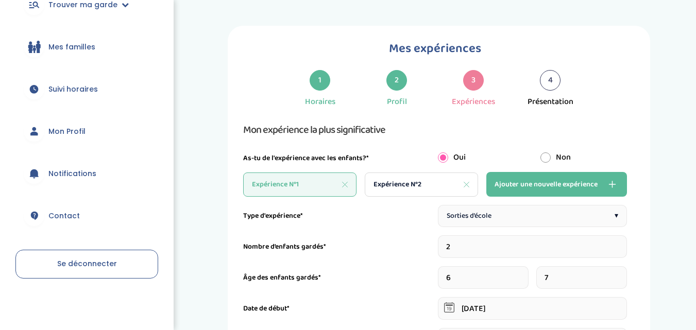
click at [436, 188] on div "Expérience N°2" at bounding box center [421, 185] width 113 height 24
type input "1"
type input "10-09-2024"
type input "28-02-2025"
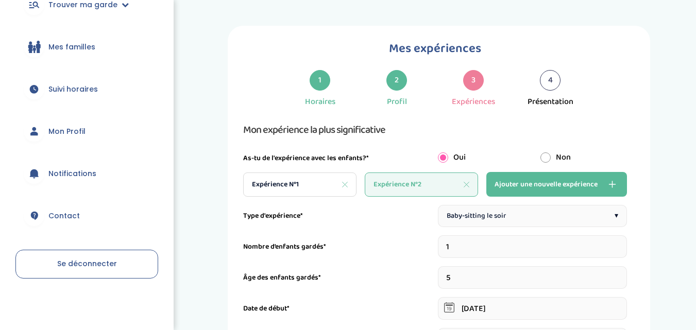
click at [319, 181] on div "Expérience N°1" at bounding box center [299, 185] width 113 height 24
type input "2"
type input "11-09-2023"
type input "20-06-2024"
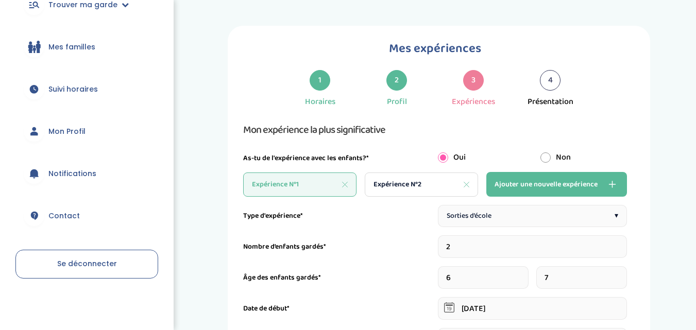
click at [387, 185] on span "Expérience N°2" at bounding box center [397, 184] width 48 height 11
type input "1"
type input "10-09-2024"
type input "28-02-2025"
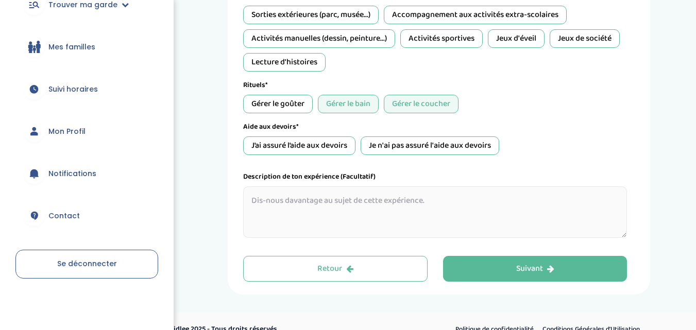
scroll to position [470, 0]
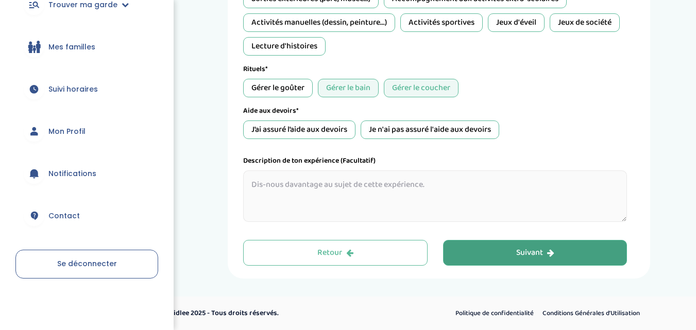
click at [482, 256] on button "Suivant" at bounding box center [535, 253] width 184 height 26
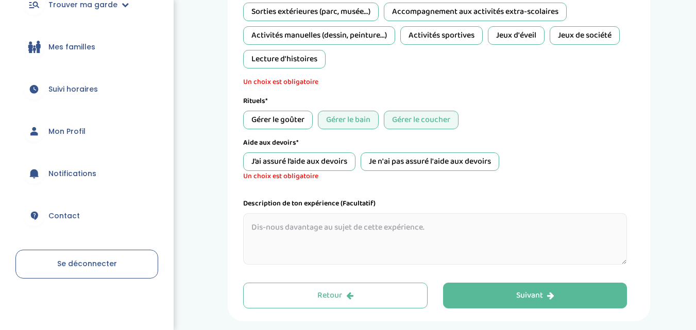
scroll to position [459, 0]
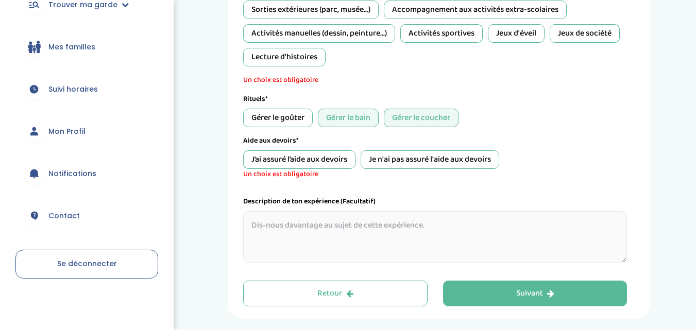
click at [299, 163] on div "J’ai assuré l’aide aux devoirs" at bounding box center [299, 159] width 112 height 19
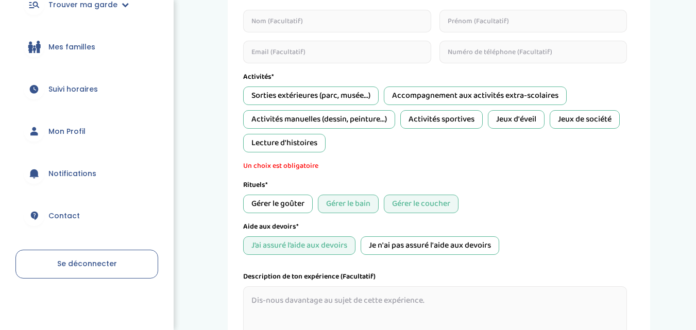
scroll to position [365, 0]
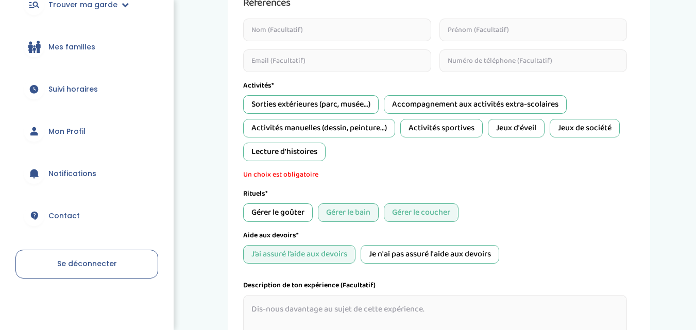
click at [303, 148] on div "Lecture d'histoires" at bounding box center [284, 152] width 82 height 19
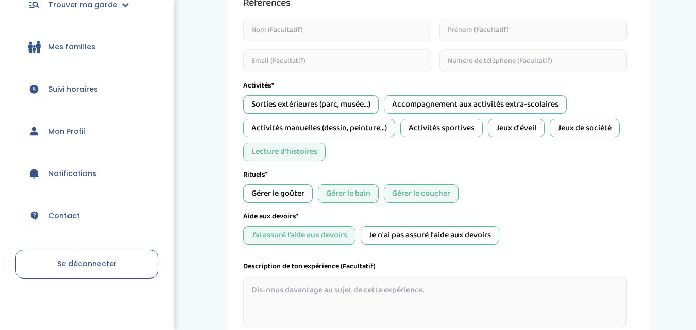
click at [581, 124] on div "Jeux de société" at bounding box center [585, 128] width 70 height 19
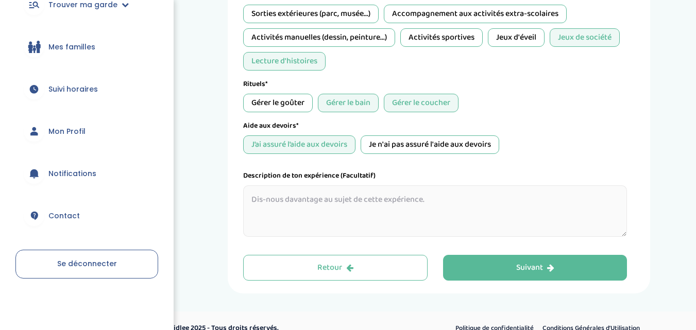
scroll to position [470, 0]
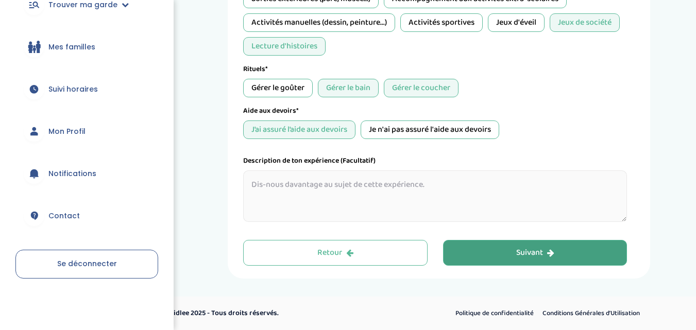
click at [523, 248] on div "Suivant" at bounding box center [535, 253] width 38 height 12
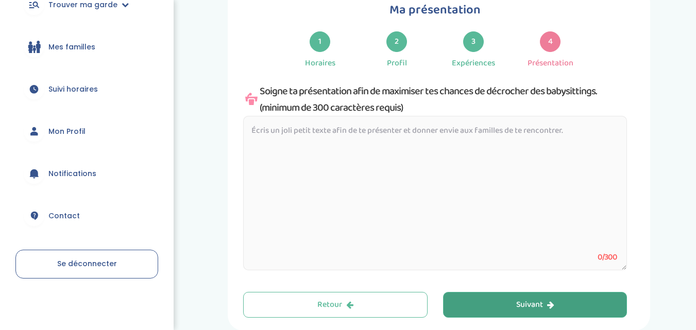
scroll to position [91, 0]
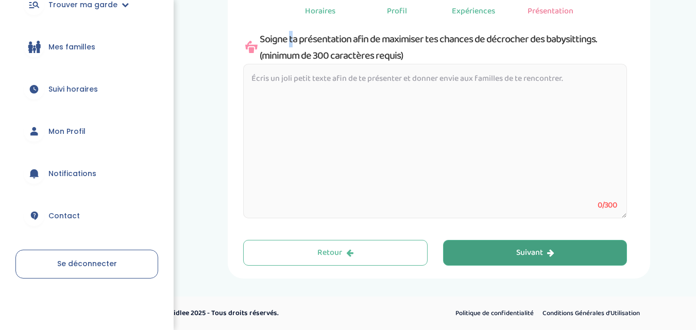
drag, startPoint x: 265, startPoint y: 38, endPoint x: 600, endPoint y: 37, distance: 335.3
click at [600, 37] on div "Soigne ta présentation afin de maximiser tes chances de décrocher des babysitti…" at bounding box center [435, 47] width 384 height 33
drag, startPoint x: 594, startPoint y: 42, endPoint x: 451, endPoint y: 53, distance: 144.1
click at [451, 53] on div "Soigne ta présentation afin de maximiser tes chances de décrocher des babysitti…" at bounding box center [435, 47] width 384 height 33
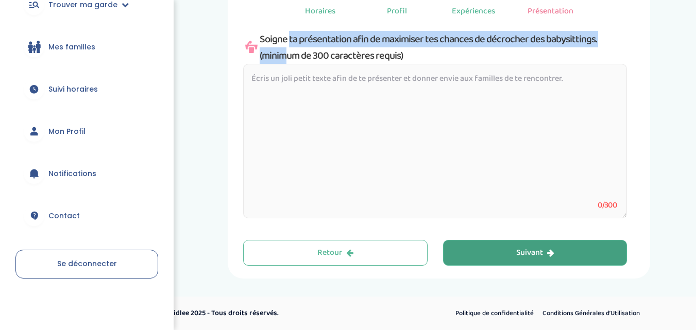
click at [594, 37] on div "Soigne ta présentation afin de maximiser tes chances de décrocher des babysitti…" at bounding box center [435, 47] width 384 height 33
copy div "Soigne ta présentation afin de maximiser tes chances de décrocher des babysitti…"
click at [252, 78] on textarea at bounding box center [435, 141] width 384 height 155
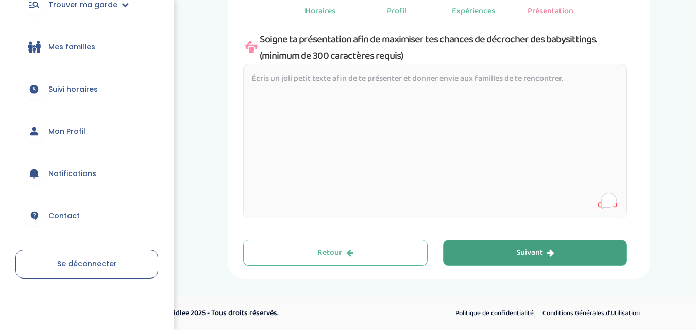
paste textarea "👋 Bonjour, Je m’appelle Nadia, j’ai 27 ans et je propose mes services de baby-s…"
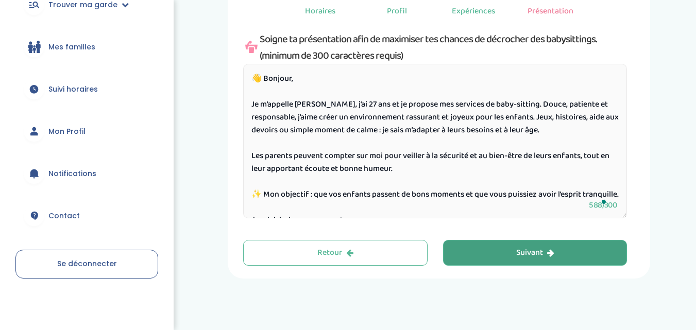
scroll to position [0, 0]
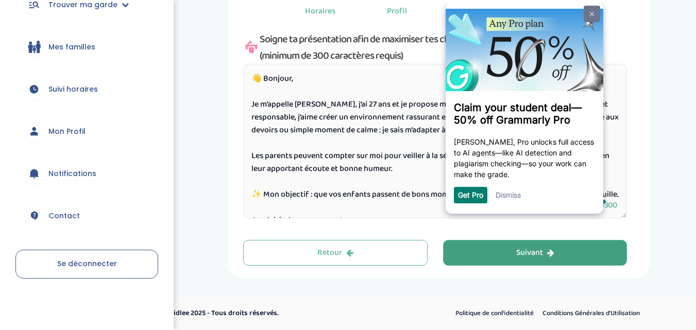
click at [594, 7] on link at bounding box center [592, 14] width 16 height 16
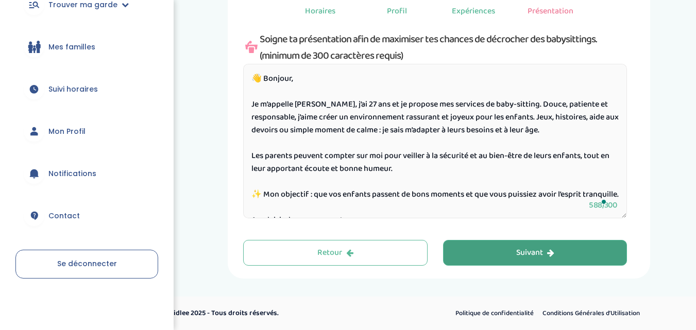
click at [340, 105] on textarea "👋 Bonjour, Je m’appelle Nadia, j’ai 27 ans et je propose mes services de baby-s…" at bounding box center [435, 141] width 384 height 155
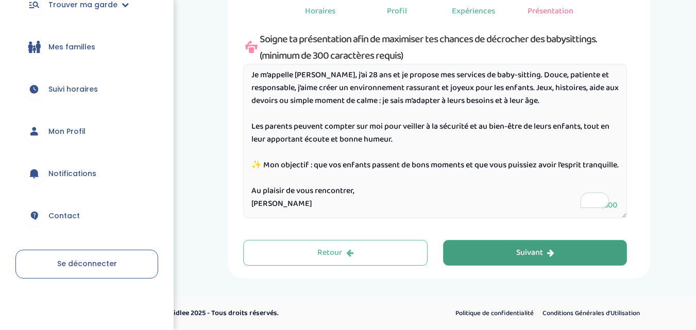
click at [453, 258] on button "Suivant" at bounding box center [535, 253] width 184 height 26
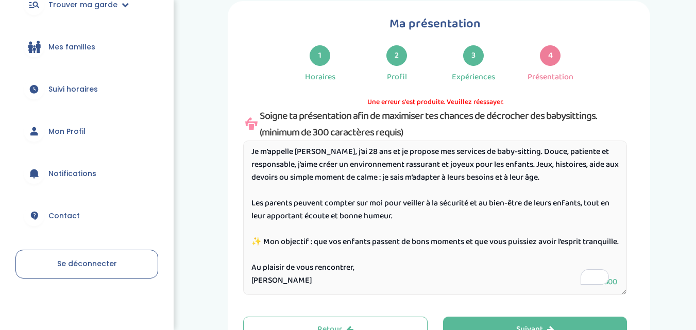
scroll to position [0, 0]
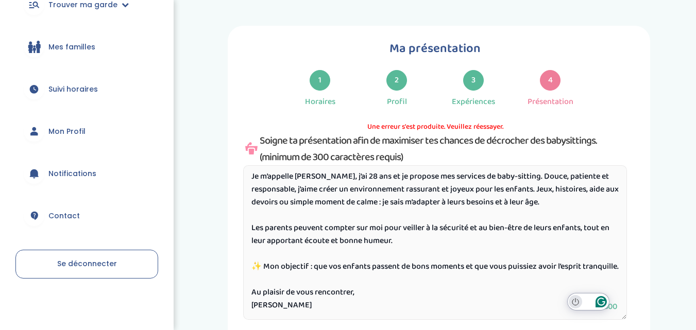
click at [577, 305] on icon "Turn off Grammarly on this website" at bounding box center [575, 301] width 6 height 7
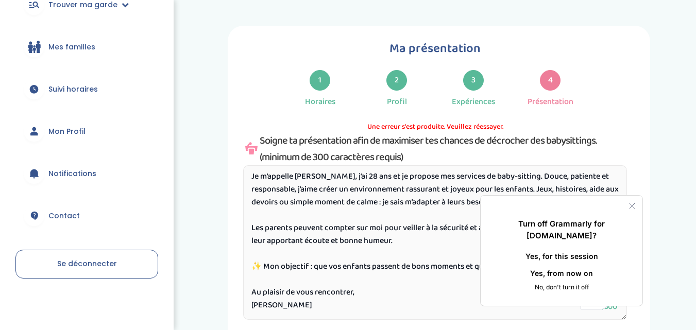
click at [552, 253] on button "Yes, for this session" at bounding box center [561, 256] width 129 height 16
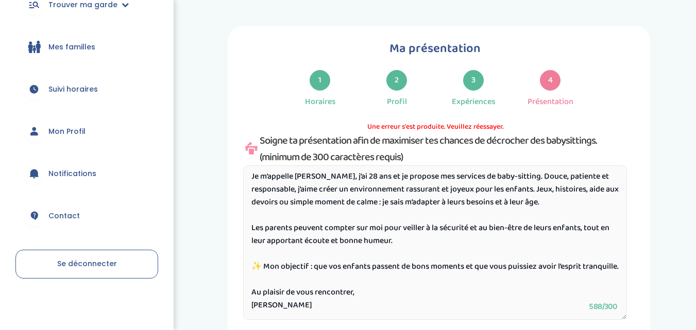
click at [253, 285] on textarea "👋 Bonjour, Je m’appelle Nadia, j’ai 28 ans et je propose mes services de baby-s…" at bounding box center [435, 242] width 384 height 155
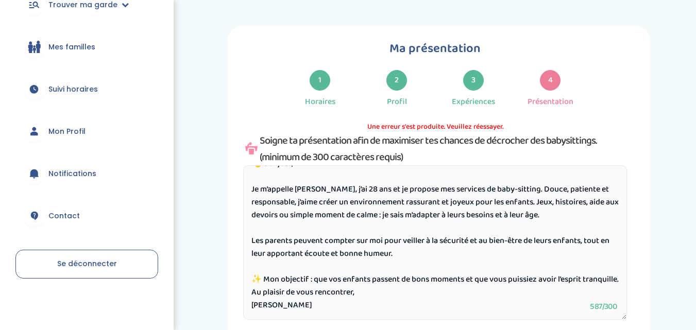
scroll to position [29, 0]
click at [255, 253] on textarea "👋 Bonjour, Je m’appelle Nadia, j’ai 28 ans et je propose mes services de baby-s…" at bounding box center [435, 242] width 384 height 155
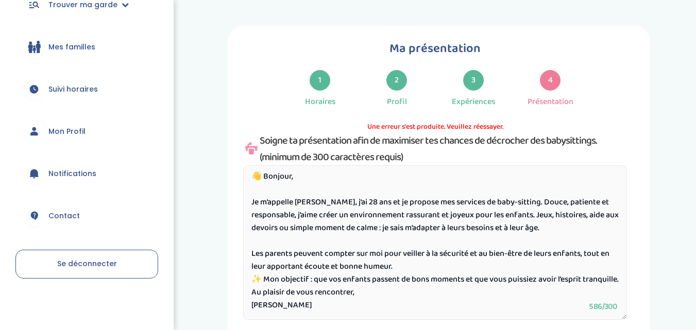
scroll to position [16, 0]
click at [251, 229] on textarea "👋 Bonjour, Je m’appelle Nadia, j’ai 28 ans et je propose mes services de baby-s…" at bounding box center [435, 242] width 384 height 155
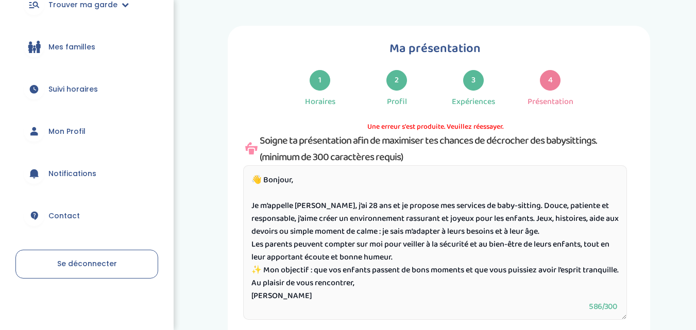
scroll to position [4, 0]
click at [249, 194] on textarea "👋 Bonjour, Je m’appelle Nadia, j’ai 28 ans et je propose mes services de baby-s…" at bounding box center [435, 242] width 384 height 155
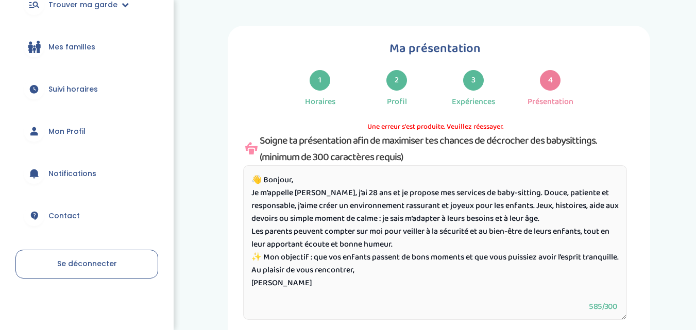
scroll to position [0, 0]
drag, startPoint x: 252, startPoint y: 284, endPoint x: 288, endPoint y: 304, distance: 40.8
click at [288, 304] on textarea "👋 Bonjour, Je m’appelle Nadia, j’ai 28 ans et je propose mes services de baby-s…" at bounding box center [435, 242] width 384 height 155
click at [252, 309] on textarea "👋 Bonjour, Je m’appelle Nadia, j’ai 28 ans et je propose mes services de baby-s…" at bounding box center [435, 242] width 384 height 155
click at [249, 306] on textarea "👋 Bonjour, Je m’appelle Nadia, j’ai 28 ans et je propose mes services de baby-s…" at bounding box center [435, 242] width 384 height 155
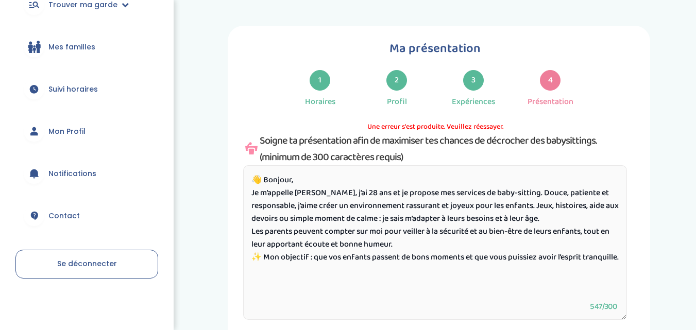
click at [249, 306] on textarea "👋 Bonjour, Je m’appelle Nadia, j’ai 28 ans et je propose mes services de baby-s…" at bounding box center [435, 242] width 384 height 155
drag, startPoint x: 543, startPoint y: 205, endPoint x: 568, endPoint y: 218, distance: 28.3
click at [568, 218] on textarea "👋 Bonjour, Je m’appelle Nadia, j’ai 28 ans et je propose mes services de baby-s…" at bounding box center [435, 242] width 384 height 155
drag, startPoint x: 254, startPoint y: 180, endPoint x: 295, endPoint y: 285, distance: 113.3
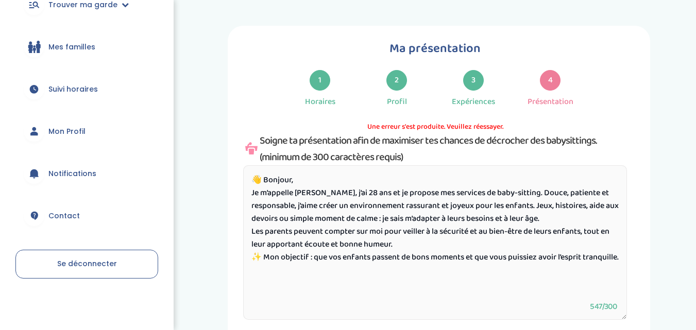
click at [295, 285] on textarea "👋 Bonjour, Je m’appelle Nadia, j’ai 28 ans et je propose mes services de baby-s…" at bounding box center [435, 242] width 384 height 155
click at [297, 272] on textarea "👋 Bonjour, Je m’appelle Nadia, j’ai 28 ans et je propose mes services de baby-s…" at bounding box center [435, 242] width 384 height 155
drag, startPoint x: 540, startPoint y: 205, endPoint x: 572, endPoint y: 219, distance: 34.8
click at [572, 219] on textarea "👋 Bonjour, Je m’appelle Nadia, j’ai 28 ans et je propose mes services de baby-s…" at bounding box center [435, 242] width 384 height 155
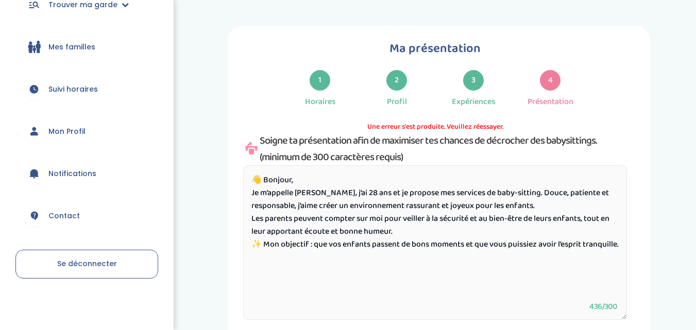
type textarea "👋 Bonjour, Je m’appelle Nadia, j’ai 28 ans et je propose mes services de baby-s…"
drag, startPoint x: 251, startPoint y: 178, endPoint x: 295, endPoint y: 256, distance: 89.5
click at [295, 256] on textarea "👋 Bonjour, Je m’appelle Nadia, j’ai 28 ans et je propose mes services de baby-s…" at bounding box center [435, 242] width 384 height 155
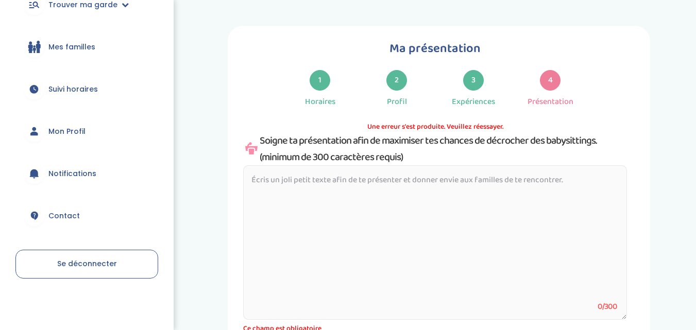
paste textarea "👋 Bonjour, je m’appelle Nadia, 28 ans. Douce, patiente et responsable, j’aime m…"
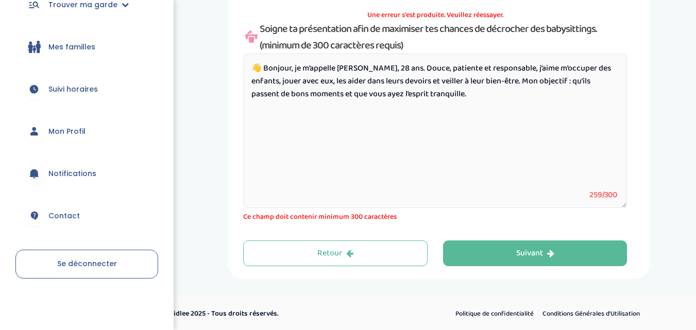
scroll to position [112, 0]
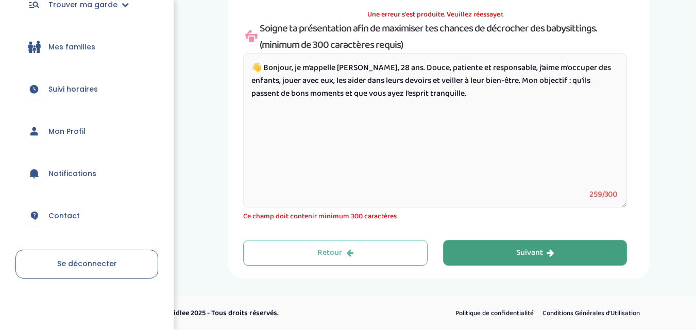
type textarea "👋 Bonjour, je m’appelle Nadia, 28 ans. Douce, patiente et responsable, j’aime m…"
click at [511, 244] on button "Suivant" at bounding box center [535, 253] width 184 height 26
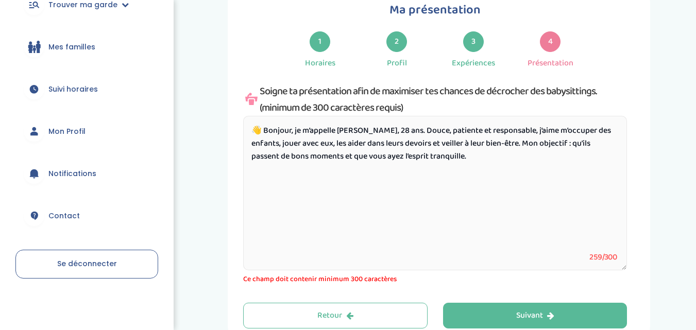
click at [475, 211] on textarea "👋 Bonjour, je m’appelle Nadia, 28 ans. Douce, patiente et responsable, j’aime m…" at bounding box center [435, 193] width 384 height 155
click at [445, 160] on textarea "👋 Bonjour, je m’appelle Nadia, 28 ans. Douce, patiente et responsable, j’aime m…" at bounding box center [435, 193] width 384 height 155
drag, startPoint x: 254, startPoint y: 130, endPoint x: 448, endPoint y: 170, distance: 198.3
click at [448, 170] on textarea "👋 Bonjour, je m’appelle Nadia, 28 ans. Douce, patiente et responsable, j’aime m…" at bounding box center [435, 193] width 384 height 155
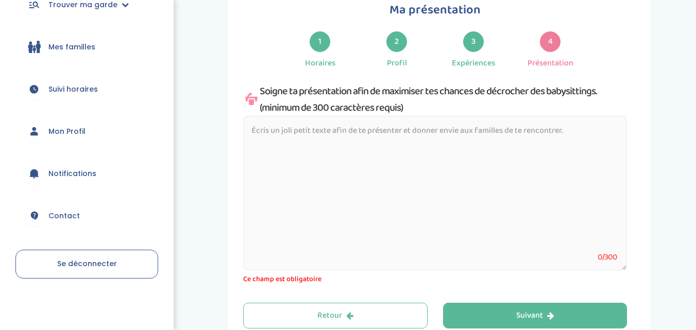
click at [251, 131] on textarea "To enrich screen reader interactions, please activate Accessibility in Grammarl…" at bounding box center [435, 193] width 384 height 155
paste textarea "👋 Bonjour, je m’appelle Nadia, j’ai 28 ans. Douce, patiente et responsable, j’a…"
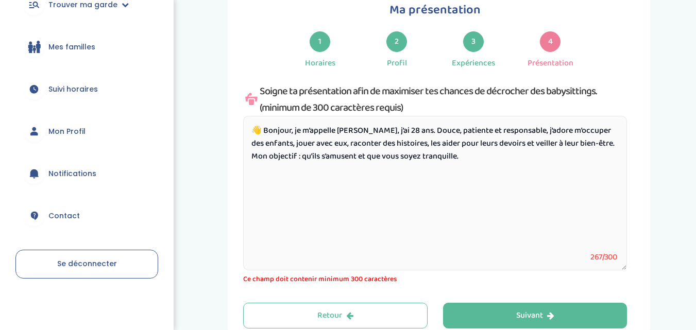
drag, startPoint x: 250, startPoint y: 130, endPoint x: 469, endPoint y: 162, distance: 220.7
click at [469, 162] on textarea "👋 Bonjour, je m’appelle Nadia, j’ai 28 ans. Douce, patiente et responsable, j’a…" at bounding box center [435, 193] width 384 height 155
paste textarea "Bonjour, je m’appelle Nadia, 28 ans. Patiente, douce et responsable, j’aime pas…"
type textarea "Bonjour, je m’appelle Nadia, 28 ans. Patiente, douce et responsable, j’aime pas…"
drag, startPoint x: 453, startPoint y: 157, endPoint x: 217, endPoint y: 122, distance: 238.9
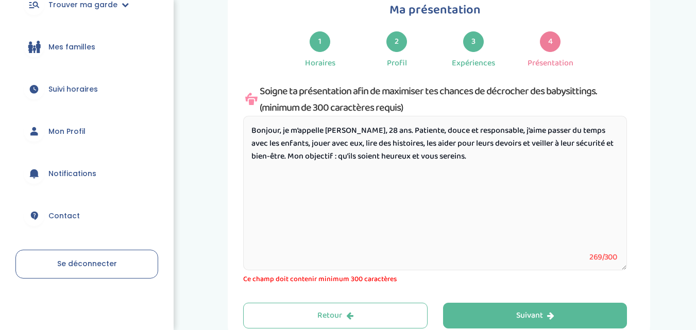
click at [217, 122] on div "Ma présentation 1 Horaires 2 Profil 3 Expériences 4 Présentation Indique nous t…" at bounding box center [439, 164] width 499 height 354
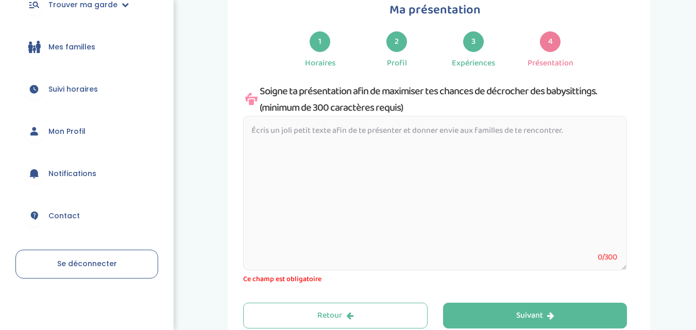
paste textarea "👋 Bonjour, Je m’appelle Nadia, j’ai 28 ans et je propose mes services de baby-s…"
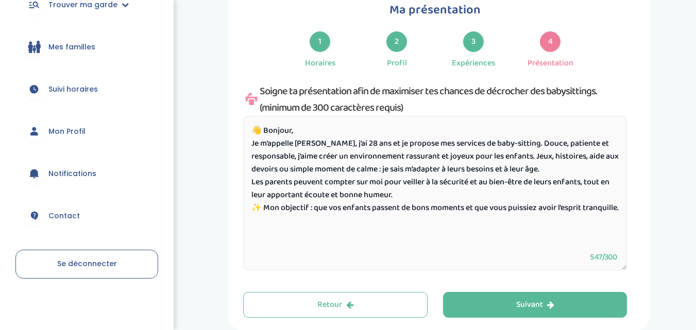
drag, startPoint x: 542, startPoint y: 155, endPoint x: 563, endPoint y: 172, distance: 27.5
click at [563, 172] on textarea "👋 Bonjour, Je m’appelle Nadia, j’ai 28 ans et je propose mes services de baby-s…" at bounding box center [435, 193] width 384 height 155
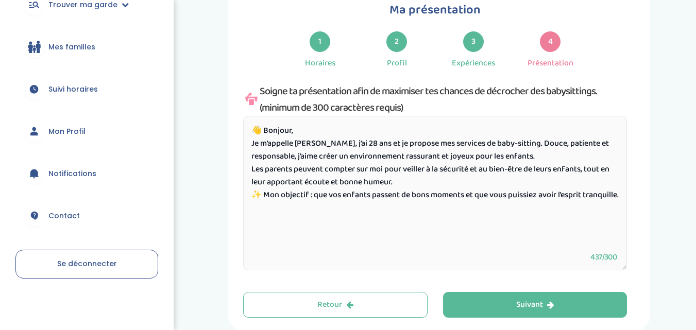
drag, startPoint x: 314, startPoint y: 196, endPoint x: 332, endPoint y: 218, distance: 28.2
click at [332, 218] on textarea "👋 Bonjour, Je m’appelle Nadia, j’ai 28 ans et je propose mes services de baby-s…" at bounding box center [435, 193] width 384 height 155
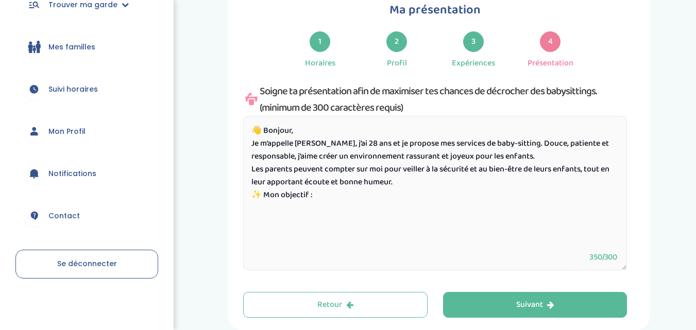
paste textarea "qu’ils soient heureux et vous sereins."
drag, startPoint x: 506, startPoint y: 144, endPoint x: 354, endPoint y: 146, distance: 151.9
click at [354, 146] on textarea "👋 Bonjour, Je m’appelle Nadia, j’ai 28 ans et je propose mes services de baby-s…" at bounding box center [435, 193] width 384 height 155
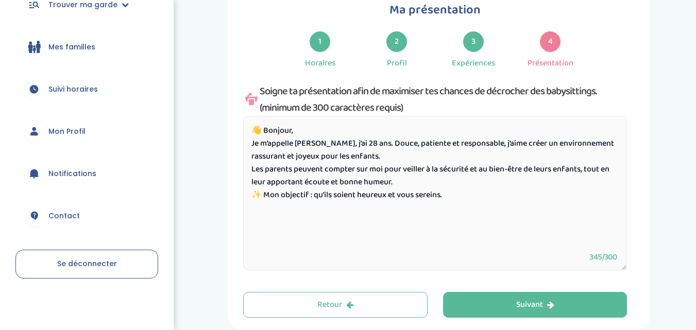
click at [329, 142] on textarea "👋 Bonjour, Je m’appelle Nadia, j’ai 28 ans. Douce, patiente et responsable, j’a…" at bounding box center [435, 193] width 384 height 155
click at [251, 170] on textarea "👋 Bonjour, Je m’appelle Nadia, 28 ans. Douce, patiente et responsable, j’aime c…" at bounding box center [435, 193] width 384 height 155
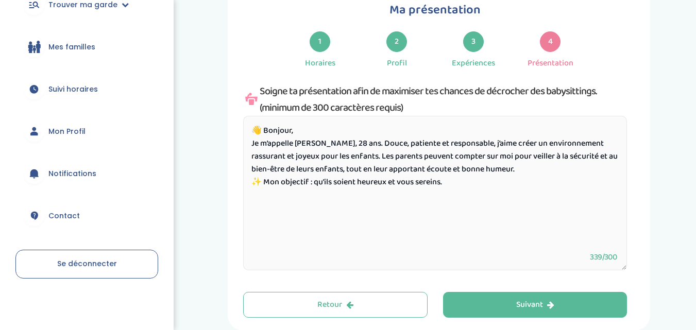
click at [251, 181] on textarea "👋 Bonjour, Je m’appelle Nadia, 28 ans. Douce, patiente et responsable, j’aime c…" at bounding box center [435, 193] width 384 height 155
click at [264, 181] on textarea "👋 Bonjour, Je m’appelle Nadia, 28 ans. Douce, patiente et responsable, j’aime c…" at bounding box center [435, 193] width 384 height 155
click at [252, 142] on textarea "👋 Bonjour, Je m’appelle Nadia, 28 ans. Douce, patiente et responsable, j’aime c…" at bounding box center [435, 193] width 384 height 155
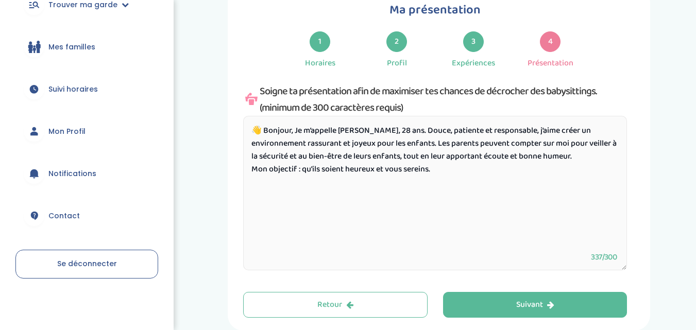
drag, startPoint x: 388, startPoint y: 142, endPoint x: 533, endPoint y: 156, distance: 144.8
click at [533, 156] on textarea "👋 Bonjour, Je m’appelle Nadia, 28 ans. Douce, patiente et responsable, j’aime c…" at bounding box center [435, 193] width 384 height 155
paste textarea "j’aime passer du temps avec les enfants, jouer avec eux, lire des histoires, le…"
click at [388, 144] on textarea "👋 Bonjour, Je m’appelle Nadia, 28 ans. Douce, patiente et responsable, j’aime c…" at bounding box center [435, 193] width 384 height 155
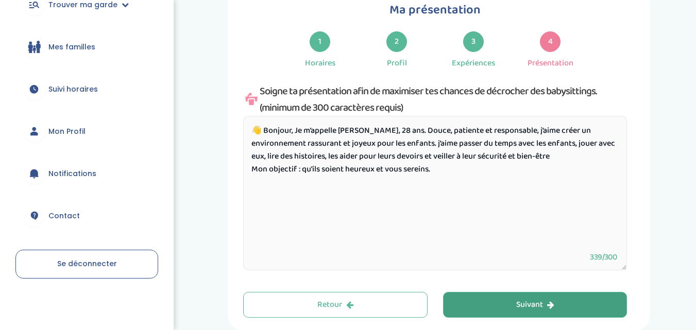
click at [456, 310] on button "Suivant" at bounding box center [535, 305] width 184 height 26
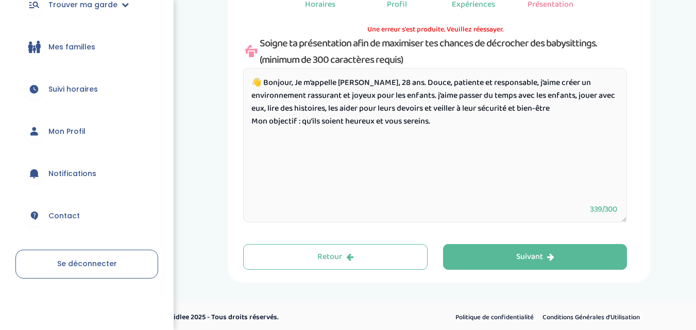
scroll to position [101, 0]
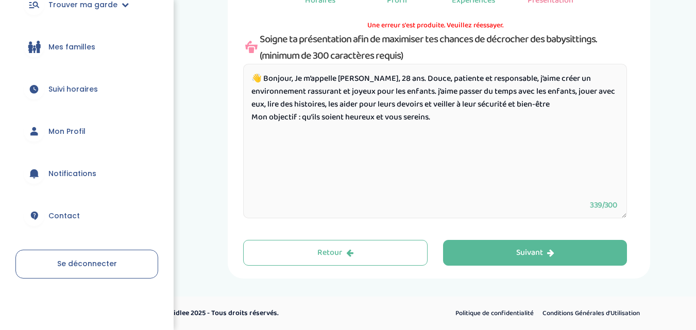
drag, startPoint x: 581, startPoint y: 91, endPoint x: 527, endPoint y: 91, distance: 54.6
click at [527, 91] on textarea "👋 Bonjour, Je m’appelle Nadia, 28 ans. Douce, patiente et responsable, j’aime c…" at bounding box center [435, 141] width 384 height 155
drag, startPoint x: 384, startPoint y: 92, endPoint x: 524, endPoint y: 90, distance: 140.1
click at [524, 90] on textarea "👋 Bonjour, Je m’appelle Nadia, 28 ans. Douce, patiente et responsable, j’aime c…" at bounding box center [435, 141] width 384 height 155
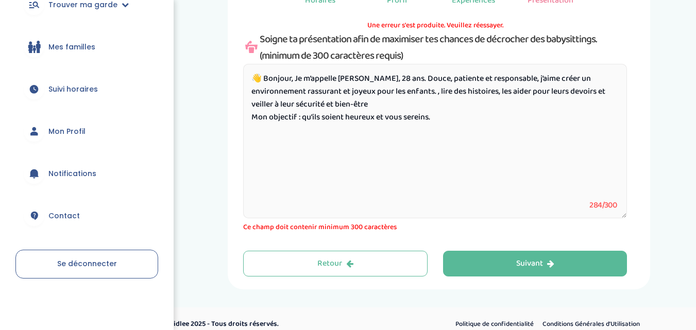
paste textarea "j’aime créer un environnement rassurant"
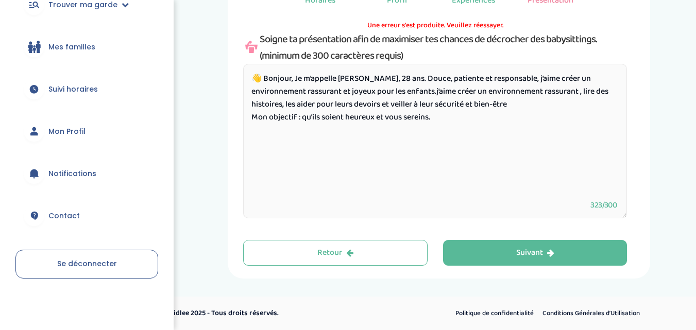
drag, startPoint x: 525, startPoint y: 89, endPoint x: 383, endPoint y: 93, distance: 142.7
click at [383, 93] on textarea "👋 Bonjour, Je m’appelle Nadia, 28 ans. Douce, patiente et responsable, j’aime c…" at bounding box center [435, 141] width 384 height 155
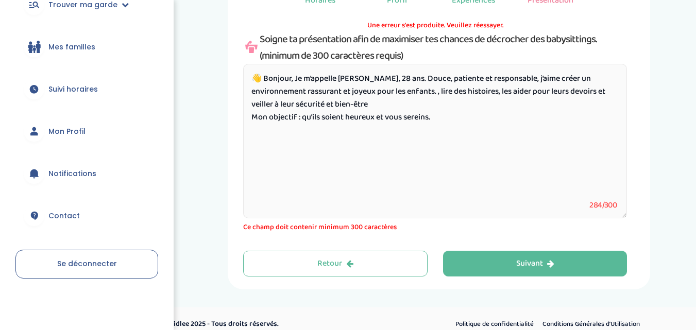
click at [254, 77] on textarea "👋 Bonjour, Je m’appelle Nadia, 28 ans. Douce, patiente et responsable, j’aime c…" at bounding box center [435, 141] width 384 height 155
drag, startPoint x: 265, startPoint y: 78, endPoint x: 436, endPoint y: 118, distance: 176.1
click at [436, 118] on textarea "👋 Bonjour, Je m’appelle Nadia, 28 ans. Douce, patiente et responsable, j’aime c…" at bounding box center [435, 141] width 384 height 155
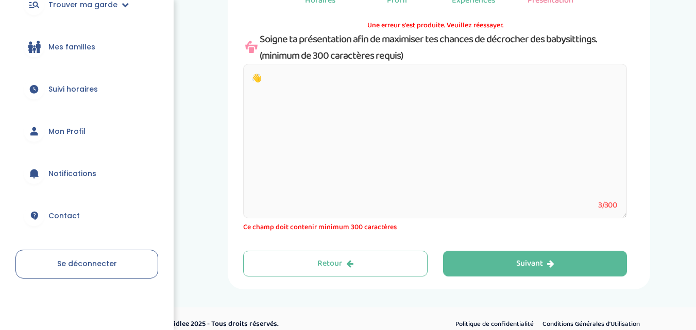
paste textarea "Bonjour, je m’appelle Nadia, 28 ans. Patiente, douce et responsable, j’aime pas…"
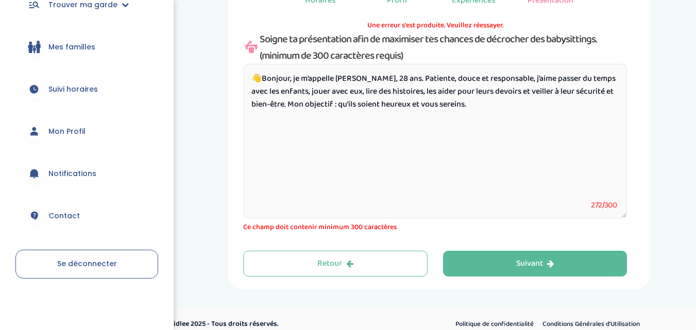
drag, startPoint x: 264, startPoint y: 79, endPoint x: 454, endPoint y: 108, distance: 192.7
click at [454, 108] on textarea "👋Bonjour, je m’appelle Nadia, 28 ans. Patiente, douce et responsable, j’aime pa…" at bounding box center [435, 141] width 384 height 155
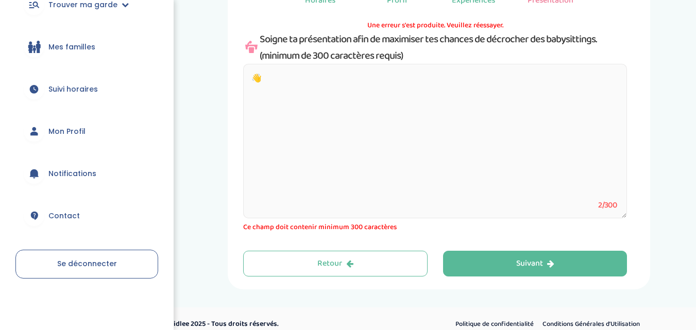
paste textarea "Bonjour, je m’appelle Nadia, j’ai 28 ans. Douce, patiente et responsable, j’ado…"
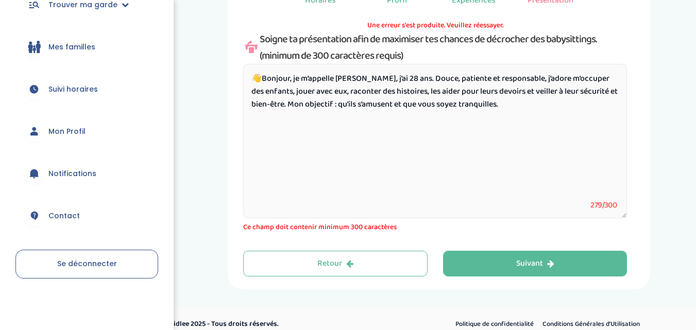
click at [294, 77] on textarea "👋Bonjour, je m’appelle Nadia, j’ai 28 ans. Douce, patiente et responsable, j’ad…" at bounding box center [435, 141] width 384 height 155
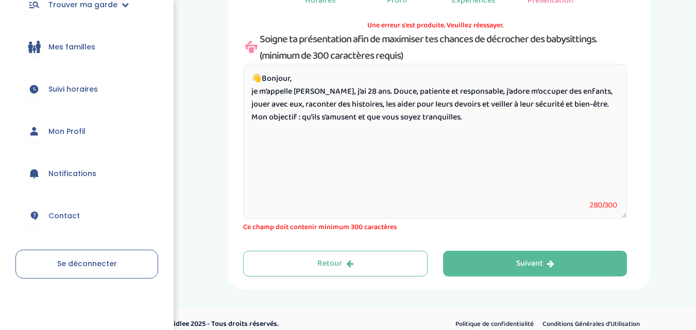
click at [581, 105] on textarea "👋Bonjour, je m’appelle Nadia, j’ai 28 ans. Douce, patiente et responsable, j’ad…" at bounding box center [435, 141] width 384 height 155
drag, startPoint x: 261, startPoint y: 80, endPoint x: 422, endPoint y: 131, distance: 168.9
click at [422, 131] on textarea "👋Bonjour, je m’appelle Nadia, j’ai 28 ans. Douce, patiente et responsable, j’ad…" at bounding box center [435, 141] width 384 height 155
type textarea "👋 tranquilles."
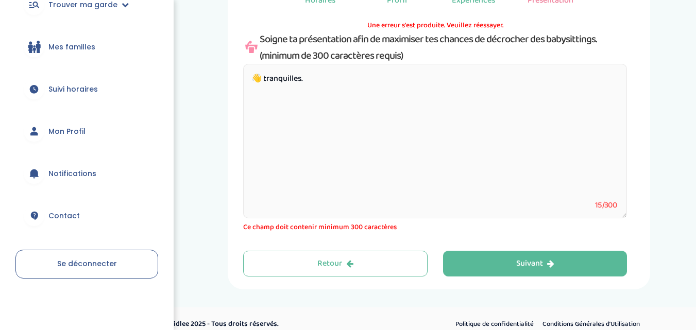
drag, startPoint x: 330, startPoint y: 87, endPoint x: 240, endPoint y: 85, distance: 89.6
click at [240, 85] on div "Ma présentation 1 Horaires 2 Profil 3 Expériences 4 Présentation Une erreur s'e…" at bounding box center [439, 106] width 422 height 365
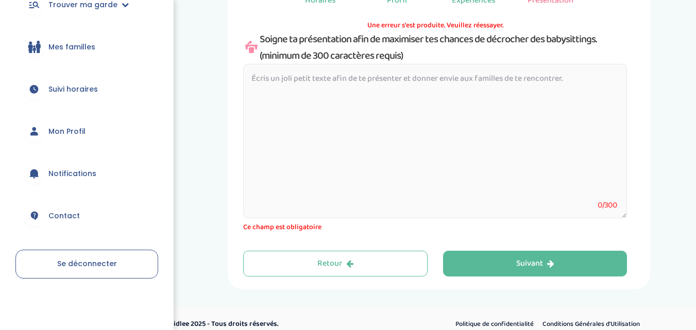
paste textarea "👋 Bonjour, je m’appelle Nadia, j’ai 28 ans. Douce, patiente et responsable, j’a…"
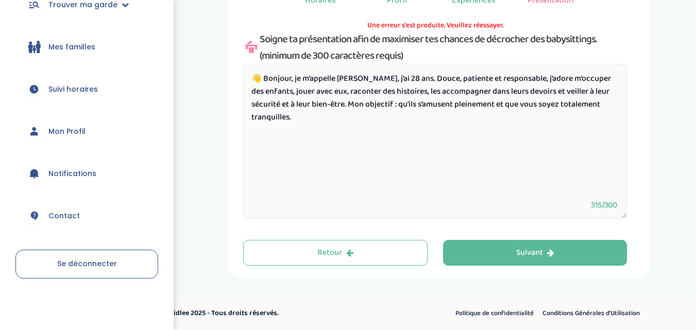
drag, startPoint x: 403, startPoint y: 102, endPoint x: 402, endPoint y: 128, distance: 25.8
click at [402, 128] on textarea "👋 Bonjour, je m’appelle Nadia, j’ai 28 ans. Douce, patiente et responsable, j’a…" at bounding box center [435, 141] width 384 height 155
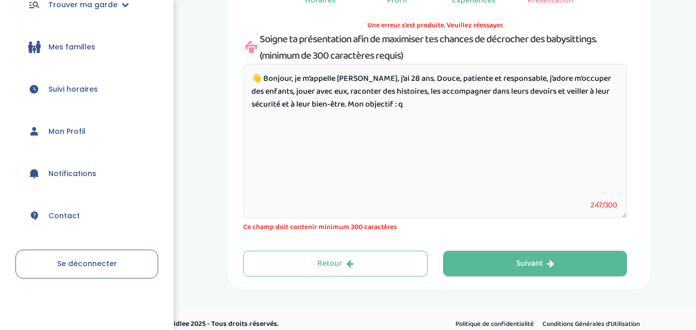
click at [405, 105] on textarea "👋 Bonjour, je m’appelle Nadia, j’ai 28 ans. Douce, patiente et responsable, j’a…" at bounding box center [435, 141] width 384 height 155
click at [403, 104] on textarea "👋 Bonjour, je m’appelle Nadia, j’ai 28 ans. Douce, patiente et responsable, j’a…" at bounding box center [435, 141] width 384 height 155
paste textarea "qu’ils soient heureux et vous sereins."
click at [294, 79] on textarea "👋 Bonjour, je m’appelle Nadia, j’ai 28 ans. Douce, patiente et responsable, j’a…" at bounding box center [435, 141] width 384 height 155
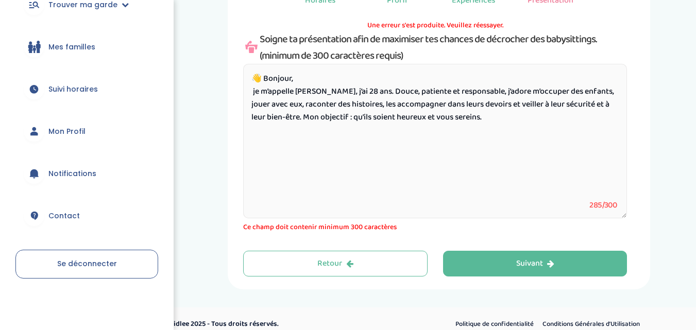
click at [255, 91] on textarea "👋 Bonjour, je m’appelle Nadia, j’ai 28 ans. Douce, patiente et responsable, j’a…" at bounding box center [435, 141] width 384 height 155
click at [270, 118] on textarea "👋 Bonjour, Je m’appelle Nadia, j’ai 28 ans. Douce, patiente et responsable, j’a…" at bounding box center [435, 141] width 384 height 155
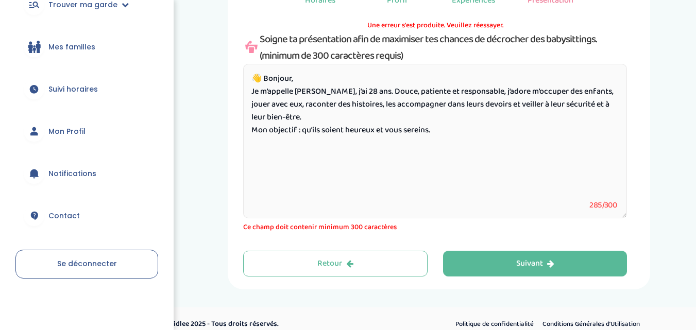
click at [252, 133] on textarea "👋 Bonjour, Je m’appelle Nadia, j’ai 28 ans. Douce, patiente et responsable, j’a…" at bounding box center [435, 141] width 384 height 155
paste textarea "✨"
click at [264, 79] on textarea "👋 Bonjour, Je m’appelle Nadia, j’ai 28 ans. Douce, patiente et responsable, j’a…" at bounding box center [435, 141] width 384 height 155
click at [259, 145] on textarea "👋 Bonjour, Je m’appelle Nadia, j’ai 28 ans. Douce, patiente et responsable, j’a…" at bounding box center [435, 141] width 384 height 155
click at [464, 130] on textarea "👋 Bonjour, Je m’appelle Nadia, j’ai 28 ans. Douce, patiente et responsable, j’a…" at bounding box center [435, 141] width 384 height 155
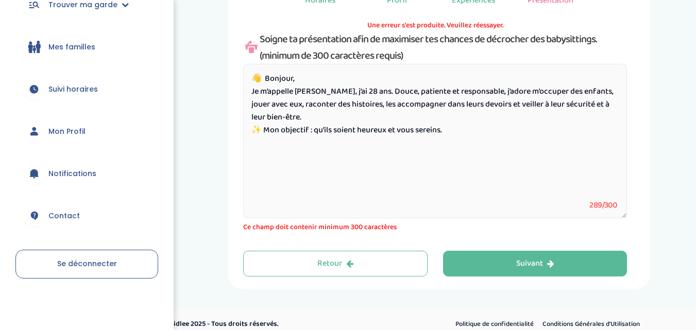
paste textarea "Je serais ravie de faire leur connaissance !"
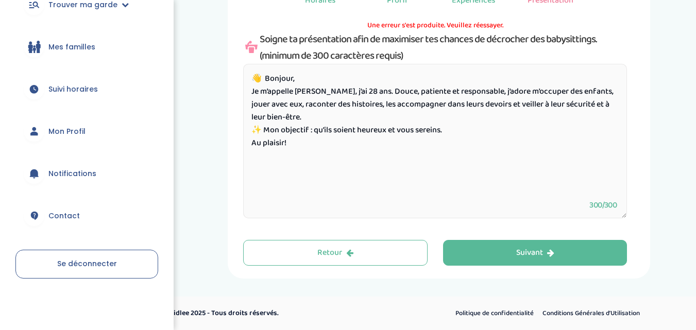
click at [285, 140] on textarea "👋 Bonjour, Je m’appelle Nadia, j’ai 28 ans. Douce, patiente et responsable, j’a…" at bounding box center [435, 141] width 384 height 155
drag, startPoint x: 339, startPoint y: 148, endPoint x: 236, endPoint y: 143, distance: 103.6
click at [236, 143] on div "Ma présentation 1 Horaires 2 Profil 3 Expériences 4 Présentation Une erreur s'e…" at bounding box center [439, 101] width 422 height 354
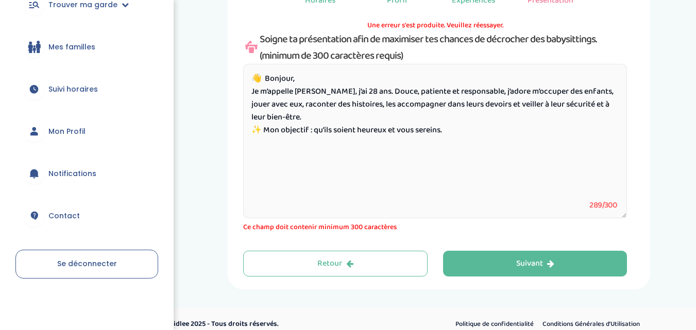
click at [253, 95] on textarea "👋 Bonjour, Je m’appelle Nadia, j’ai 28 ans. Douce, patiente et responsable, j’a…" at bounding box center [435, 141] width 384 height 155
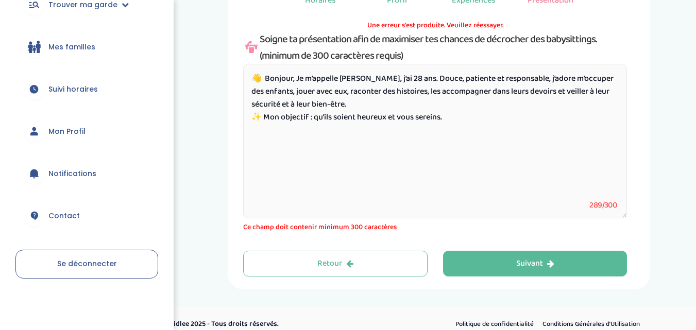
click at [451, 118] on textarea "👋 Bonjour, Je m’appelle Nadia, j’ai 28 ans. Douce, patiente et responsable, j’a…" at bounding box center [435, 141] width 384 height 155
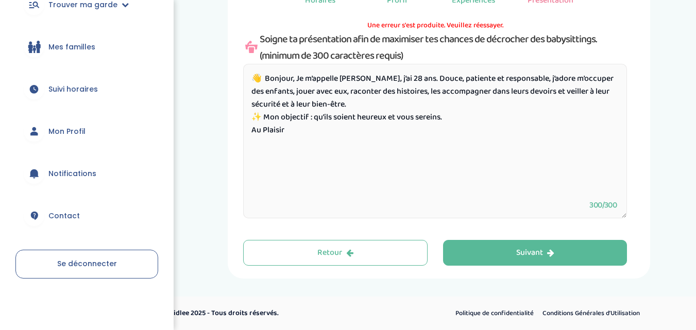
click at [266, 114] on textarea "👋 Bonjour, Je m’appelle Nadia, j’ai 28 ans. Douce, patiente et responsable, j’a…" at bounding box center [435, 141] width 384 height 155
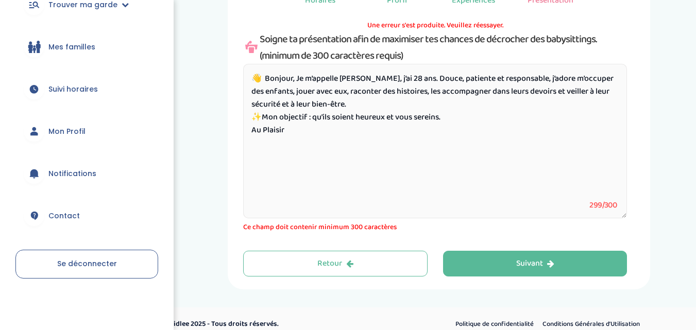
click at [265, 78] on textarea "👋 Bonjour, Je m’appelle Nadia, j’ai 28 ans. Douce, patiente et responsable, j’a…" at bounding box center [435, 141] width 384 height 155
click at [285, 127] on textarea "👋 Bonjour, Je m’appelle Nadia, j’ai 28 ans. Douce, patiente et responsable, j’a…" at bounding box center [435, 141] width 384 height 155
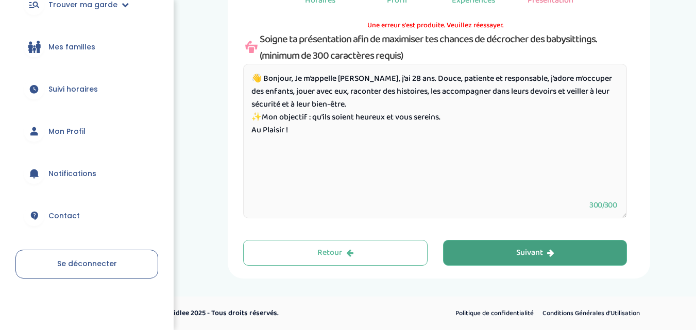
click at [486, 254] on button "Suivant" at bounding box center [535, 253] width 184 height 26
click at [483, 249] on button "Suivant" at bounding box center [535, 253] width 184 height 26
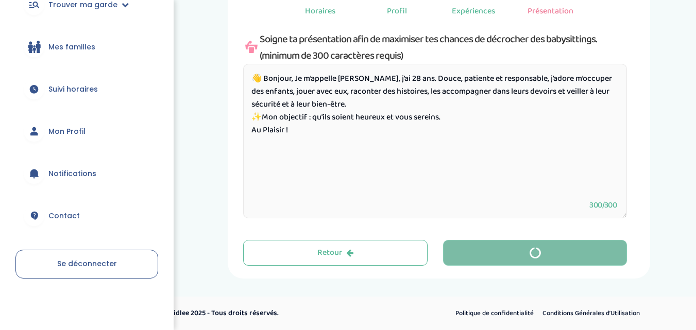
click at [483, 249] on button "button" at bounding box center [535, 253] width 184 height 26
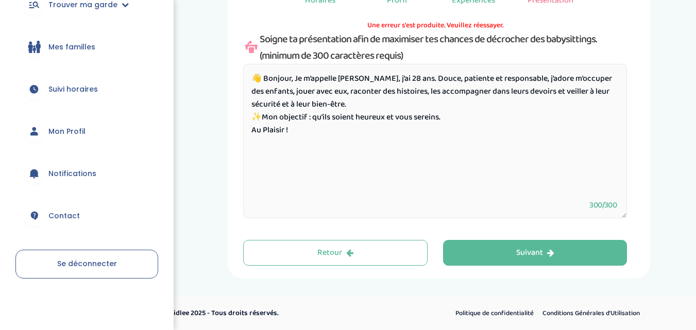
drag, startPoint x: 255, startPoint y: 82, endPoint x: 292, endPoint y: 134, distance: 63.5
click at [292, 134] on textarea "👋 Bonjour, Je m’appelle Nadia, j’ai 28 ans. Douce, patiente et responsable, j’a…" at bounding box center [435, 141] width 384 height 155
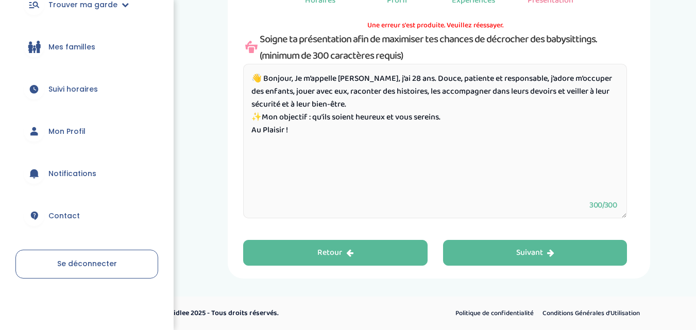
click at [280, 254] on button "Retour" at bounding box center [335, 253] width 184 height 26
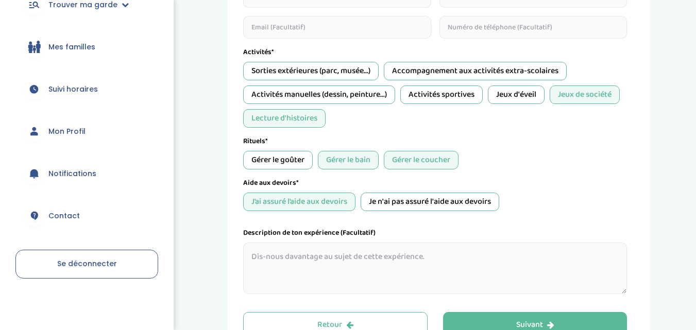
scroll to position [470, 0]
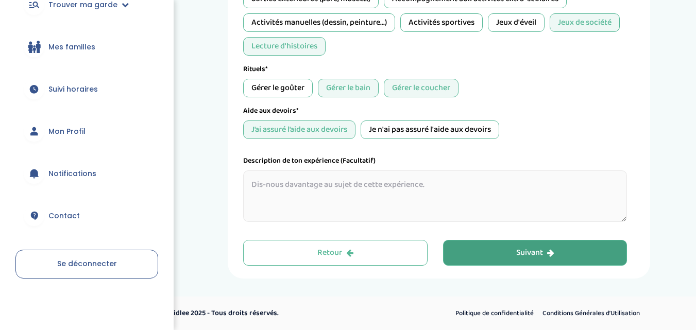
click at [502, 250] on button "Suivant" at bounding box center [535, 253] width 184 height 26
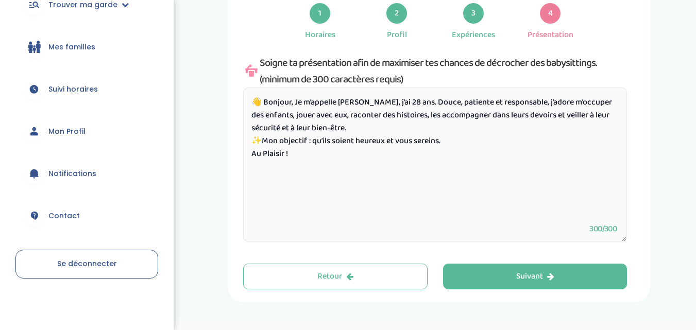
scroll to position [91, 0]
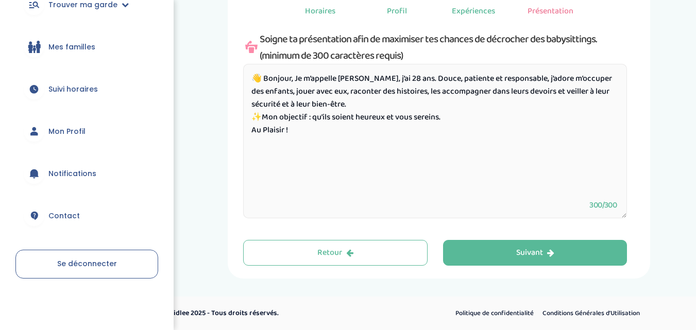
click at [496, 235] on div "Ma présentation 1 Horaires 2 Profil 3 Expériences 4 Présentation Indique nous t…" at bounding box center [438, 107] width 391 height 318
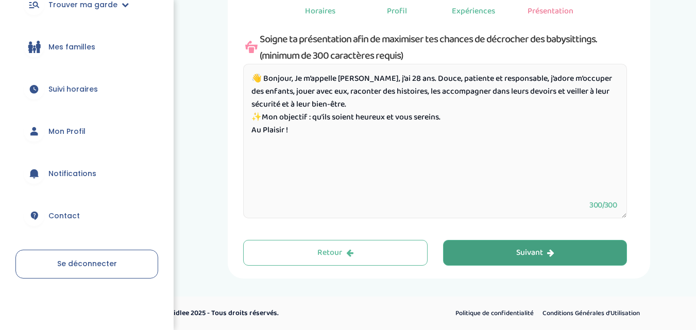
click at [495, 254] on button "Suivant" at bounding box center [535, 253] width 184 height 26
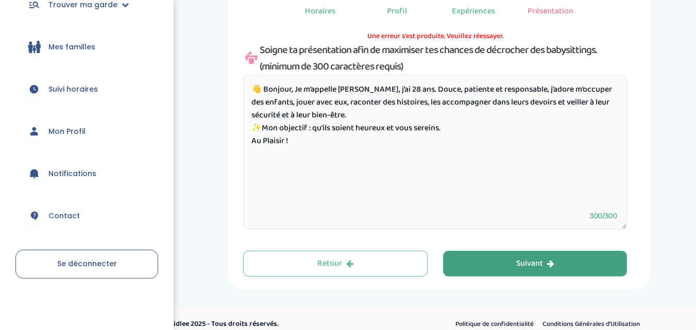
scroll to position [39, 0]
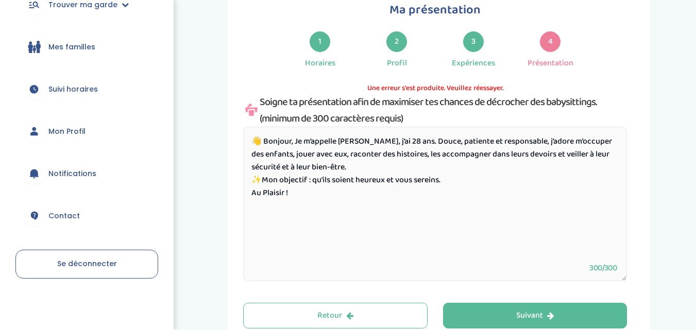
drag, startPoint x: 460, startPoint y: 183, endPoint x: 256, endPoint y: 139, distance: 209.2
click at [256, 139] on textarea "👋 Bonjour, Je m’appelle Nadia, j’ai 28 ans. Douce, patiente et responsable, j’a…" at bounding box center [435, 204] width 384 height 155
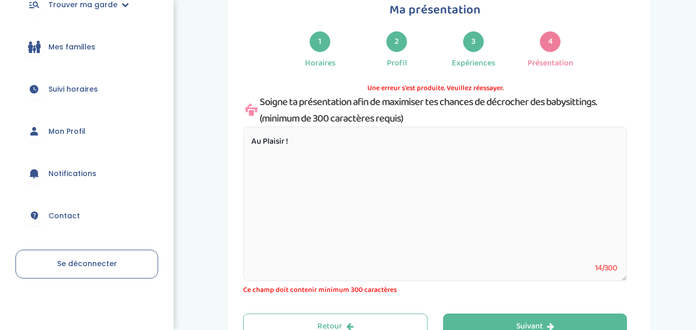
drag, startPoint x: 297, startPoint y: 155, endPoint x: 221, endPoint y: 166, distance: 76.5
click at [221, 166] on div "Ma présentation 1 Horaires 2 Profil 3 Expériences 4 Présentation Une erreur s'e…" at bounding box center [439, 169] width 499 height 365
type textarea "A"
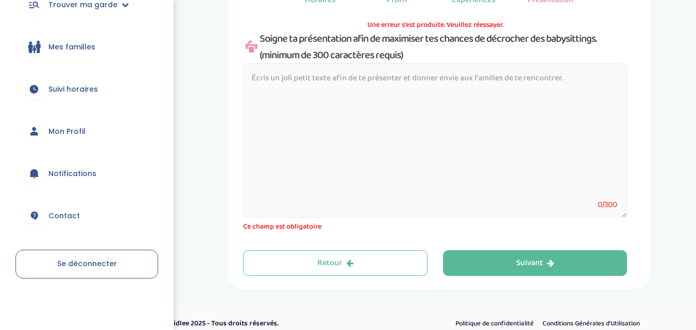
scroll to position [112, 0]
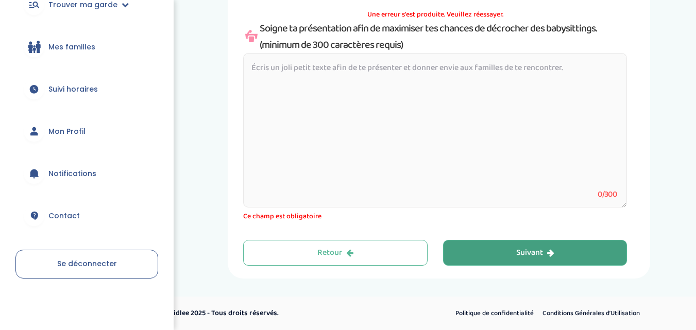
click at [477, 255] on button "Suivant" at bounding box center [535, 253] width 184 height 26
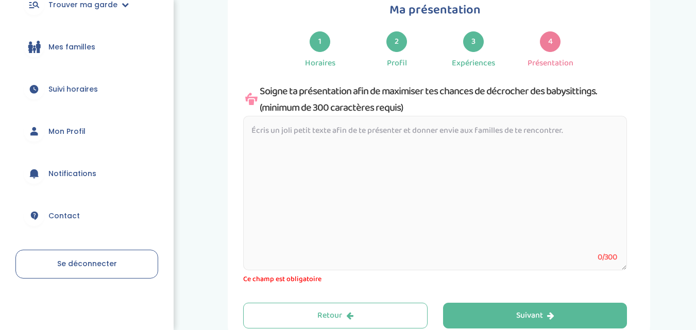
click at [249, 128] on textarea "To enrich screen reader interactions, please activate Accessibility in Grammarl…" at bounding box center [435, 193] width 384 height 155
paste textarea "👋 Bonjour, Je m’appelle Nadia, j’ai 28 ans. Douce, patiente et responsable, j’a…"
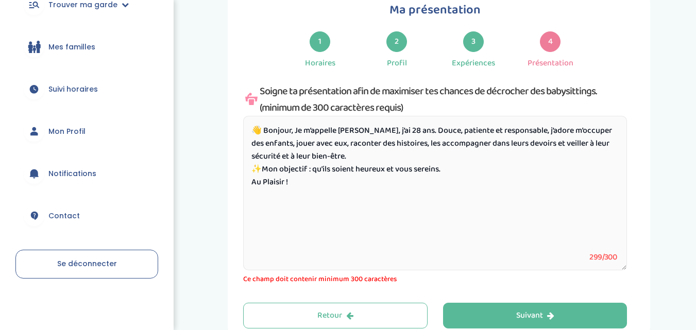
click at [263, 169] on textarea "👋 Bonjour, Je m’appelle Nadia, j’ai 28 ans. Douce, patiente et responsable, j’a…" at bounding box center [435, 193] width 384 height 155
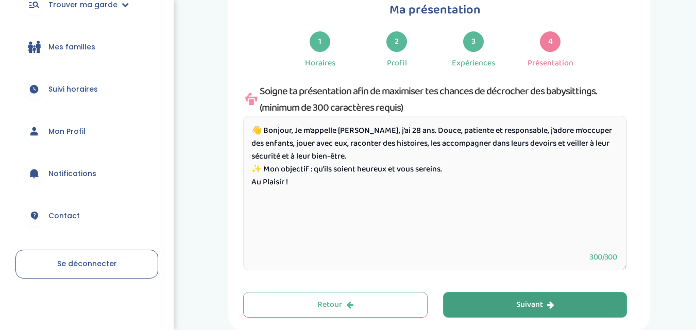
type textarea "👋 Bonjour, Je m’appelle Nadia, j’ai 28 ans. Douce, patiente et responsable, j’a…"
click at [455, 301] on button "Suivant" at bounding box center [535, 305] width 184 height 26
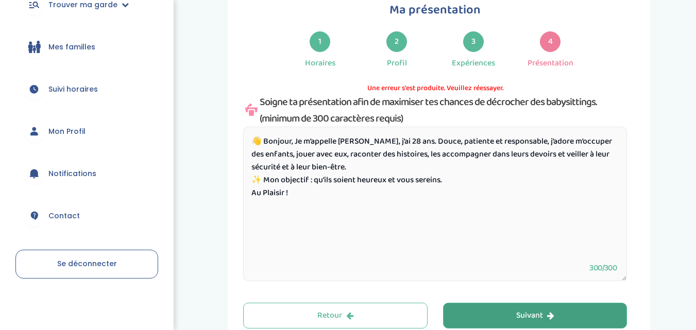
click at [455, 301] on div "Ma présentation 1 Horaires 2 Profil 3 Expériences 4 Présentation Une erreur s'e…" at bounding box center [438, 164] width 391 height 329
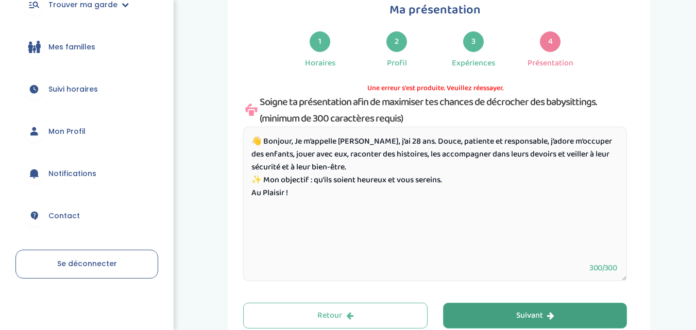
click at [455, 301] on div "Ma présentation 1 Horaires 2 Profil 3 Expériences 4 Présentation Une erreur s'e…" at bounding box center [438, 164] width 391 height 329
click at [458, 311] on button "Suivant" at bounding box center [535, 316] width 184 height 26
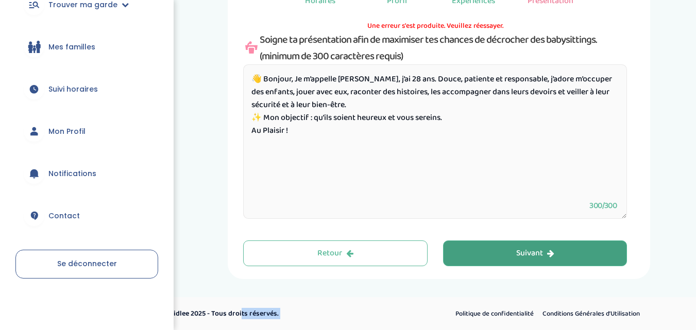
scroll to position [101, 0]
click at [521, 258] on div "Suivant" at bounding box center [535, 253] width 38 height 12
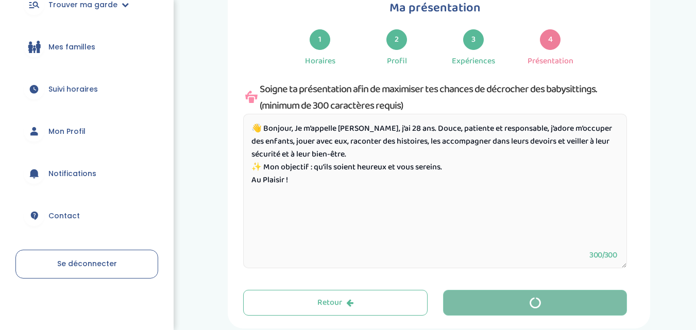
scroll to position [39, 0]
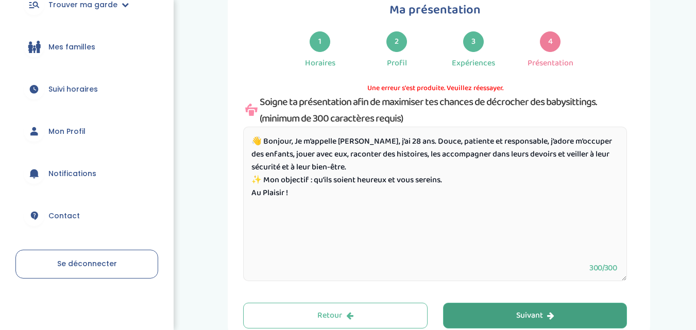
click at [75, 136] on span "Mon Profil" at bounding box center [66, 131] width 37 height 11
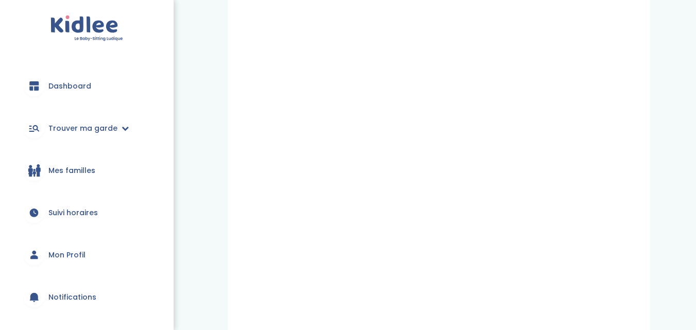
scroll to position [56, 0]
click at [104, 91] on link "Dashboard" at bounding box center [86, 85] width 143 height 37
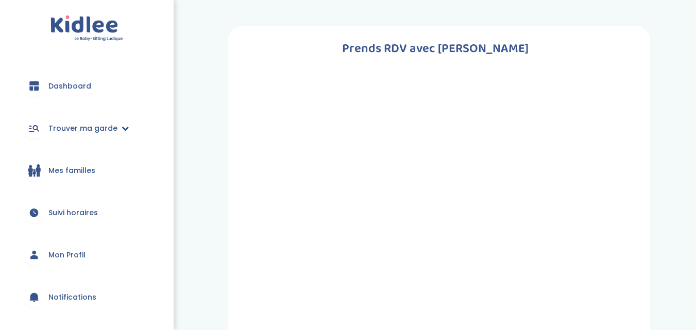
click at [102, 133] on span "Trouver ma garde" at bounding box center [82, 128] width 69 height 11
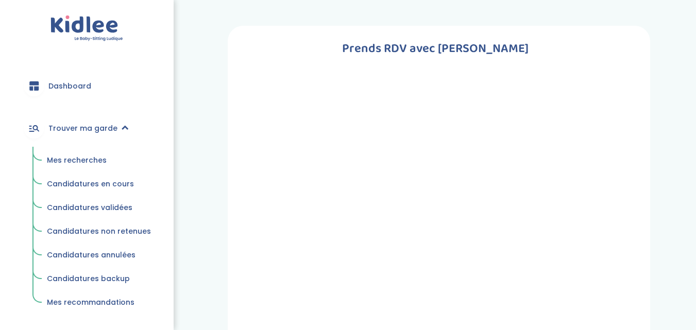
click at [85, 157] on span "Mes recherches" at bounding box center [77, 160] width 60 height 10
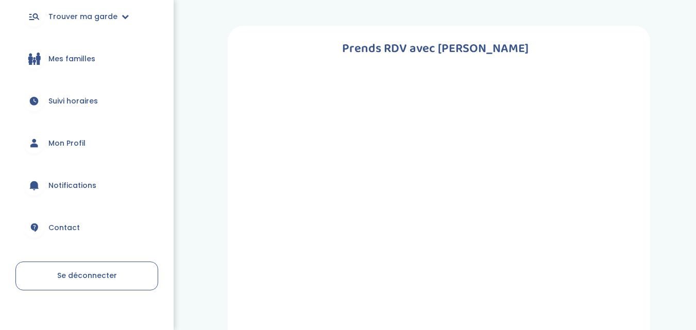
scroll to position [120, 0]
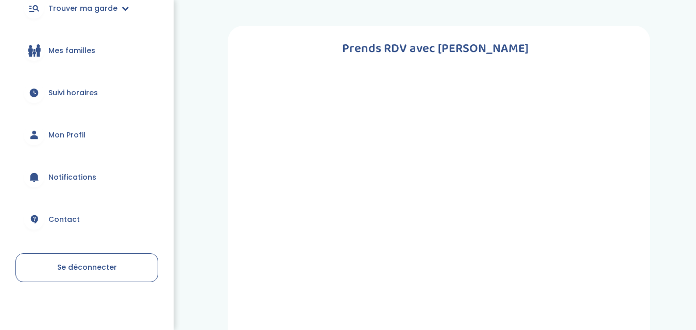
click at [80, 131] on span "Mon Profil" at bounding box center [66, 135] width 37 height 11
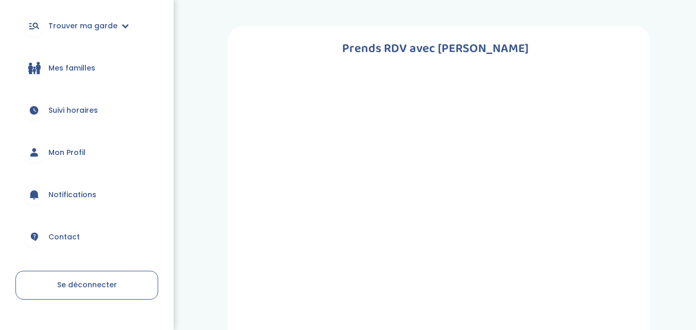
scroll to position [103, 0]
click at [74, 147] on span "Mon Profil" at bounding box center [66, 152] width 37 height 11
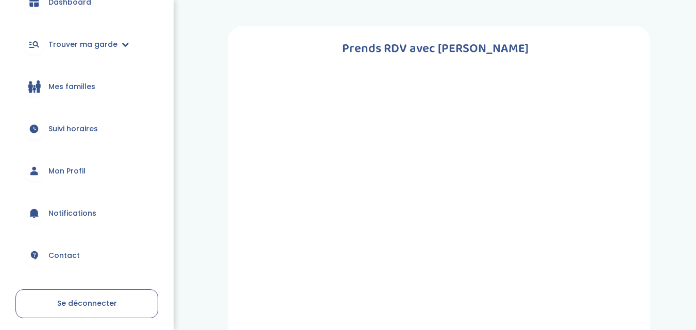
scroll to position [124, 0]
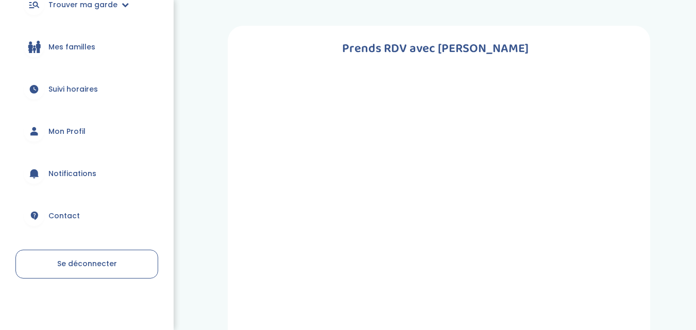
click at [61, 255] on link "Se déconnecter" at bounding box center [86, 264] width 143 height 29
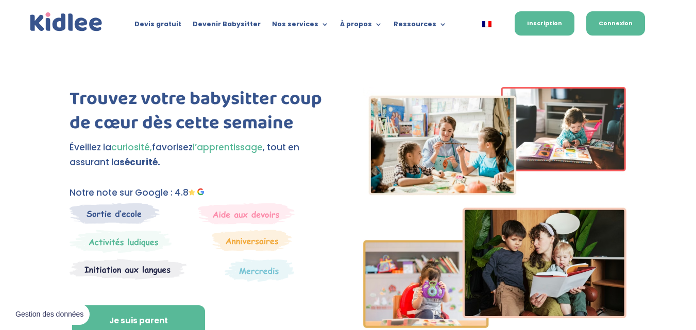
click at [608, 15] on link "Connexion" at bounding box center [615, 23] width 59 height 24
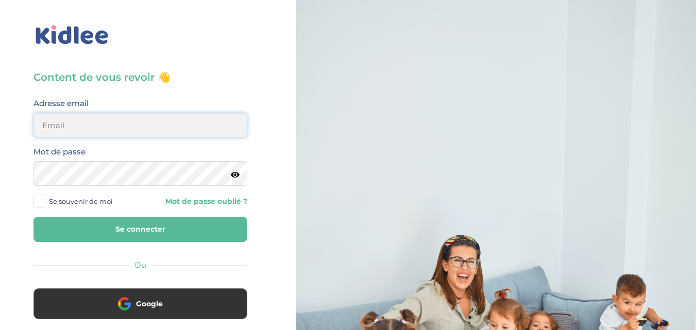
type input "[EMAIL_ADDRESS][DOMAIN_NAME]"
click at [117, 230] on button "Se connecter" at bounding box center [140, 229] width 214 height 25
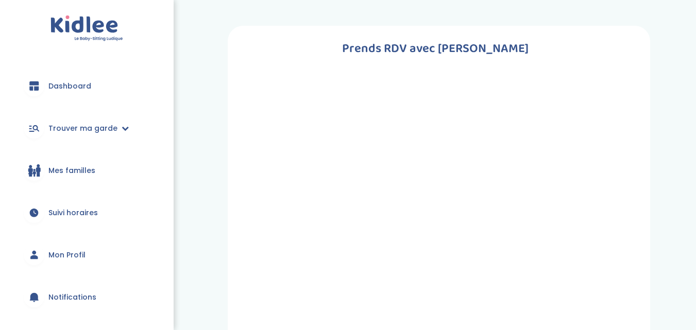
click at [83, 251] on span "Mon Profil" at bounding box center [66, 255] width 37 height 11
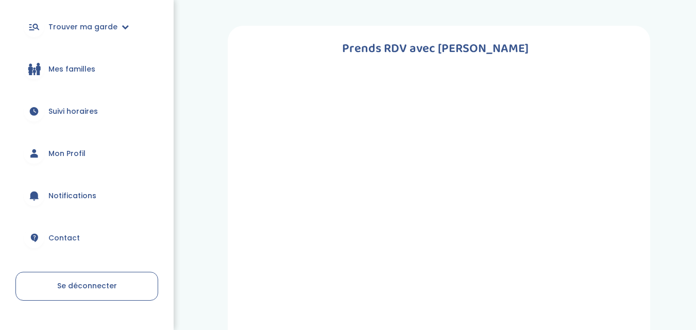
scroll to position [124, 0]
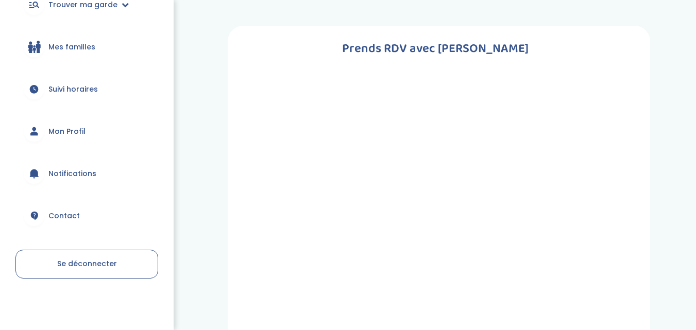
click at [75, 257] on link "Se déconnecter" at bounding box center [86, 264] width 143 height 29
